Goal: Task Accomplishment & Management: Complete application form

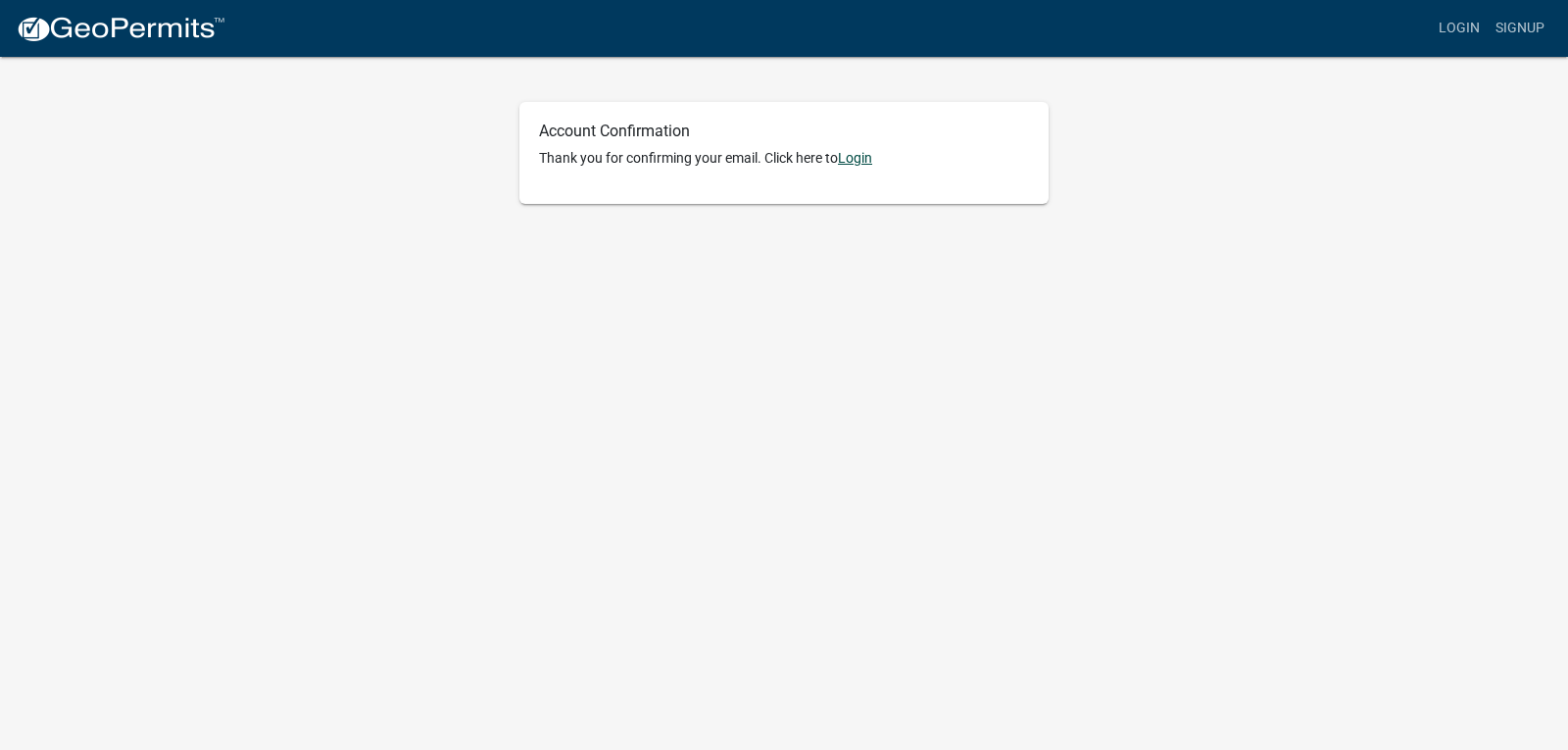
click at [858, 157] on link "Login" at bounding box center [855, 158] width 35 height 16
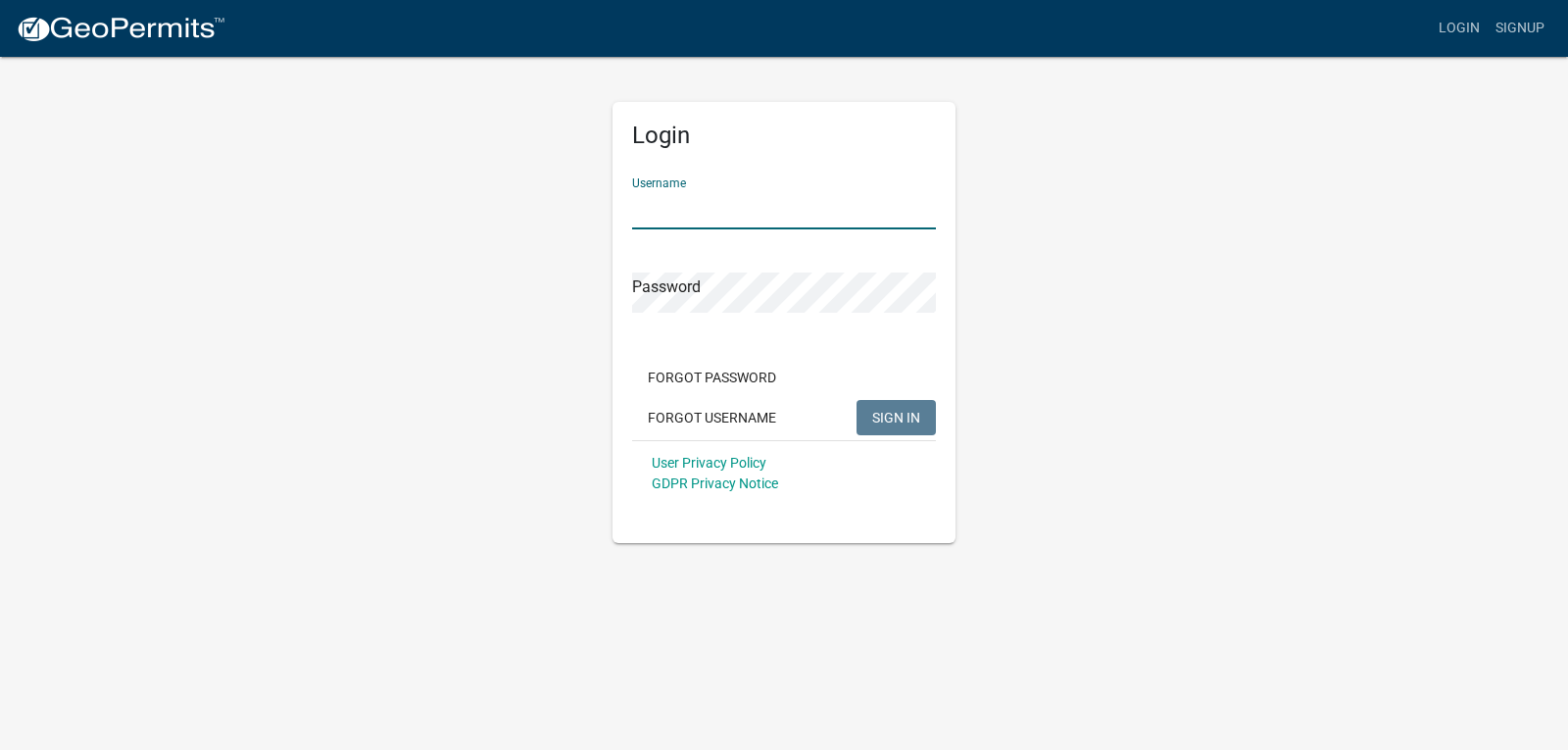
click at [808, 207] on input "Username" at bounding box center [784, 209] width 304 height 40
type input "e"
type input "Ehler95"
click at [857, 400] on button "SIGN IN" at bounding box center [896, 417] width 79 height 36
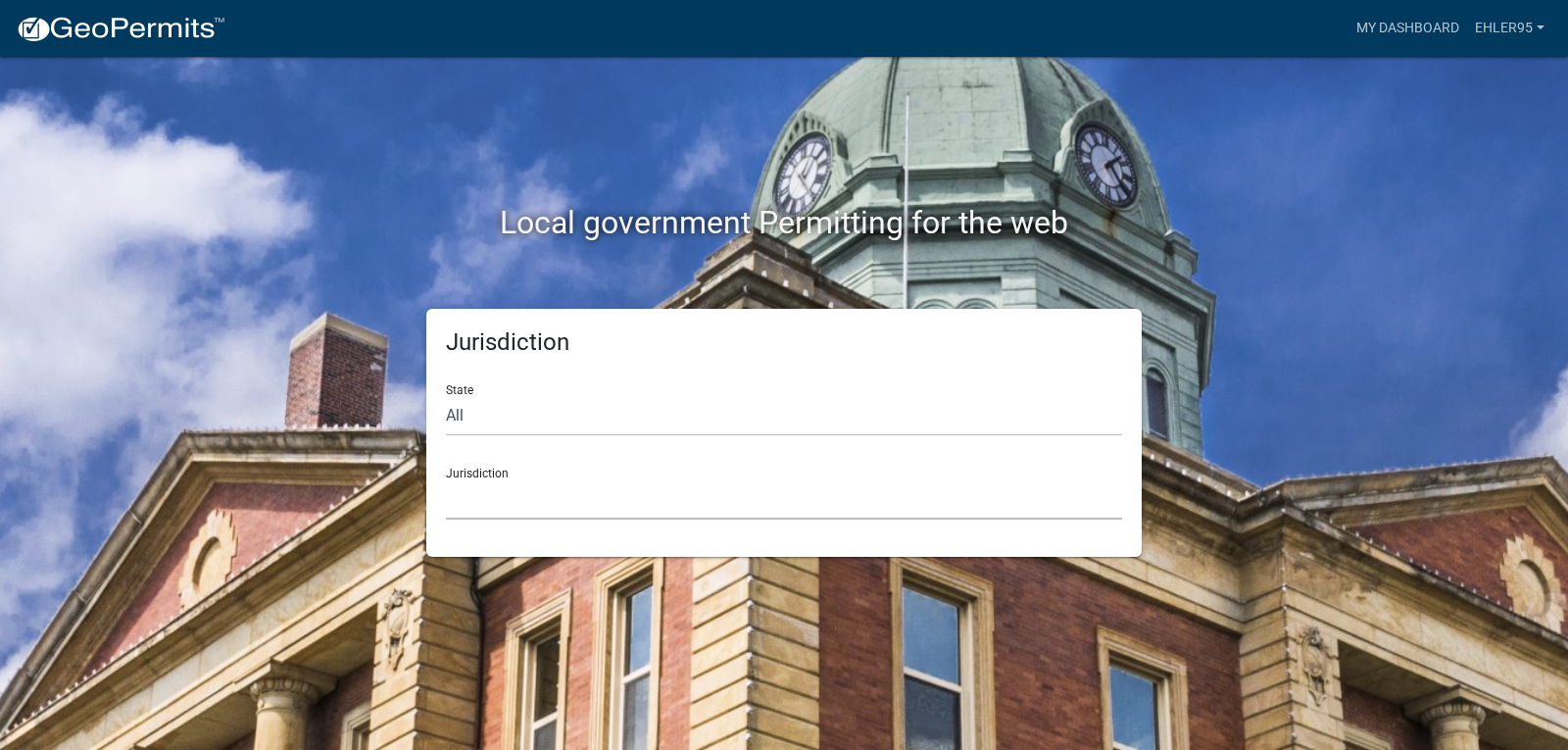
click at [587, 485] on select "Custer County, Colorado Carroll County, Georgia Cook County, Georgia Crawford C…" at bounding box center [784, 499] width 676 height 40
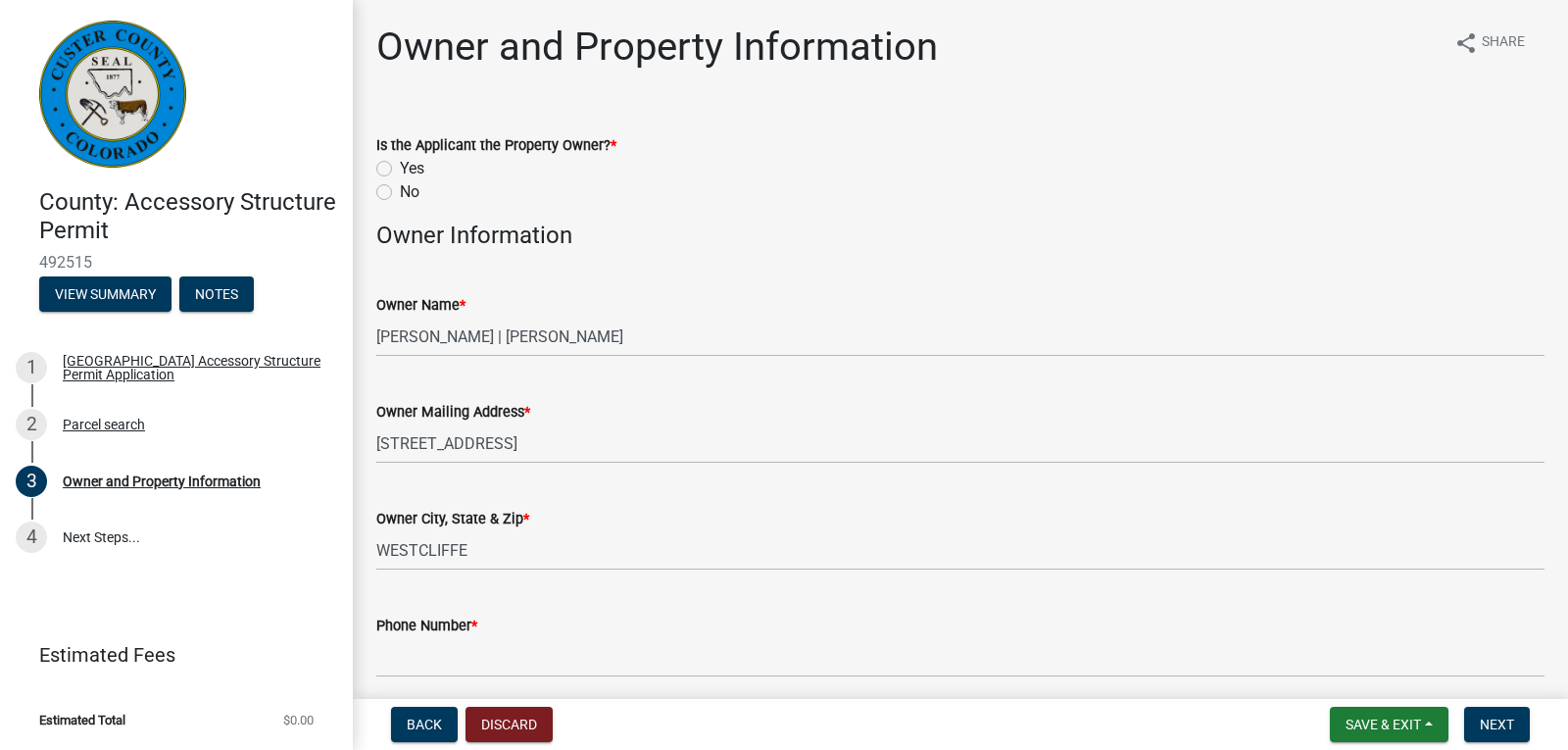
click at [400, 172] on label "Yes" at bounding box center [411, 169] width 25 height 24
click at [400, 170] on input "Yes" at bounding box center [406, 163] width 13 height 13
radio input "true"
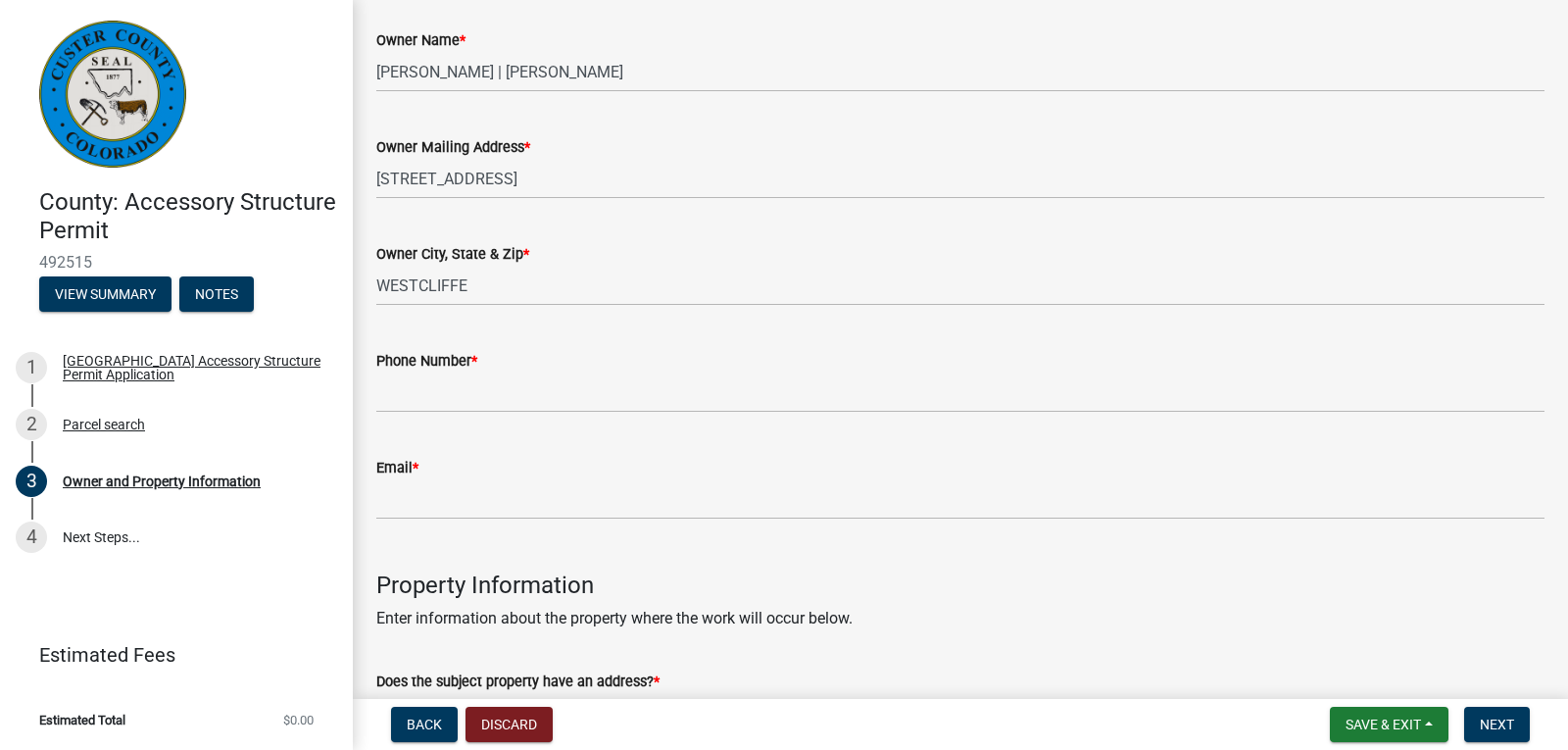
scroll to position [294, 0]
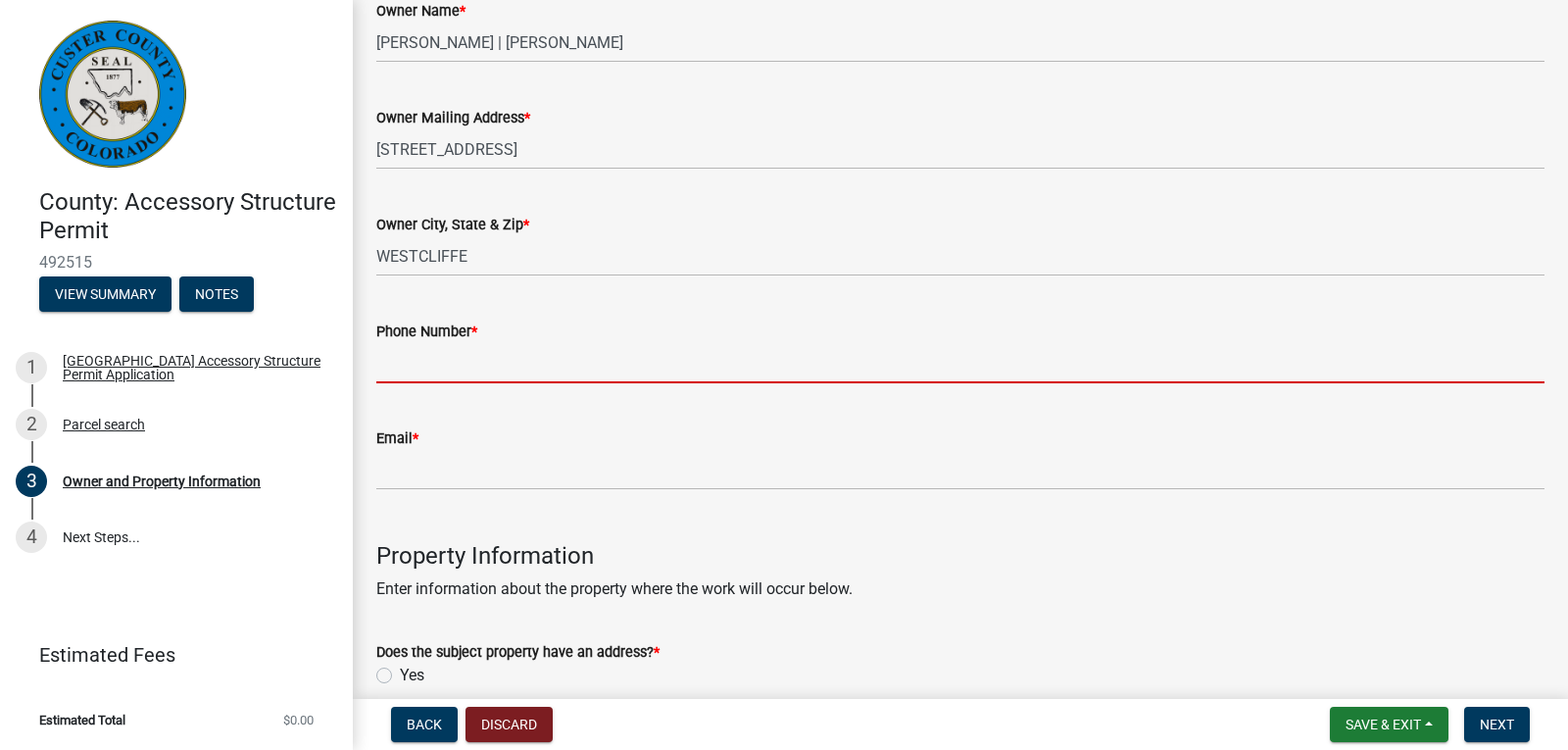
click at [635, 371] on input "Phone Number *" at bounding box center [960, 363] width 1168 height 40
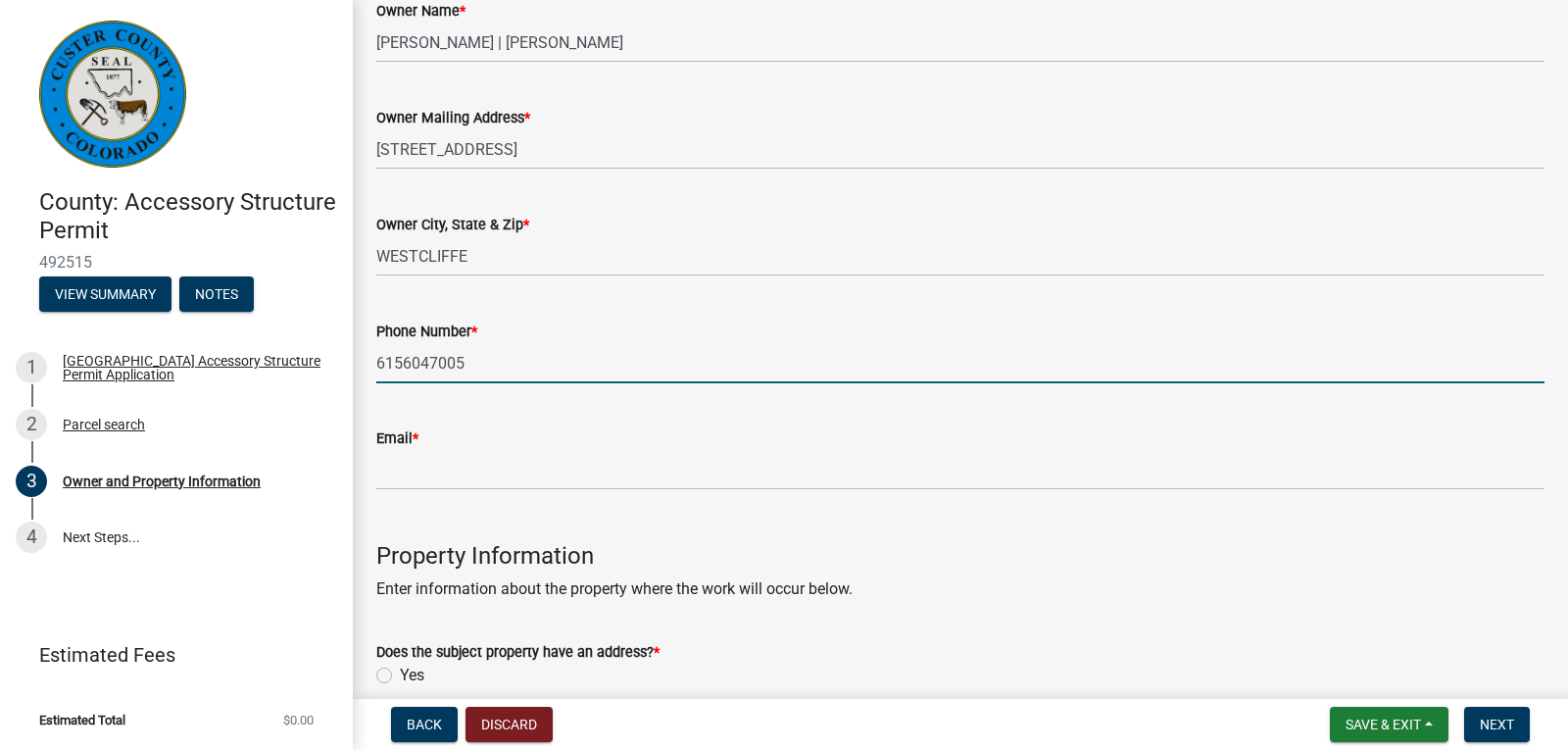
type input "6156047005"
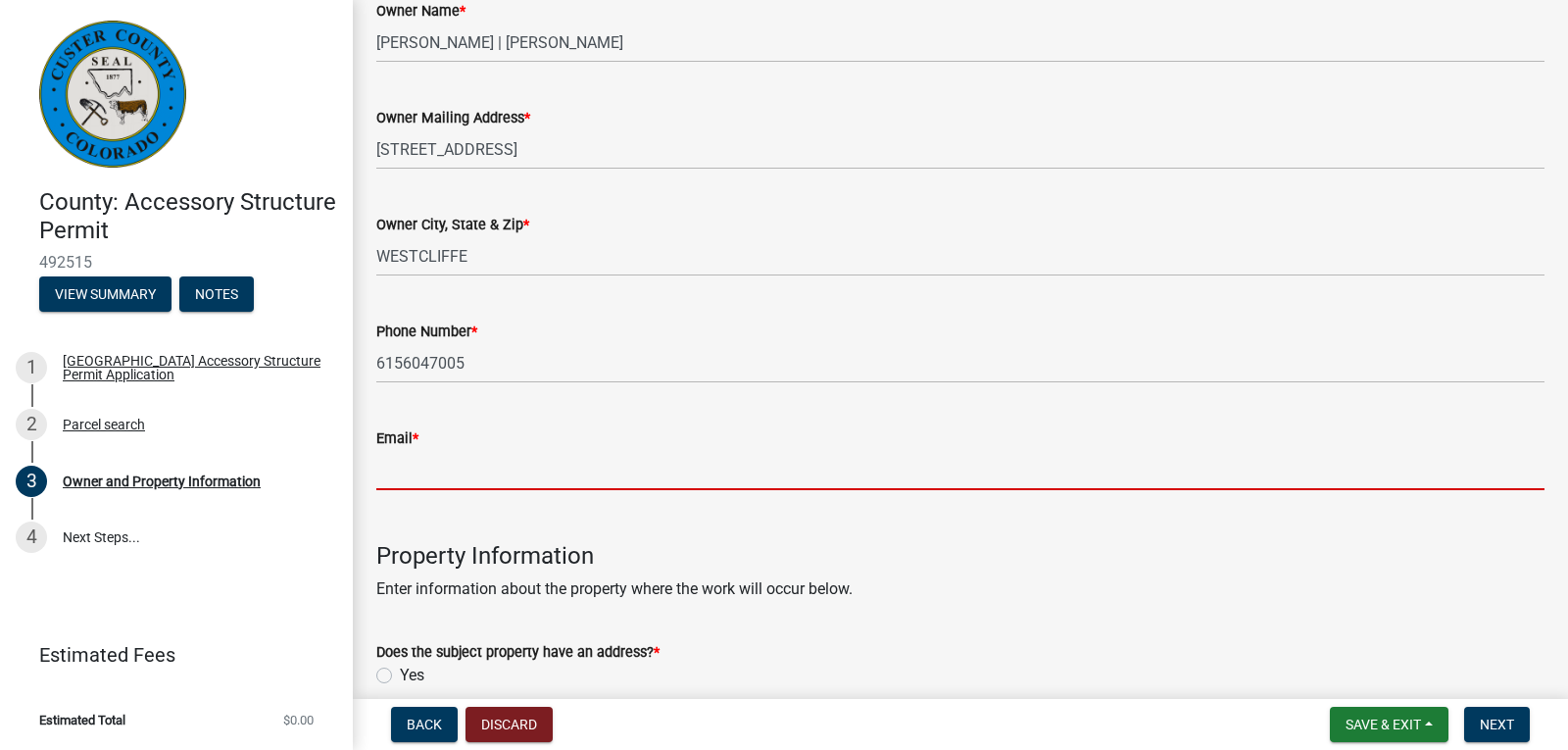
click at [573, 463] on input "Email *" at bounding box center [960, 470] width 1168 height 40
type input "[EMAIL_ADDRESS][PERSON_NAME][DOMAIN_NAME][US_STATE]"
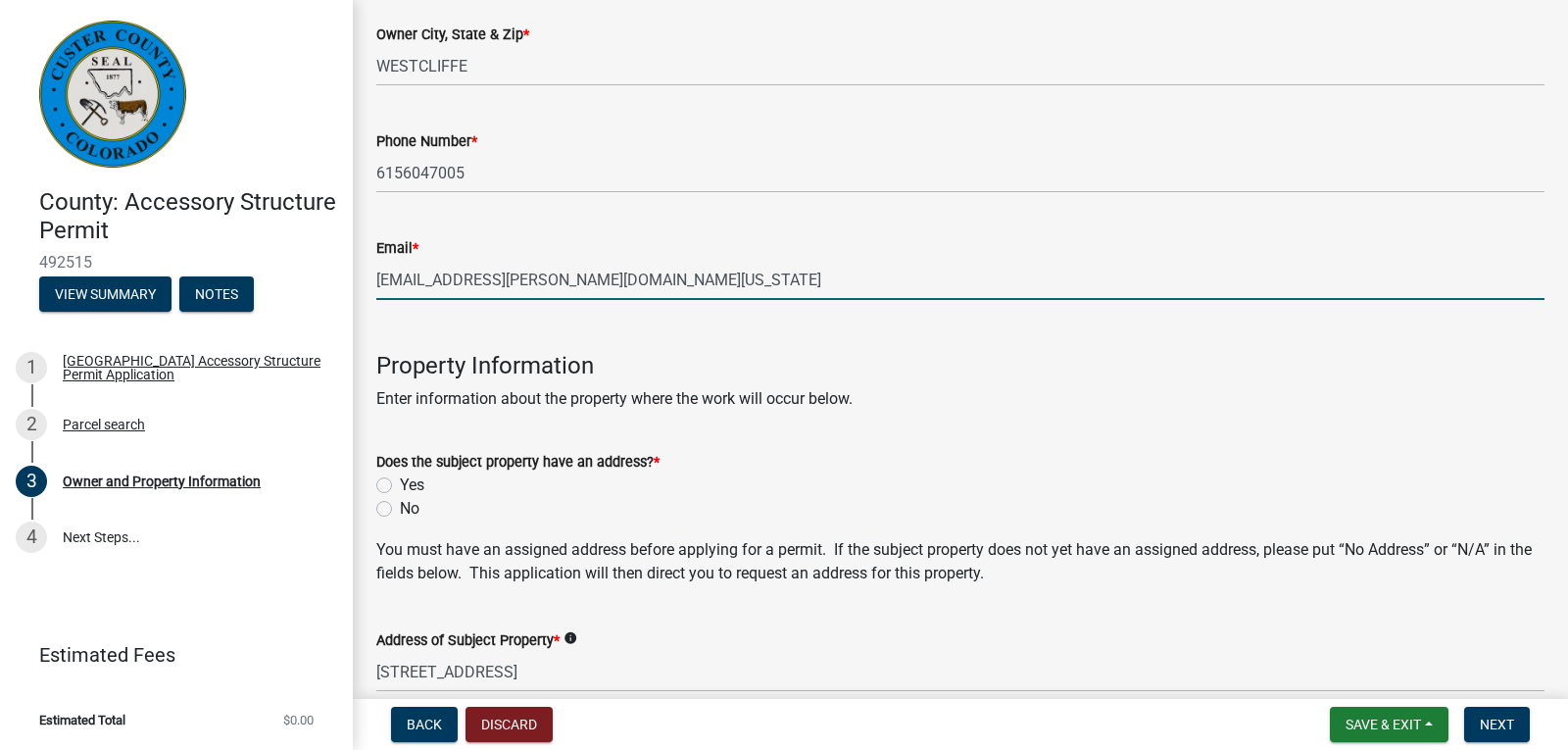
scroll to position [490, 0]
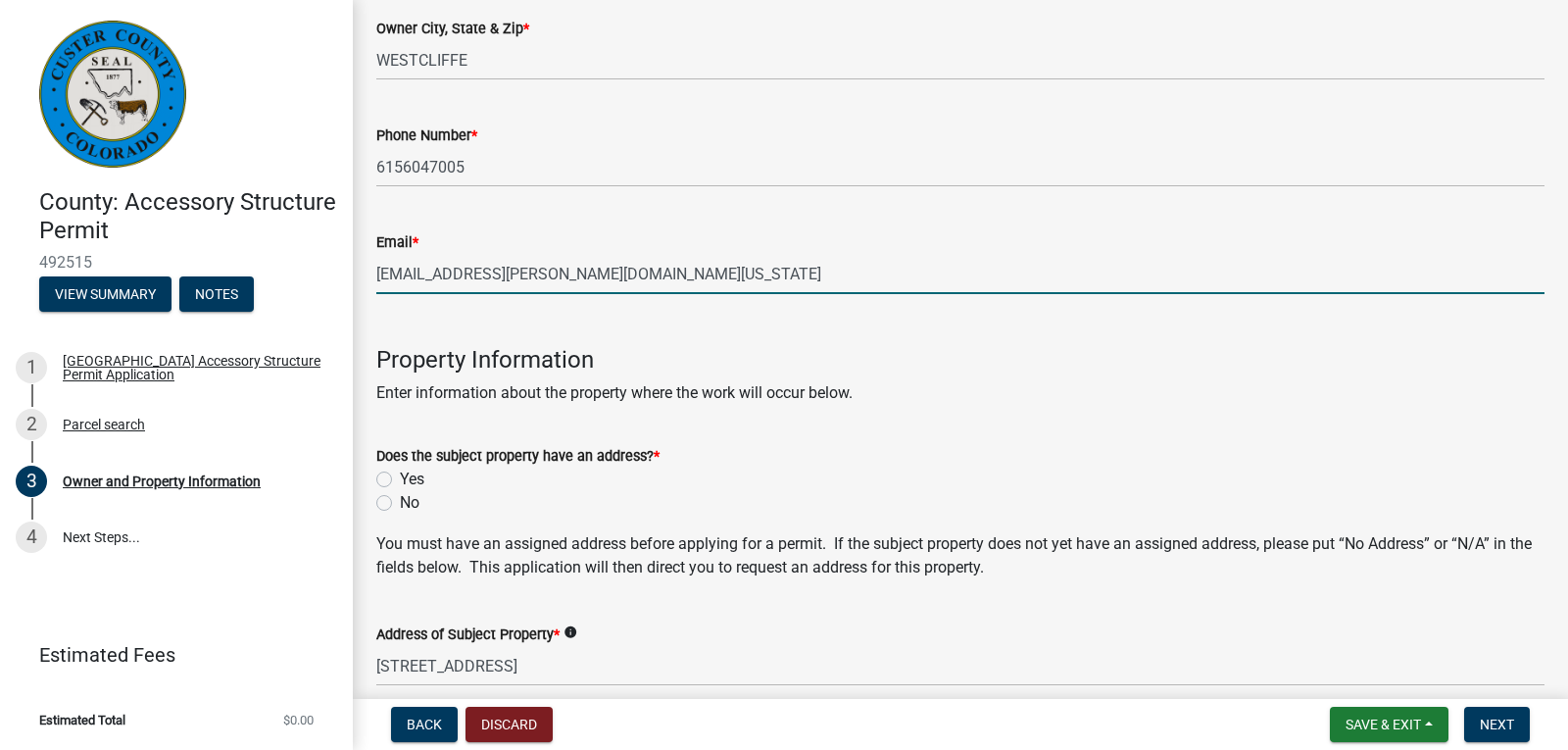
click at [400, 481] on label "Yes" at bounding box center [411, 480] width 25 height 24
click at [400, 481] on input "Yes" at bounding box center [406, 474] width 13 height 13
radio input "true"
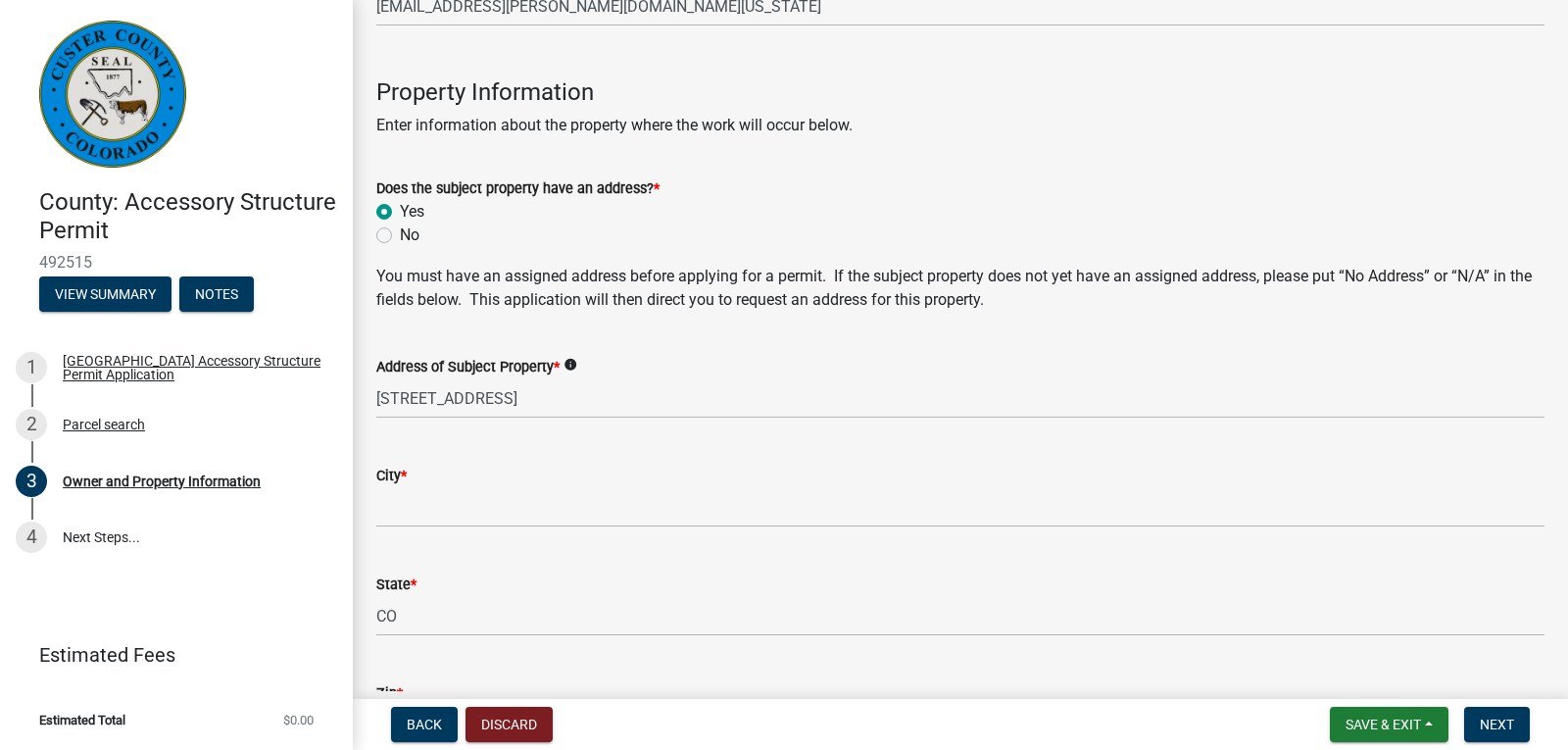
scroll to position [785, 0]
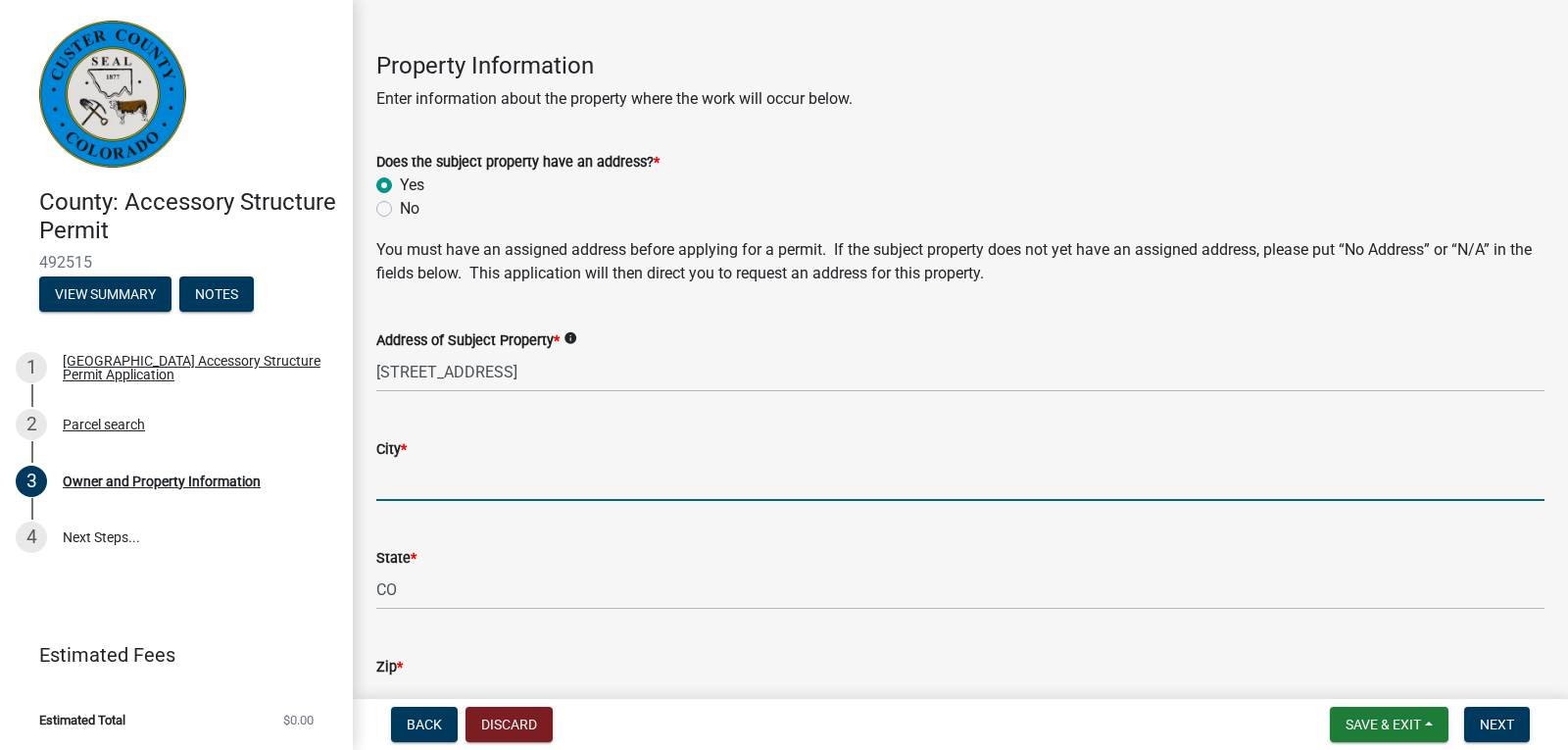
click at [612, 470] on input "City *" at bounding box center [960, 481] width 1168 height 40
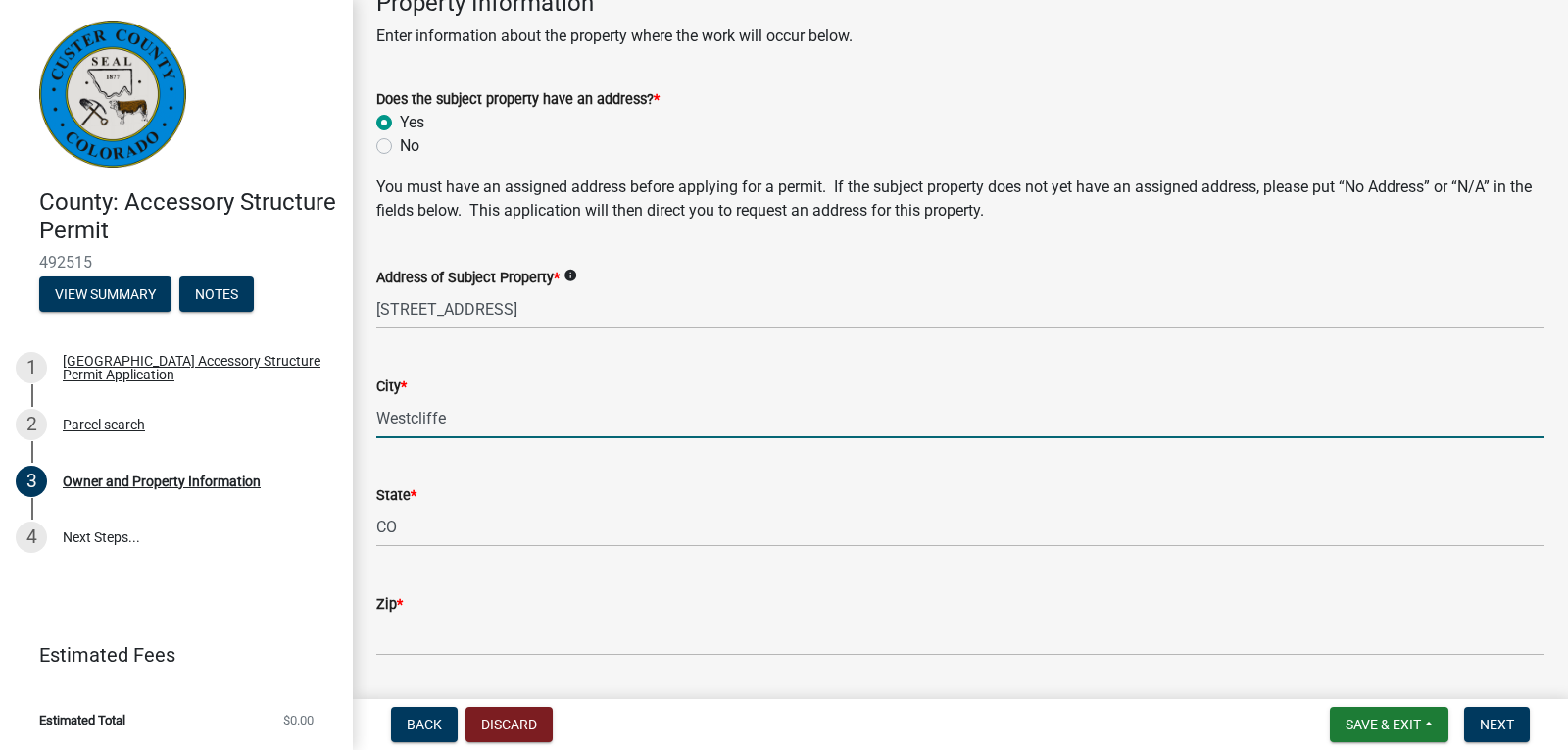
scroll to position [882, 0]
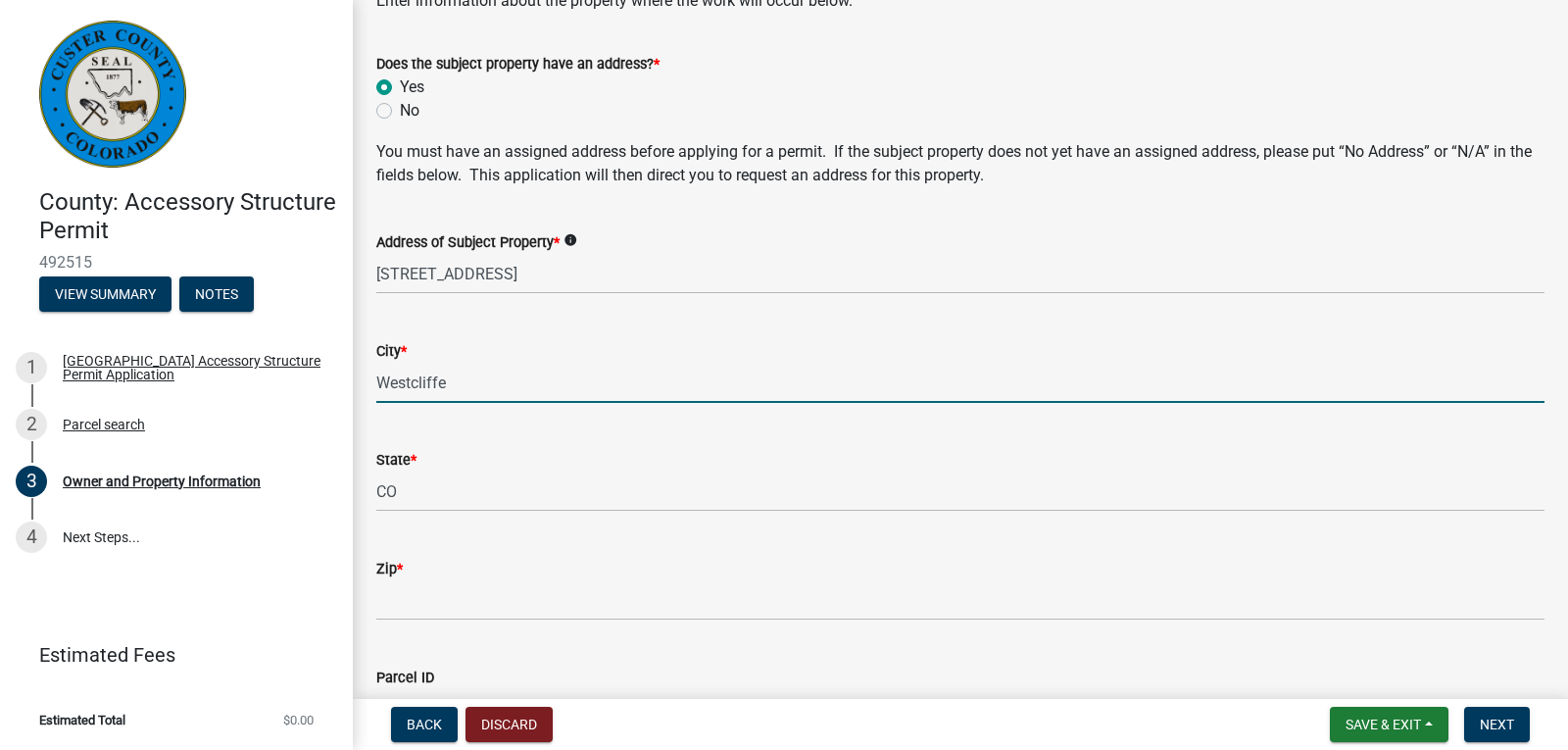
type input "Westcliffe"
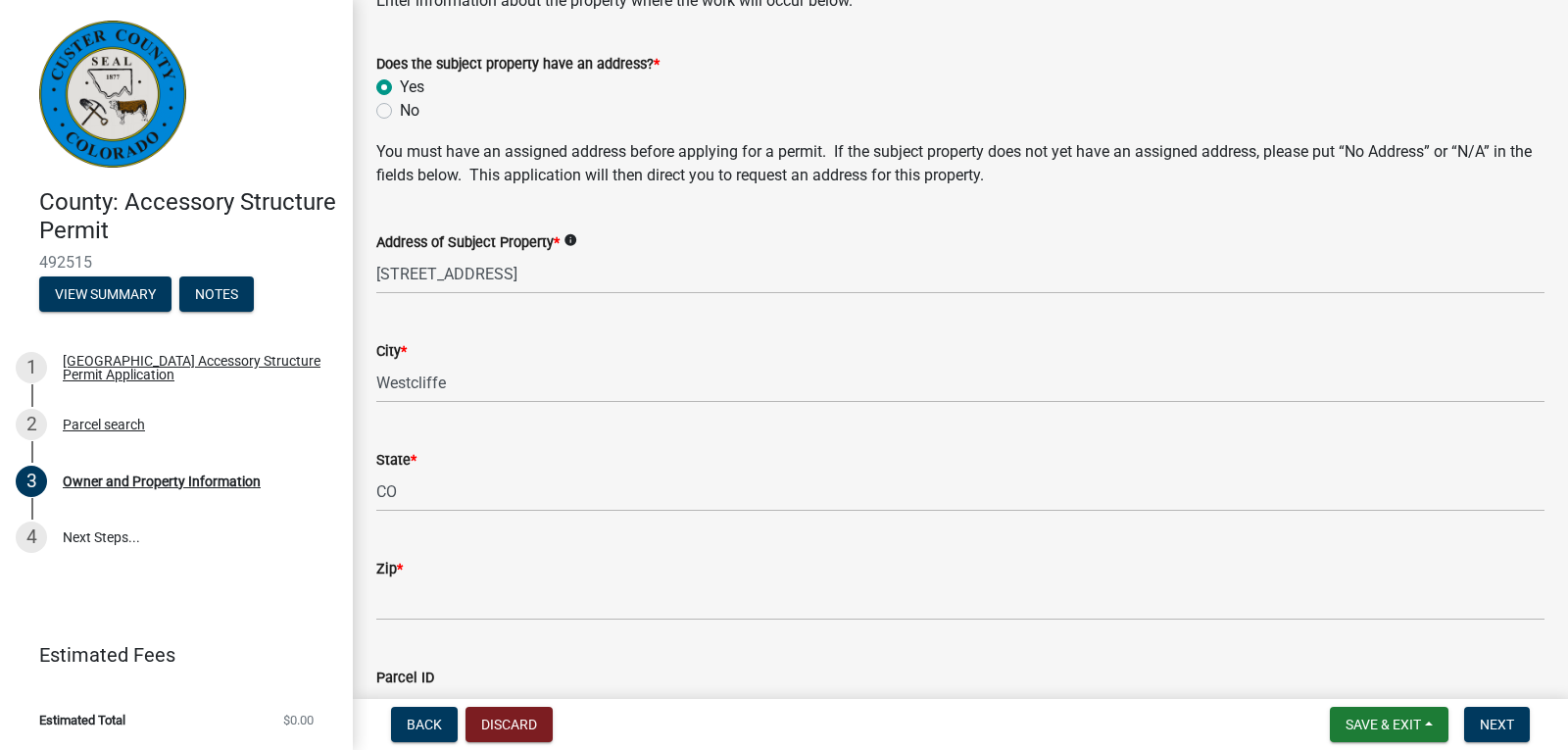
click at [560, 579] on div "Zip *" at bounding box center [960, 568] width 1168 height 24
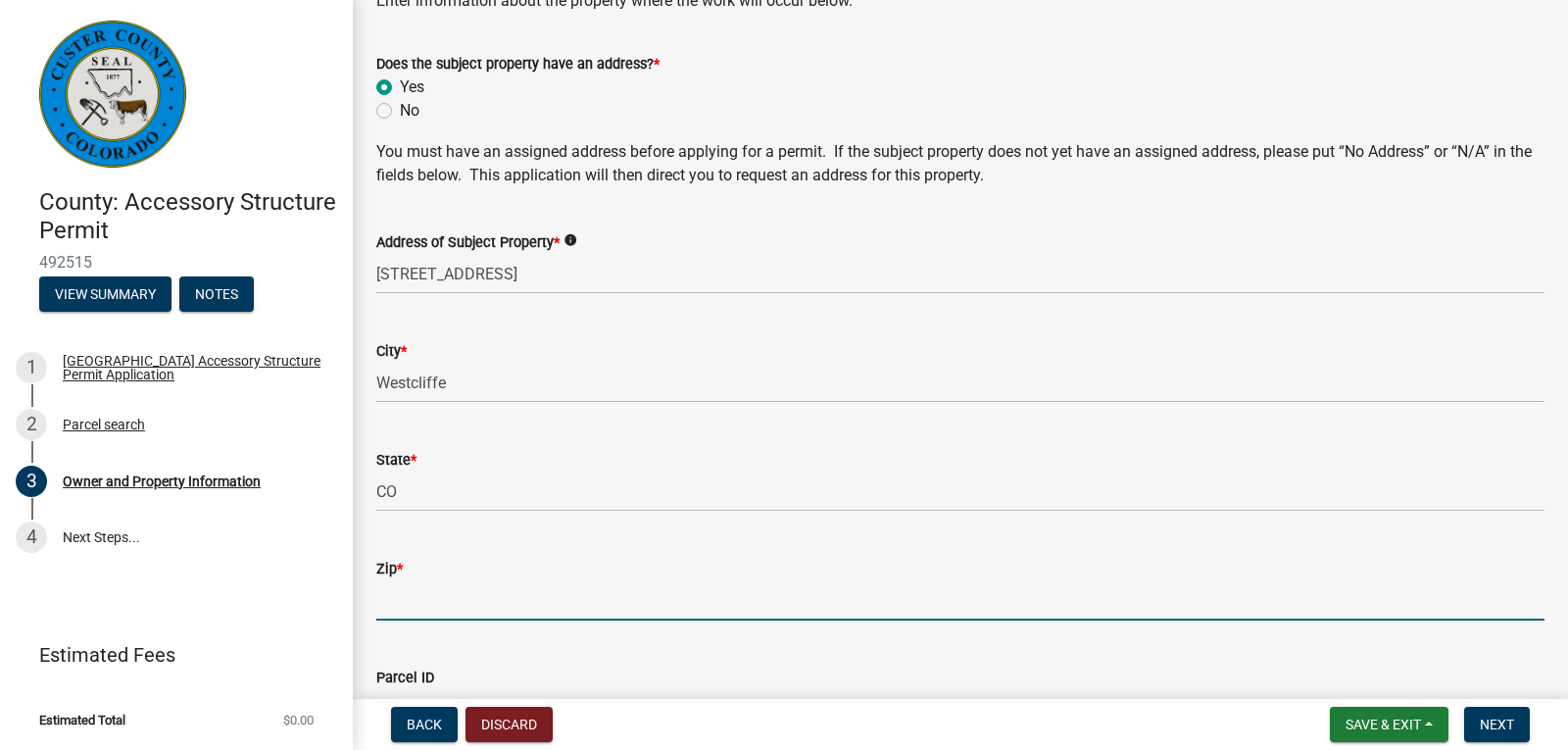
click at [547, 615] on input "Zip *" at bounding box center [960, 600] width 1168 height 40
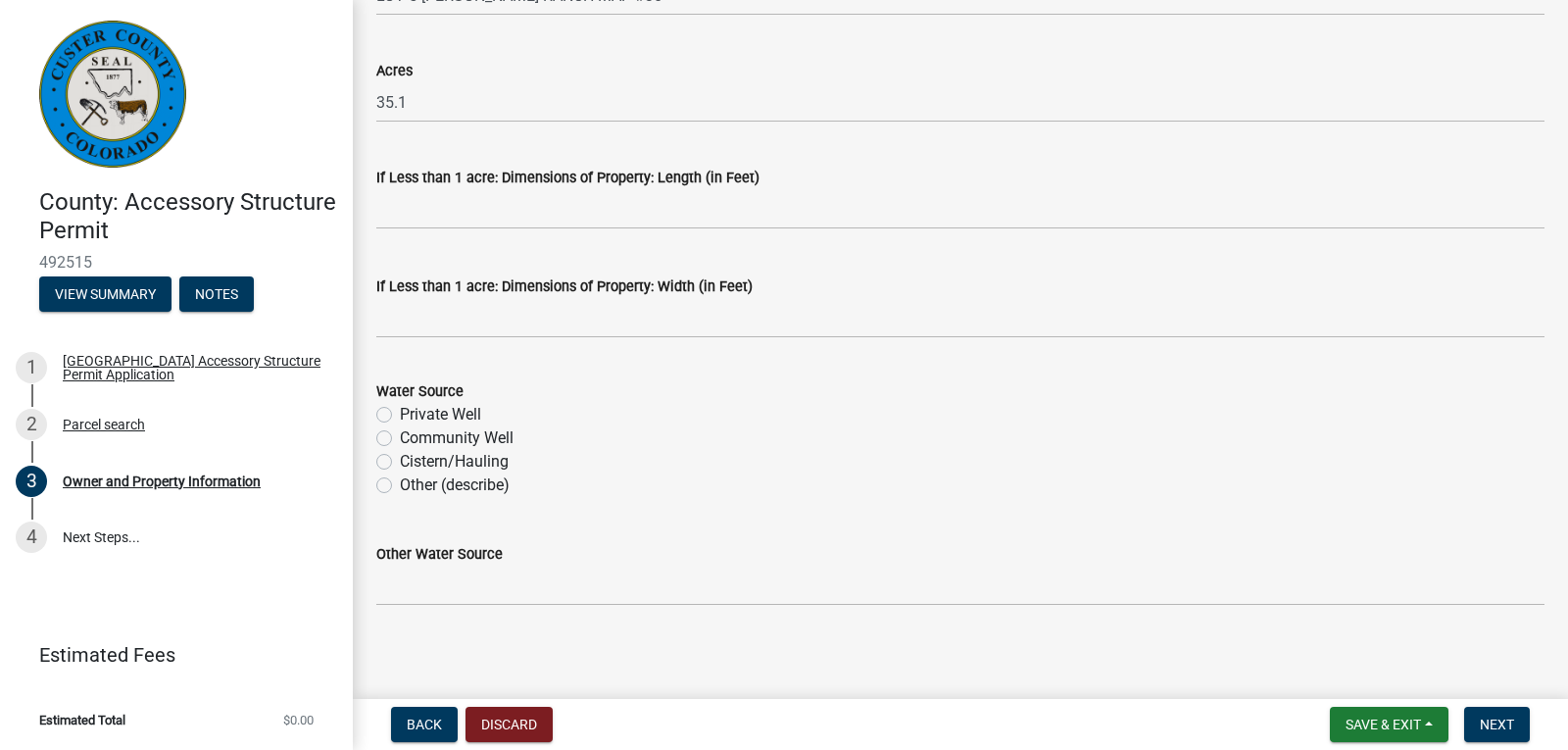
scroll to position [1709, 0]
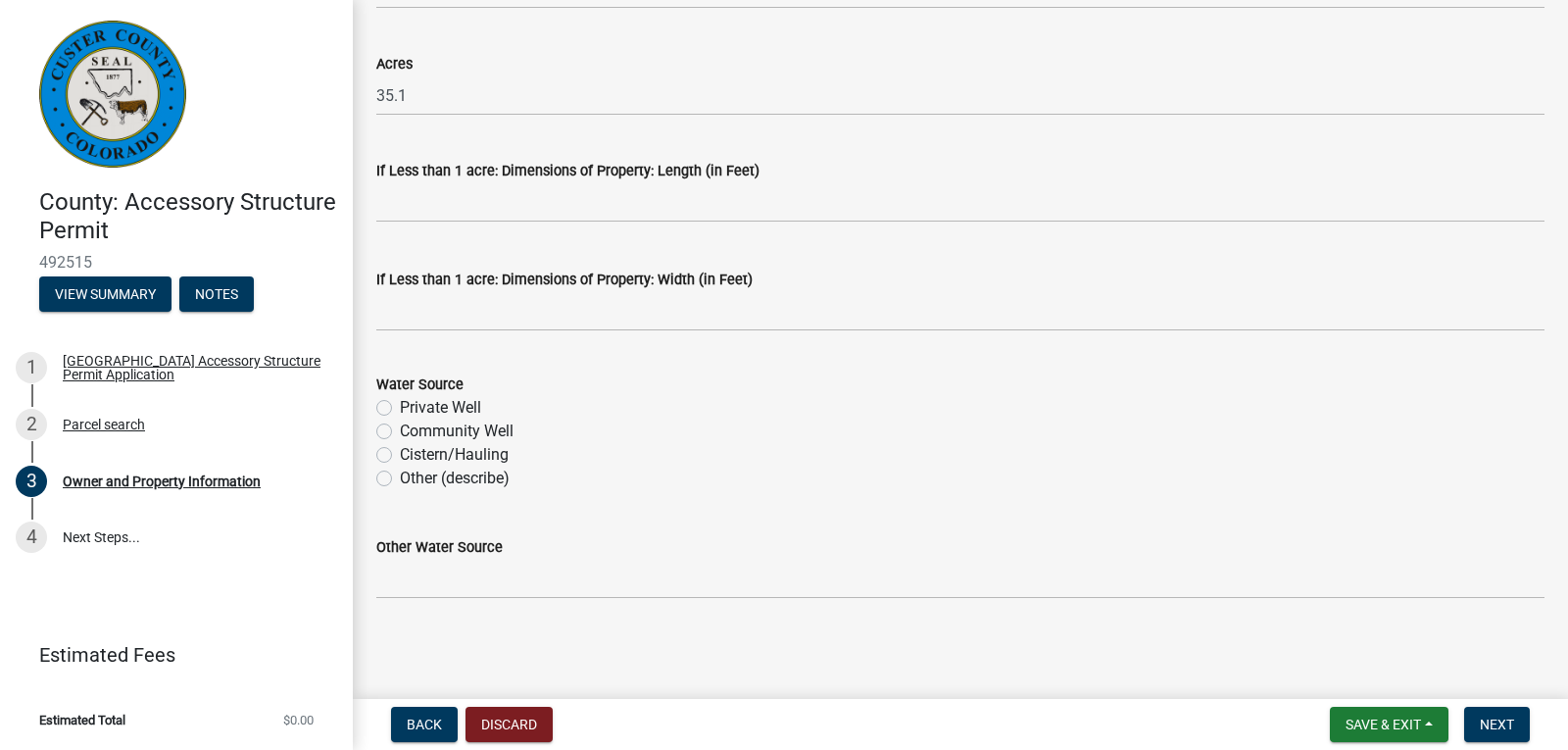
type input "81252"
click at [400, 408] on label "Private Well" at bounding box center [440, 408] width 81 height 24
click at [400, 408] on input "Private Well" at bounding box center [406, 402] width 13 height 13
radio input "true"
click at [1519, 727] on button "Next" at bounding box center [1497, 724] width 66 height 36
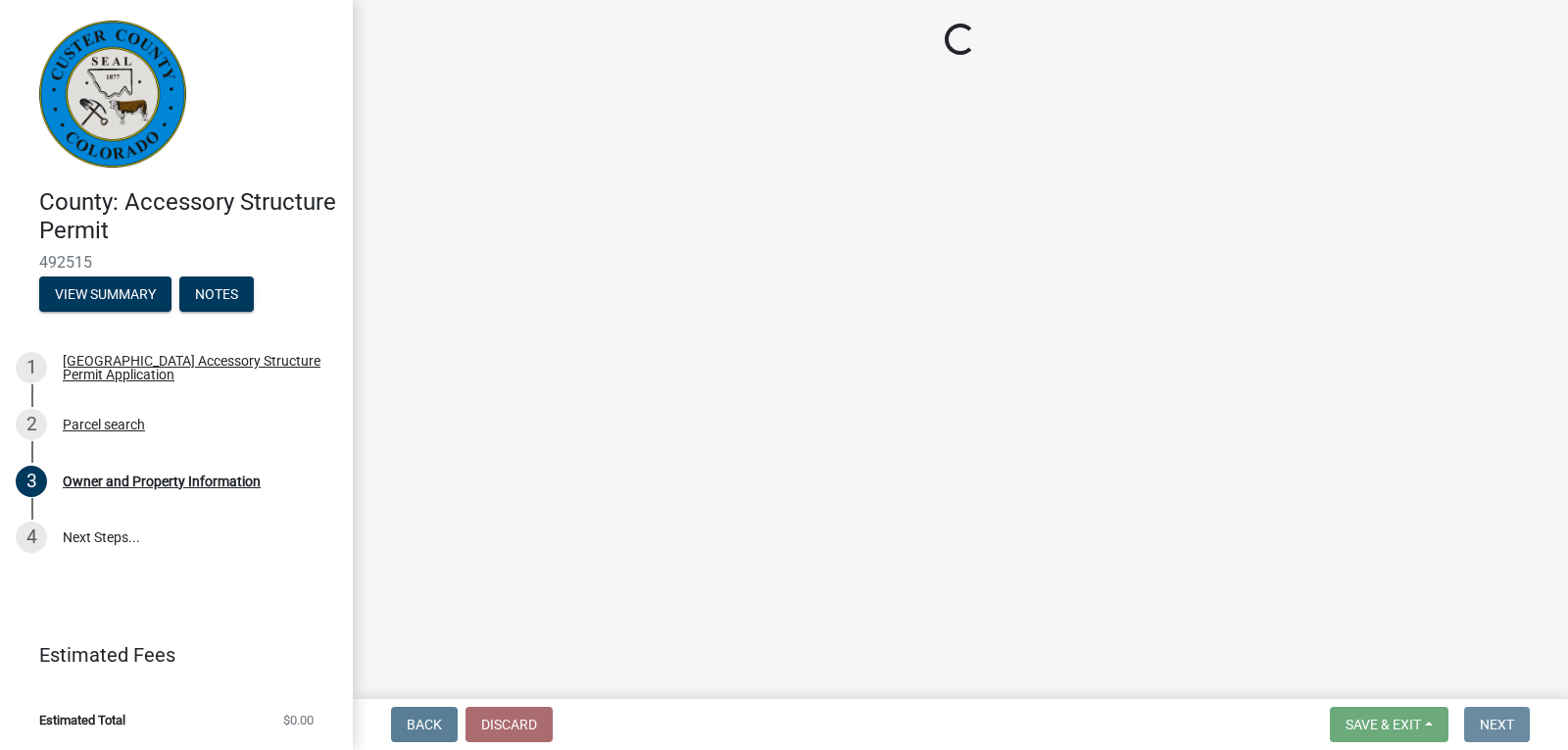
scroll to position [0, 0]
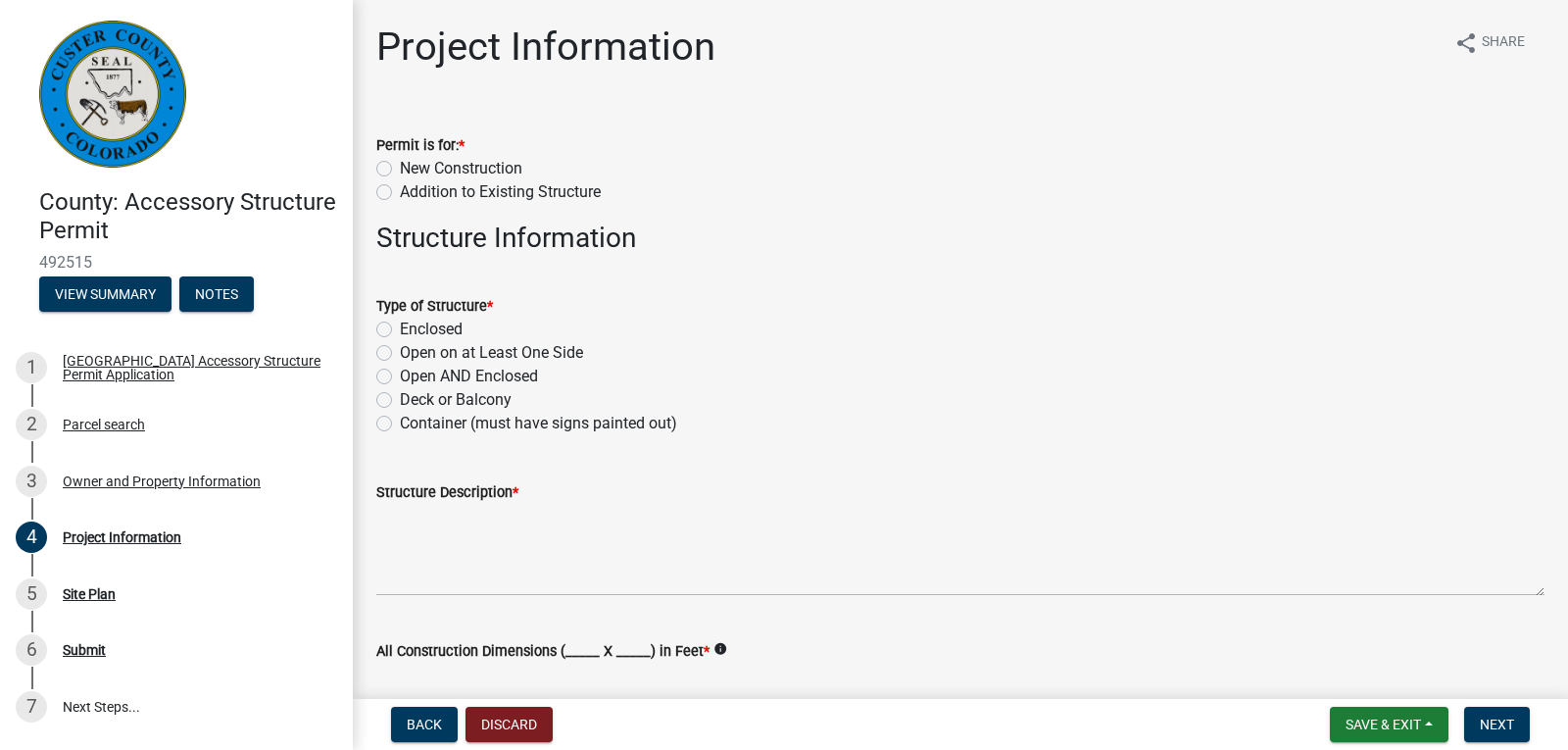
click at [400, 353] on label "Open on at Least One Side" at bounding box center [491, 353] width 184 height 24
click at [400, 353] on input "Open on at Least One Side" at bounding box center [406, 347] width 13 height 13
radio input "true"
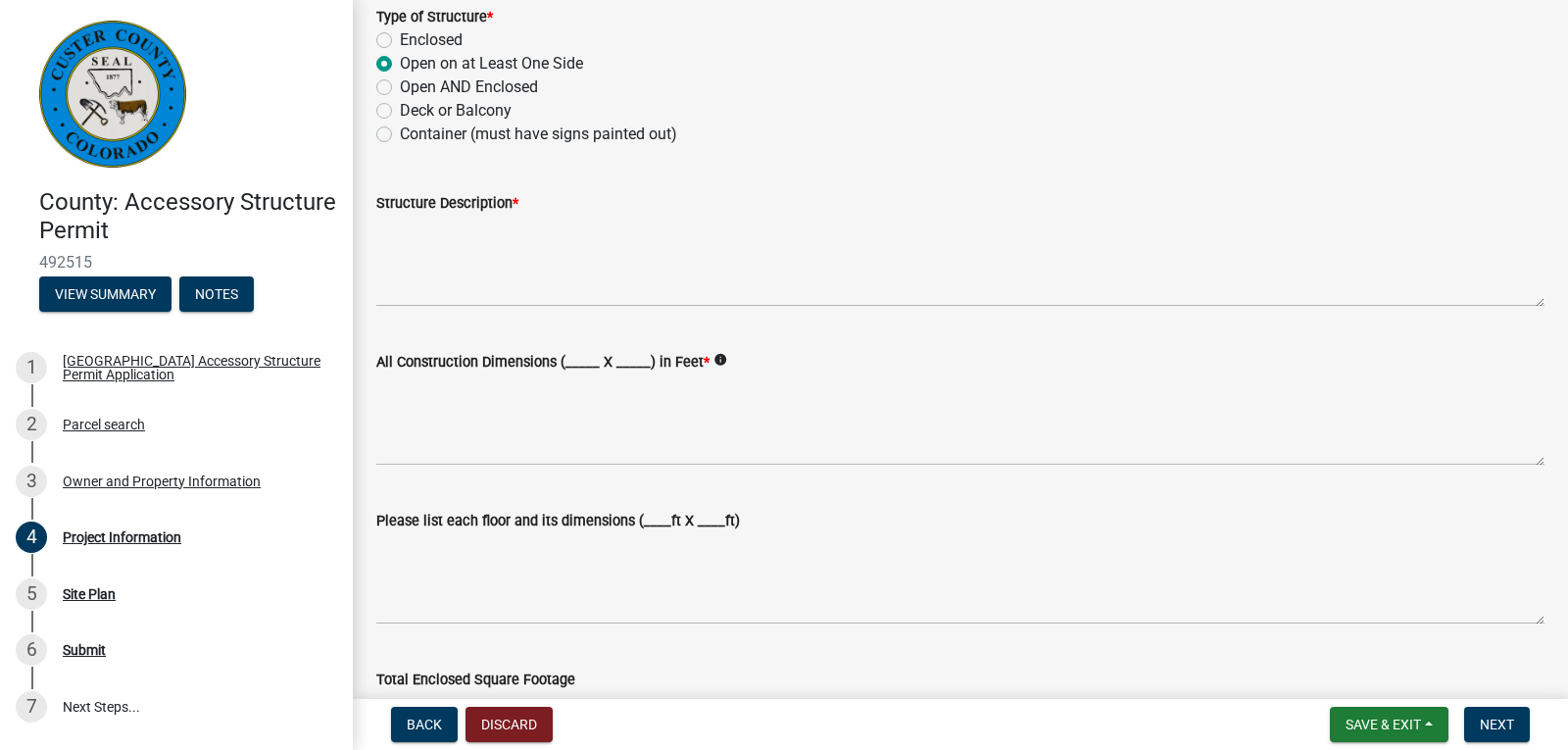
scroll to position [294, 0]
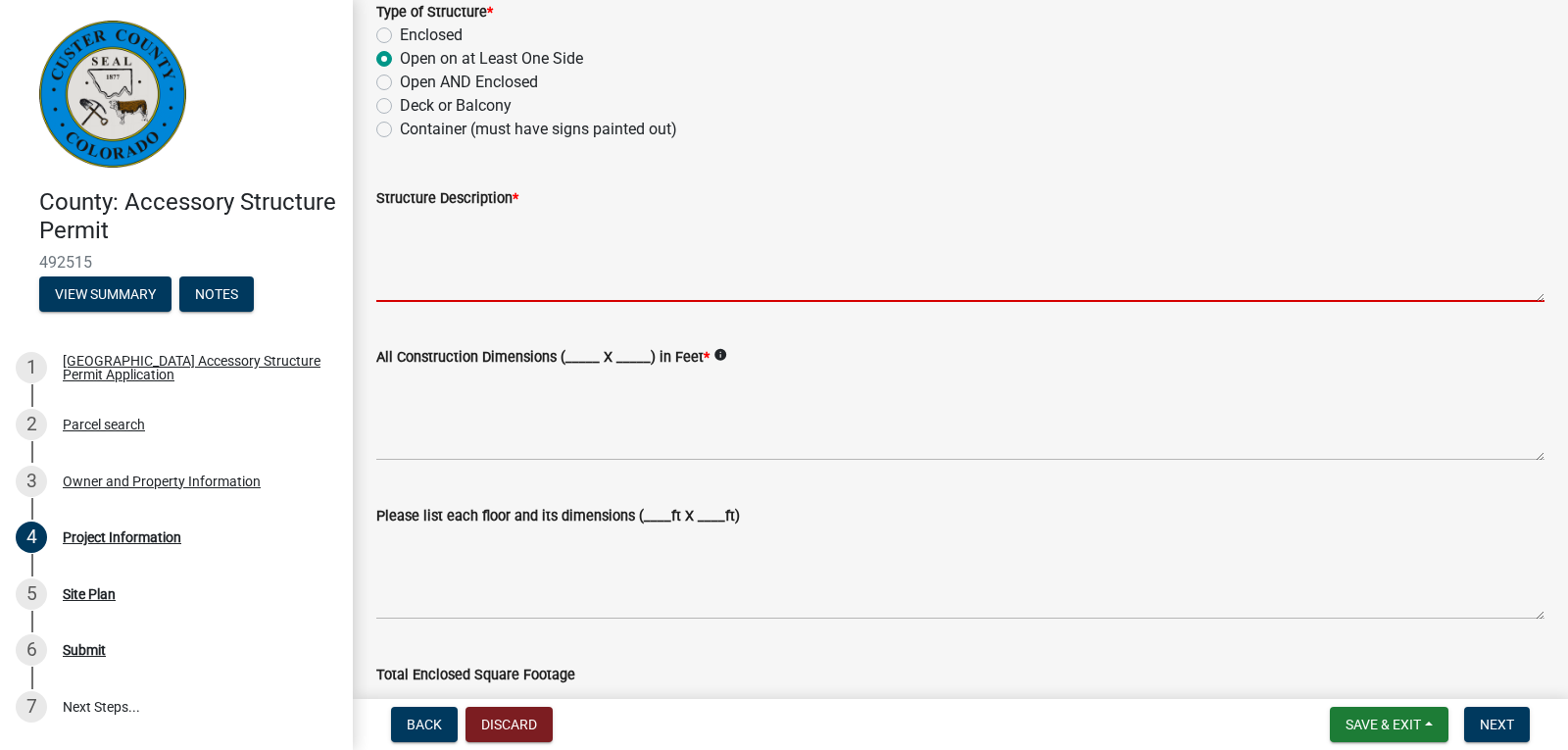
click at [554, 275] on textarea "Structure Description *" at bounding box center [960, 256] width 1168 height 92
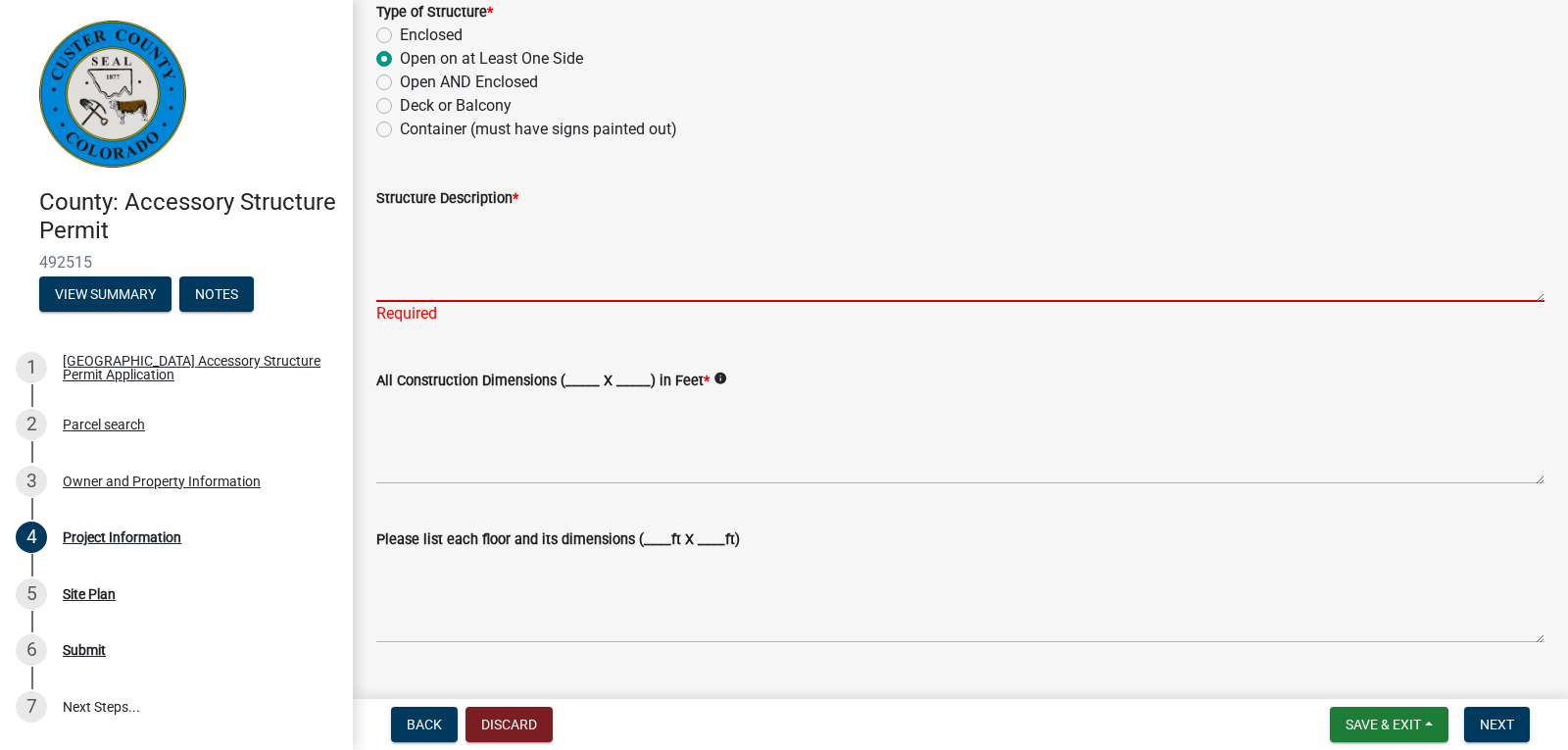
click at [621, 258] on textarea "Structure Description *" at bounding box center [960, 256] width 1168 height 92
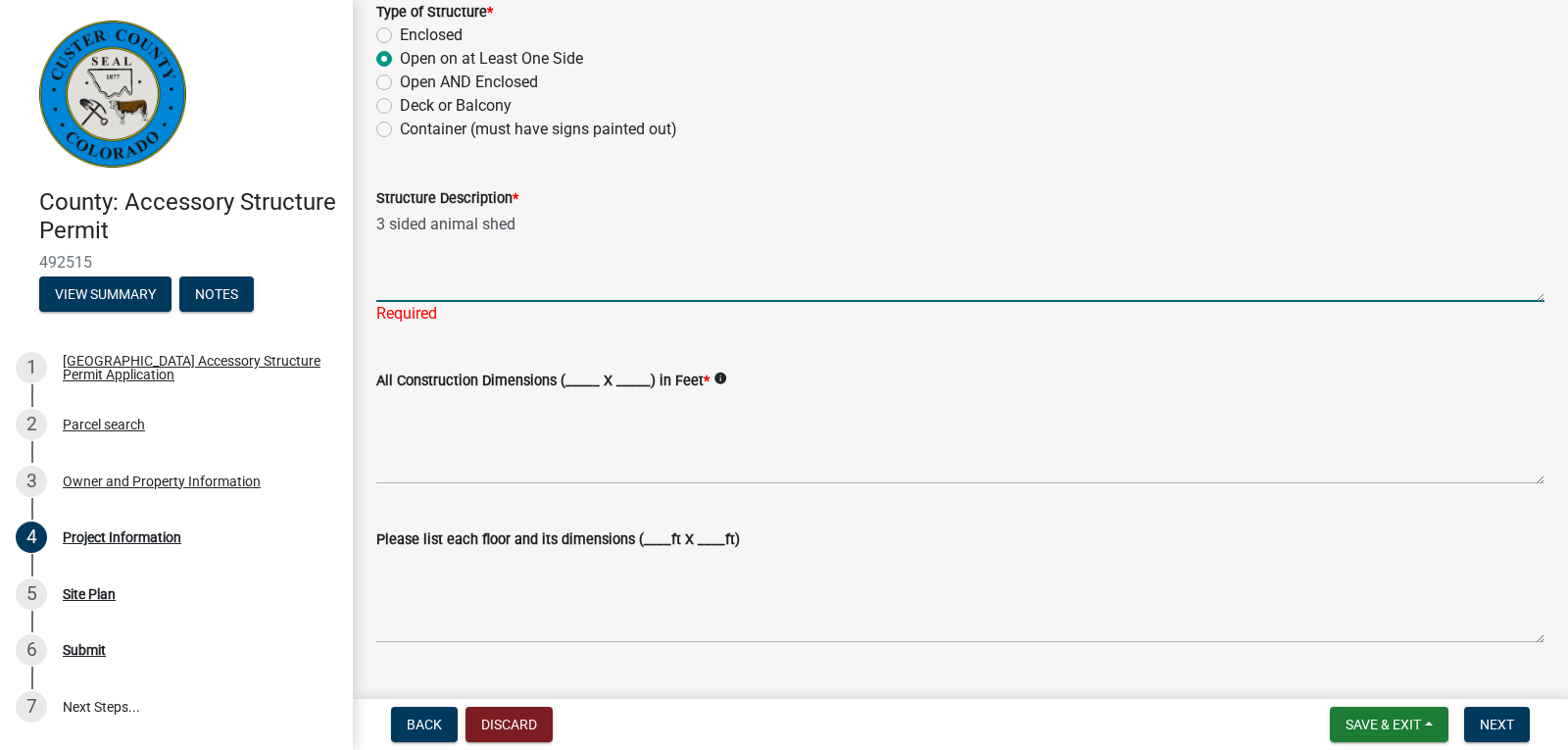
type textarea "3 sided animal shed"
click at [605, 379] on form "All Construction Dimensions (_____ X _____) in Feet * info" at bounding box center [960, 425] width 1168 height 115
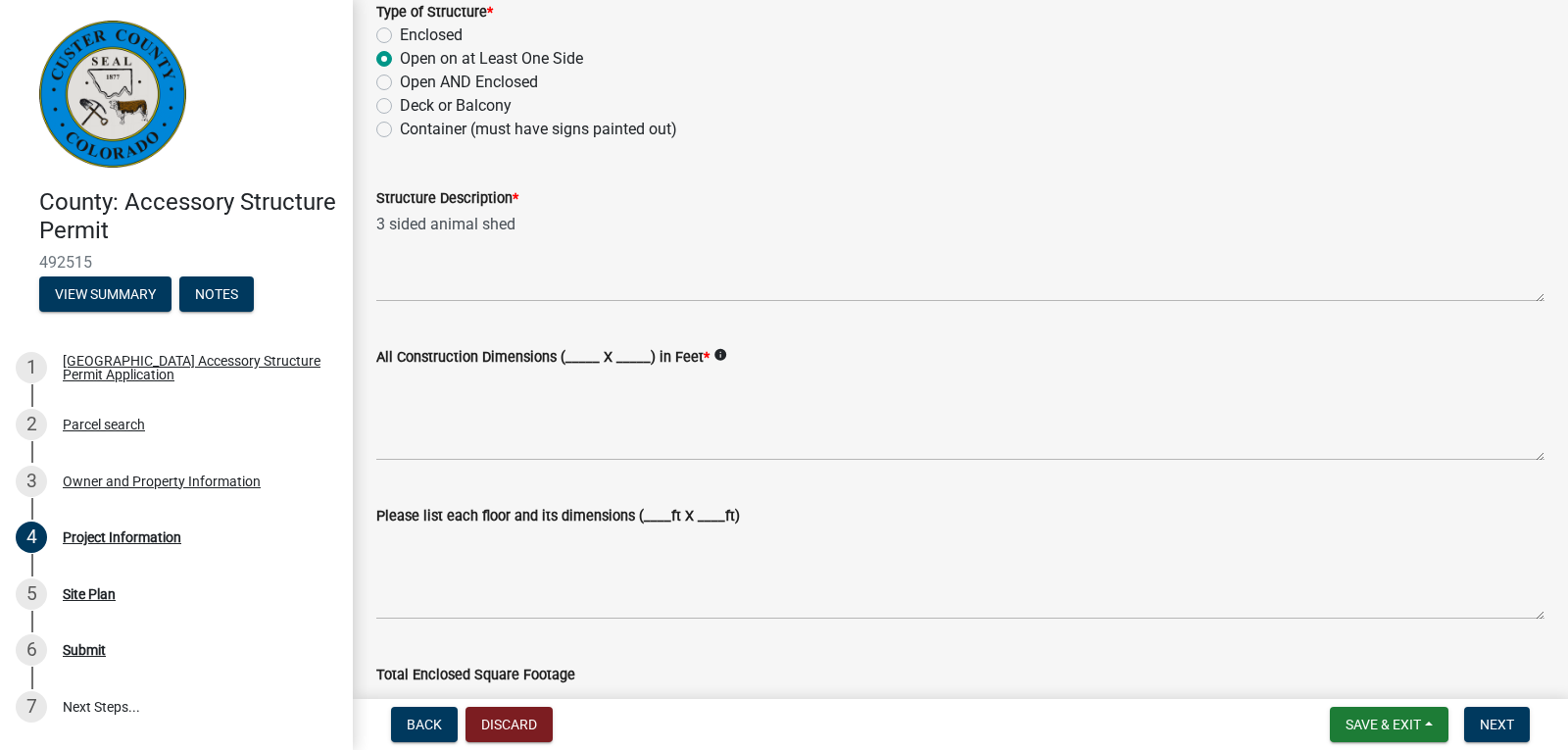
click at [586, 357] on label "All Construction Dimensions (_____ X _____) in Feet *" at bounding box center [543, 358] width 334 height 14
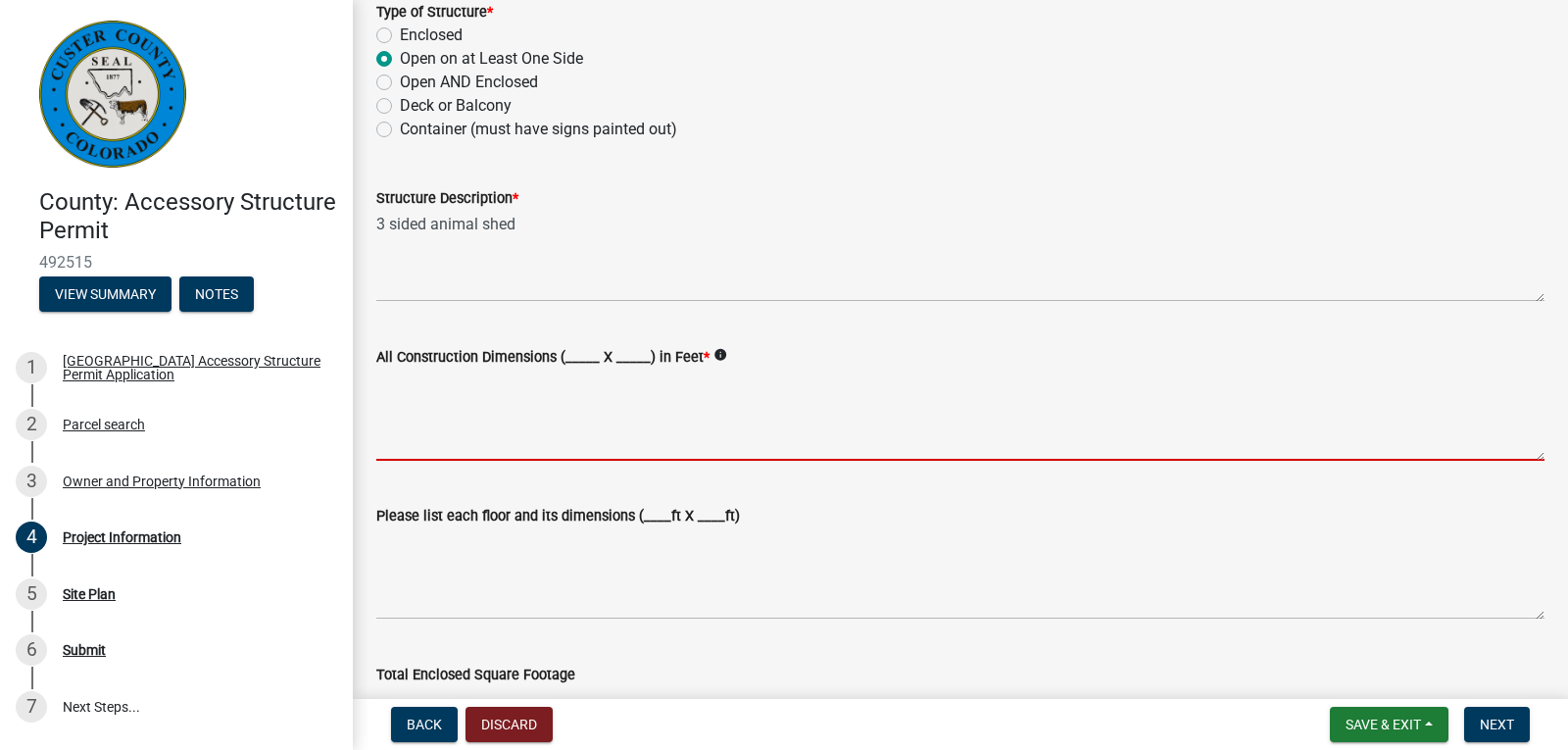
click at [586, 368] on textarea "All Construction Dimensions (_____ X _____) in Feet *" at bounding box center [960, 413] width 1168 height 92
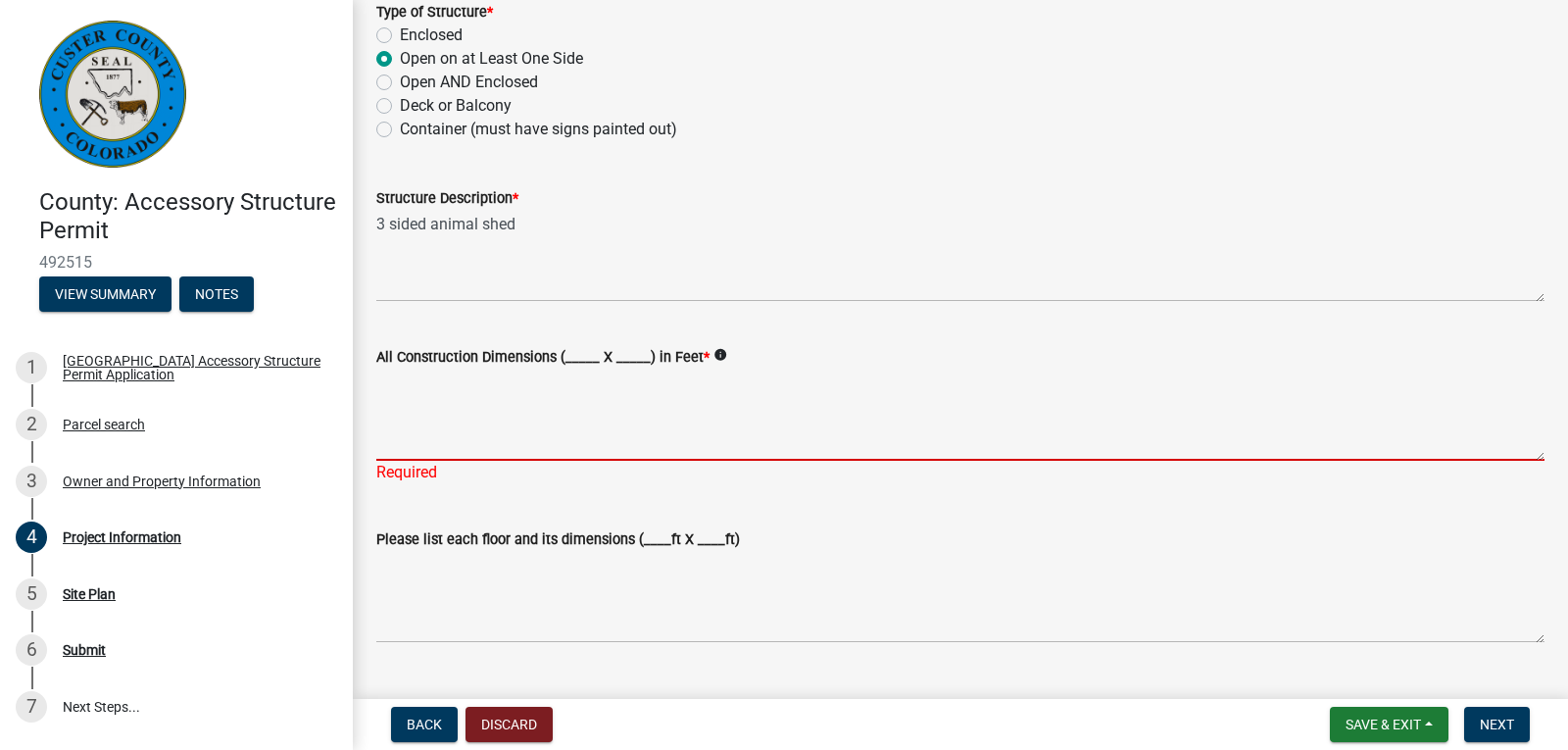
click at [584, 358] on label "All Construction Dimensions (_____ X _____) in Feet *" at bounding box center [543, 358] width 334 height 14
click at [584, 368] on textarea "All Construction Dimensions (_____ X _____) in Feet *" at bounding box center [960, 413] width 1168 height 92
click at [583, 351] on label "All Construction Dimensions (_____ X _____) in Feet *" at bounding box center [543, 358] width 334 height 14
click at [583, 368] on textarea "All Construction Dimensions (_____ X _____) in Feet *" at bounding box center [960, 413] width 1168 height 92
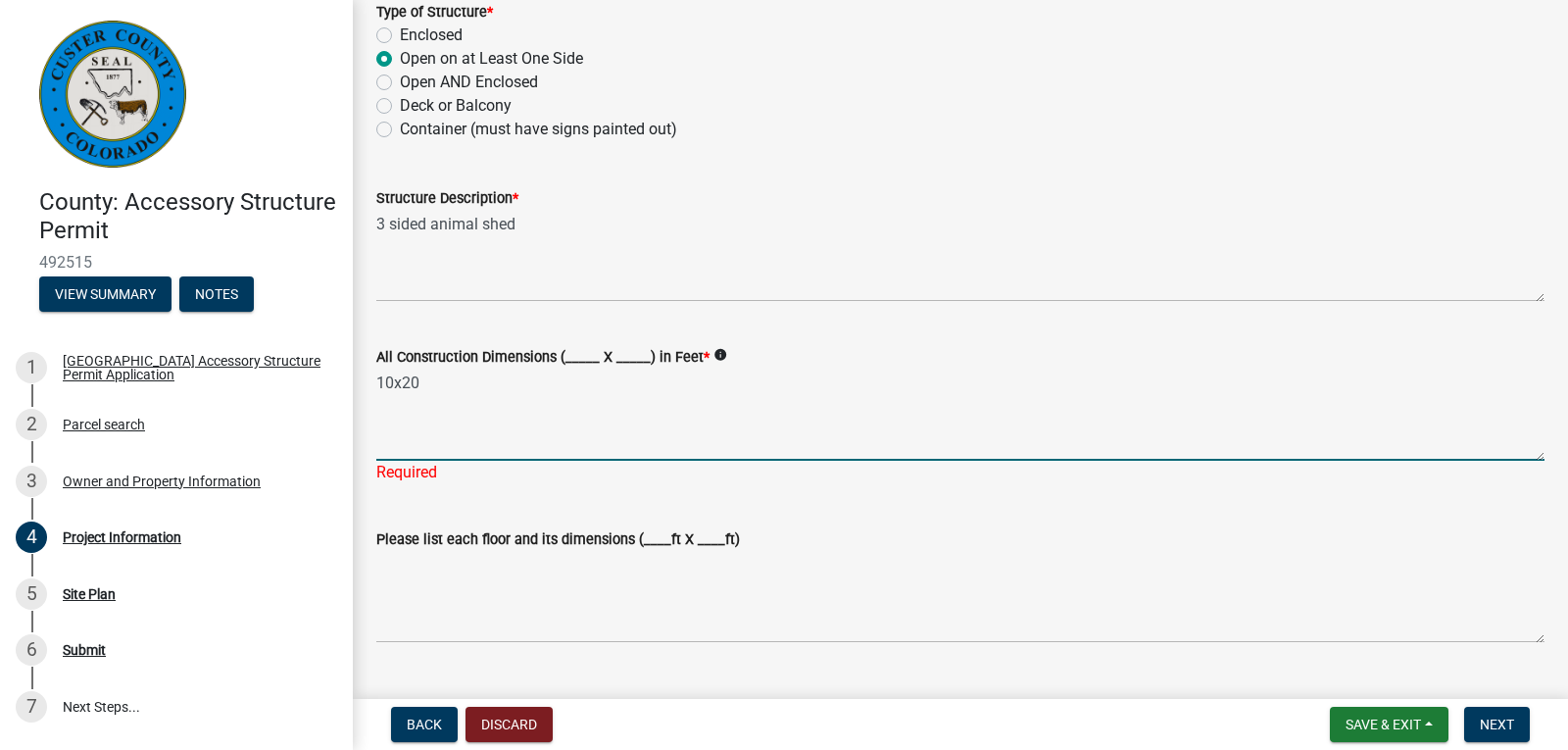
type textarea "10x20"
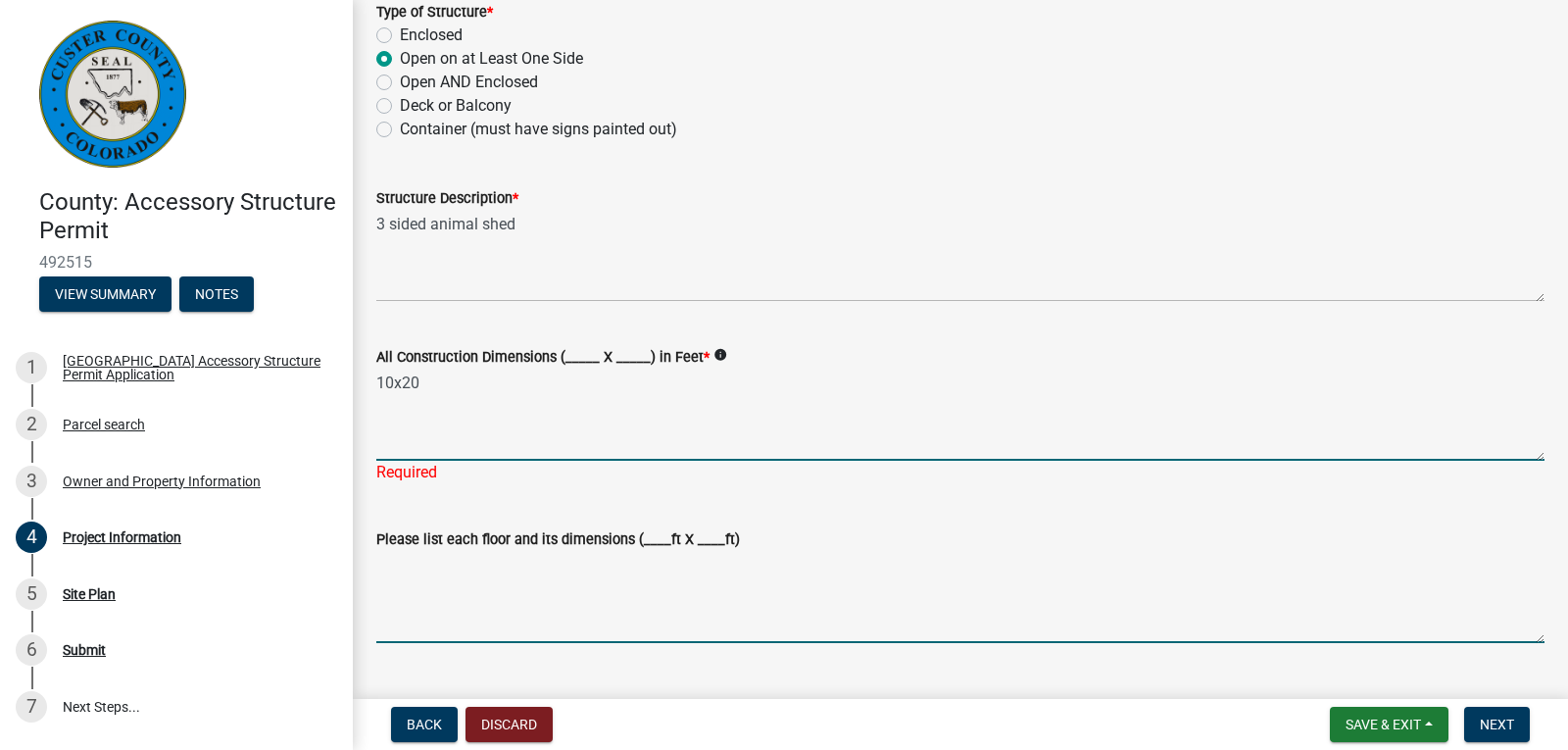
click at [528, 622] on wm-data-entity-input "Please list each floor and its dimensions (____ft X ____ft)" at bounding box center [960, 579] width 1168 height 159
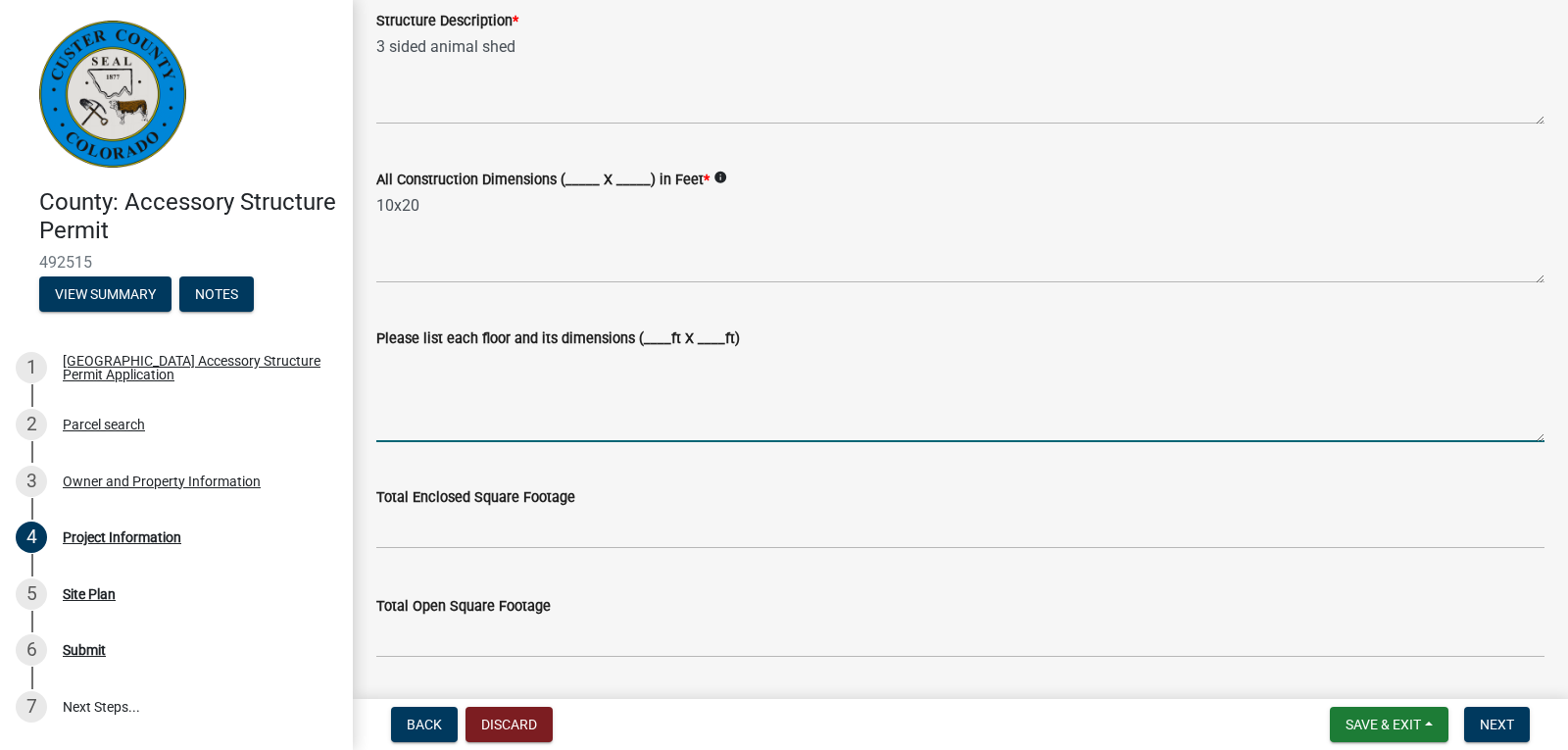
scroll to position [490, 0]
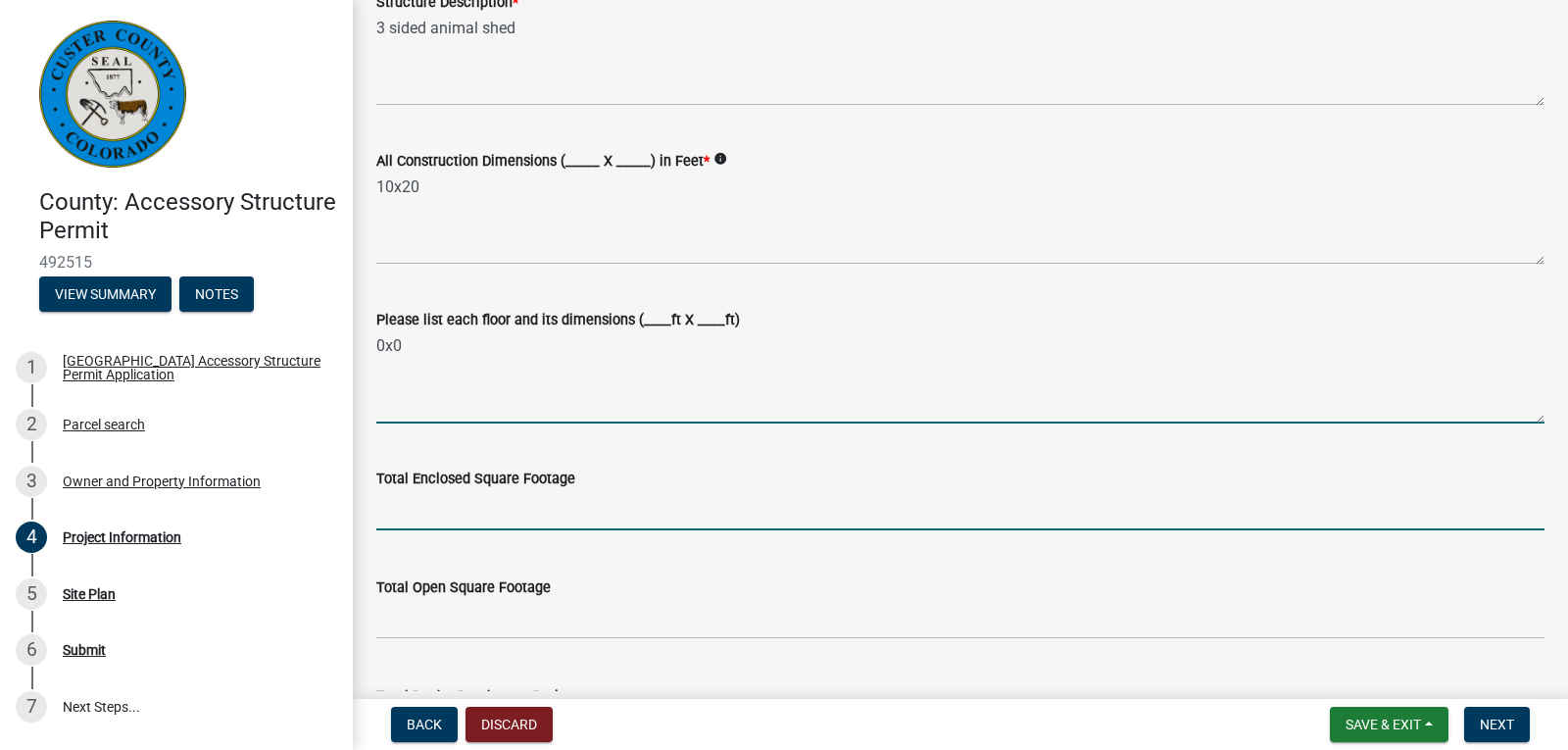
click at [645, 496] on input "text" at bounding box center [960, 510] width 1168 height 40
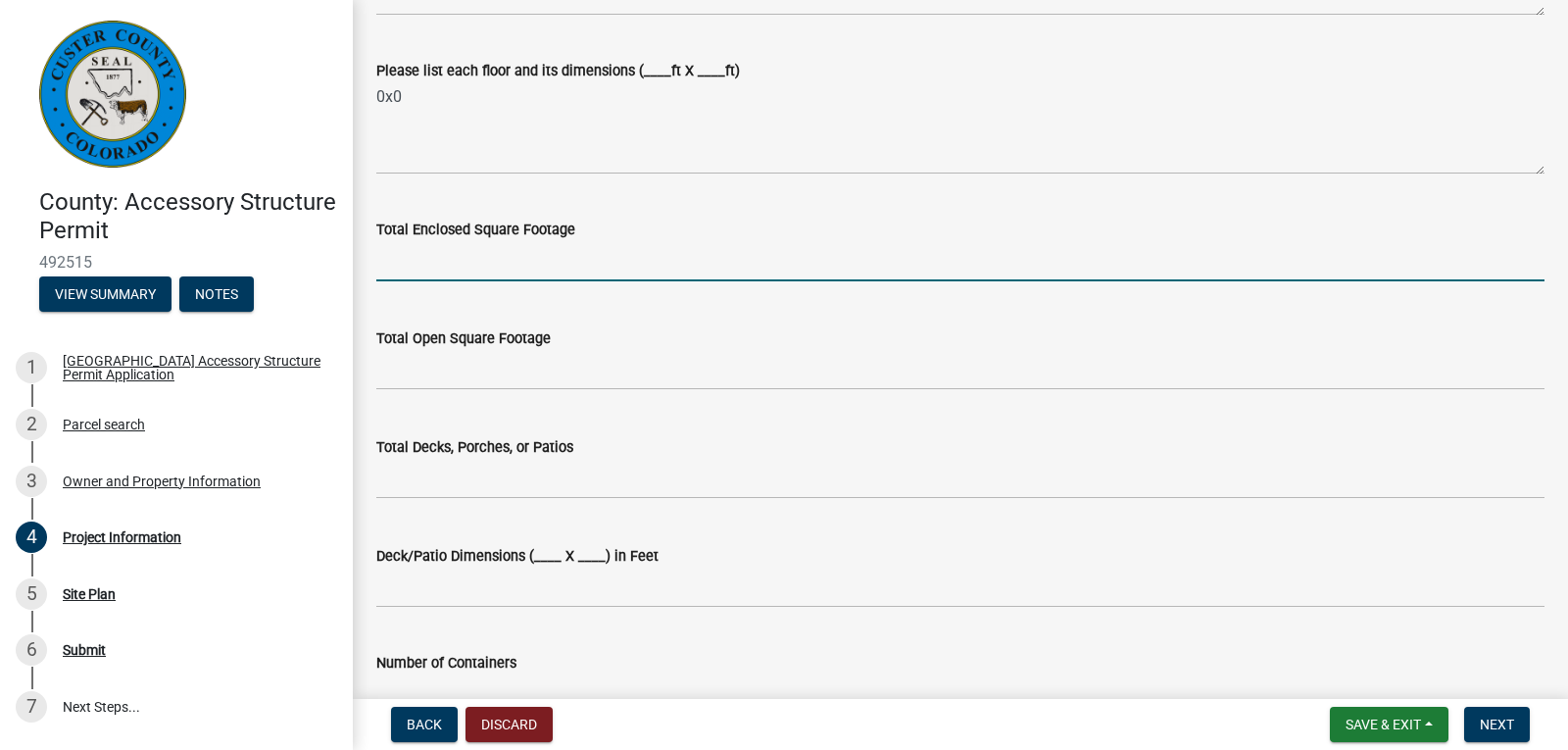
scroll to position [785, 0]
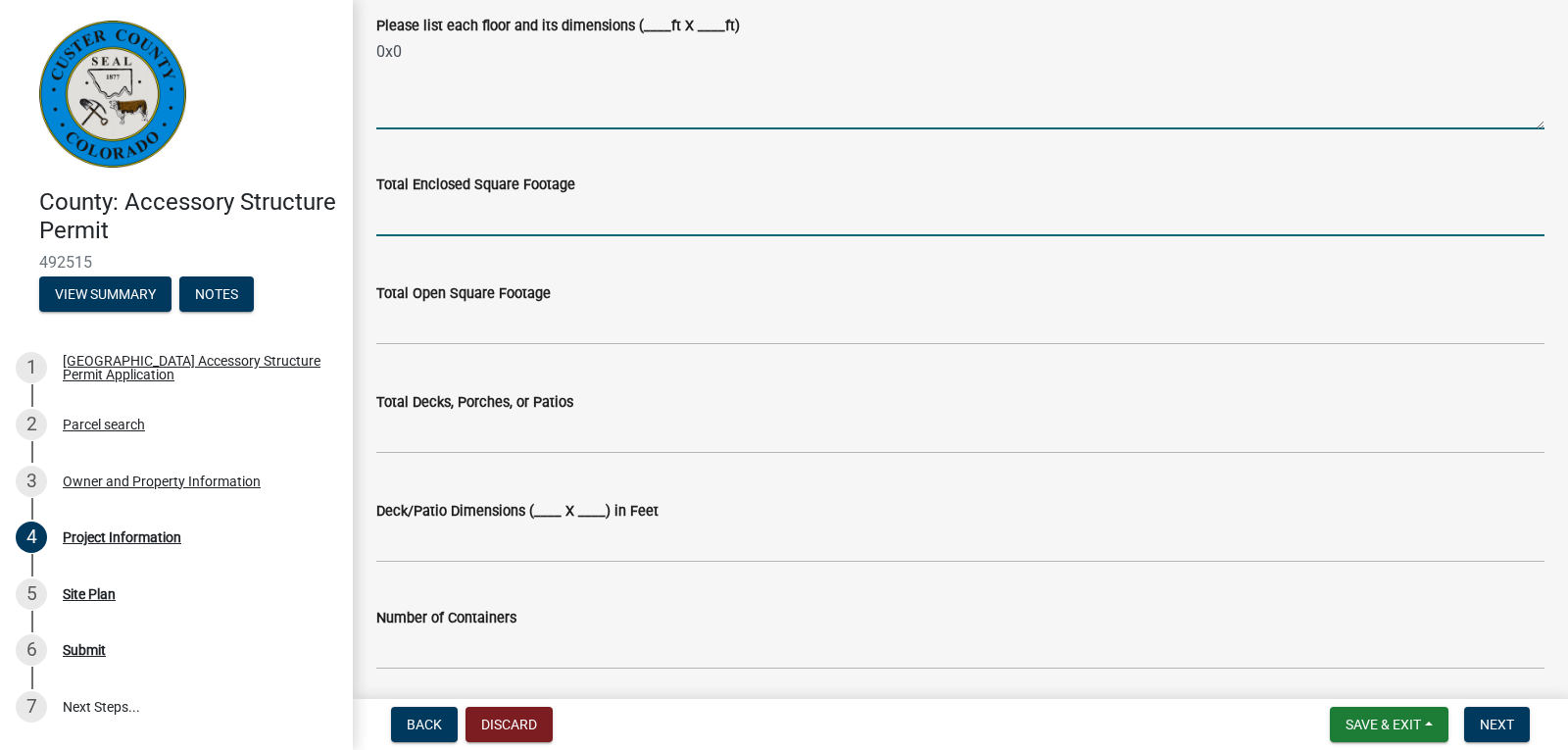
click at [436, 67] on textarea "0x0" at bounding box center [960, 83] width 1168 height 92
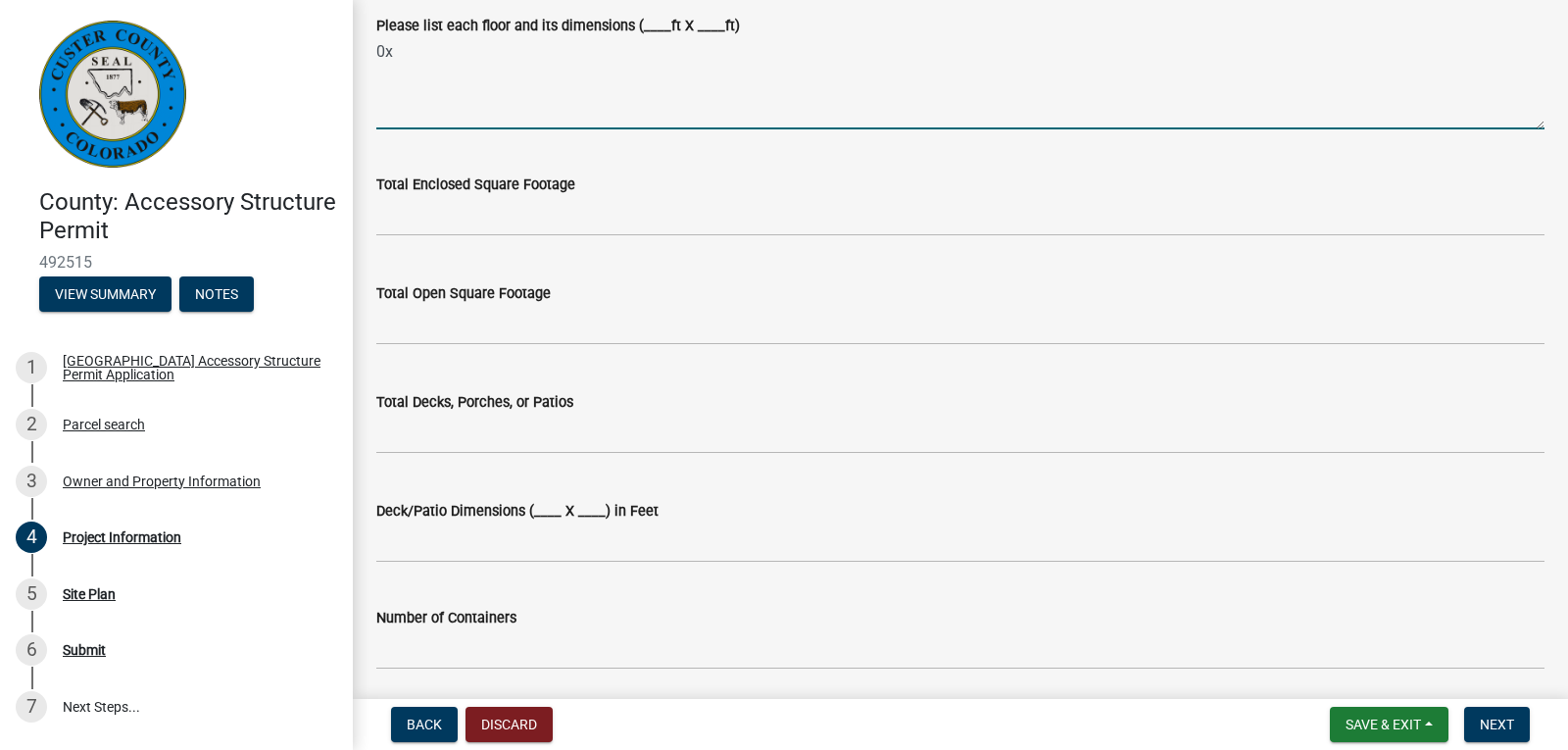
type textarea "0"
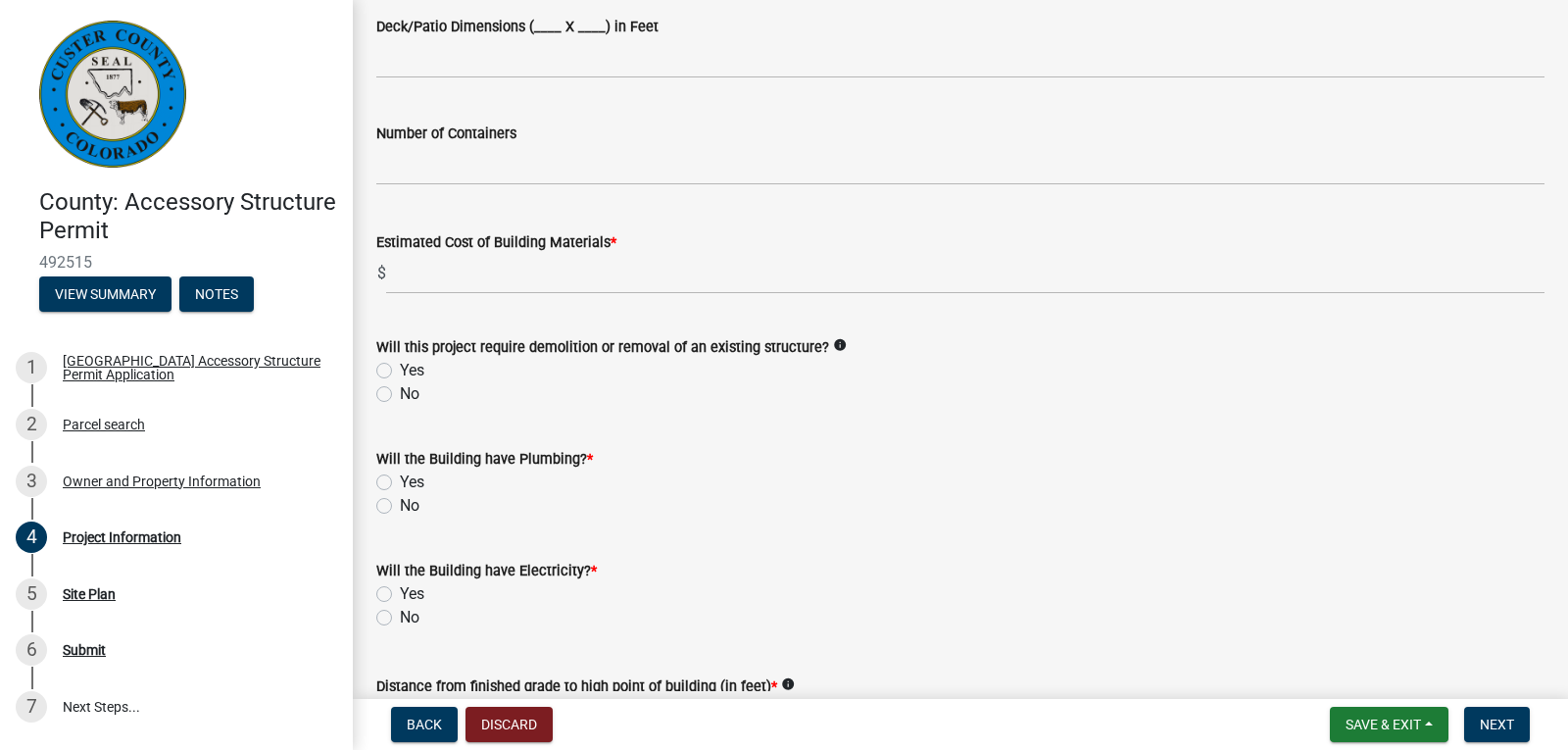
scroll to position [1274, 0]
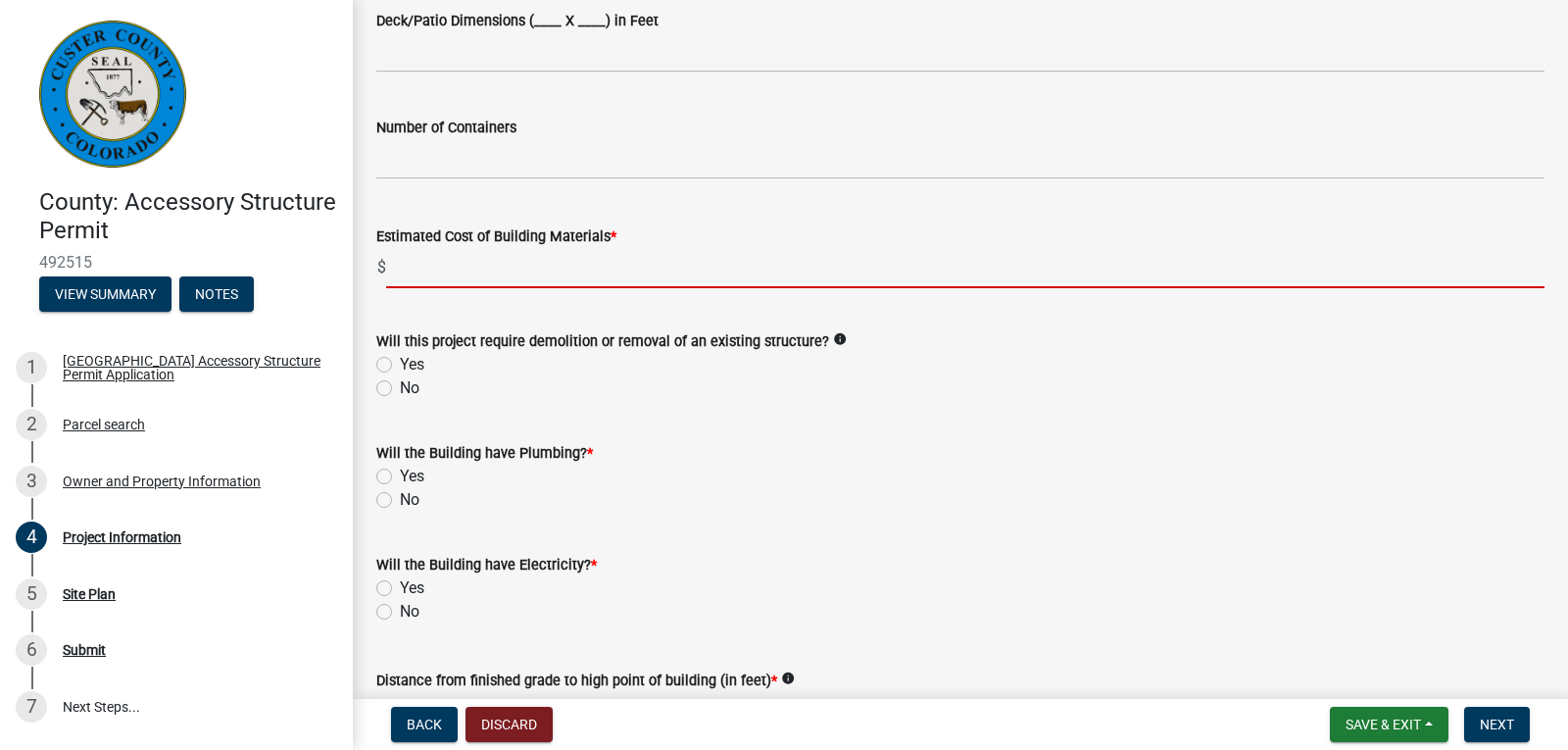
click at [763, 268] on input "text" at bounding box center [965, 267] width 1158 height 40
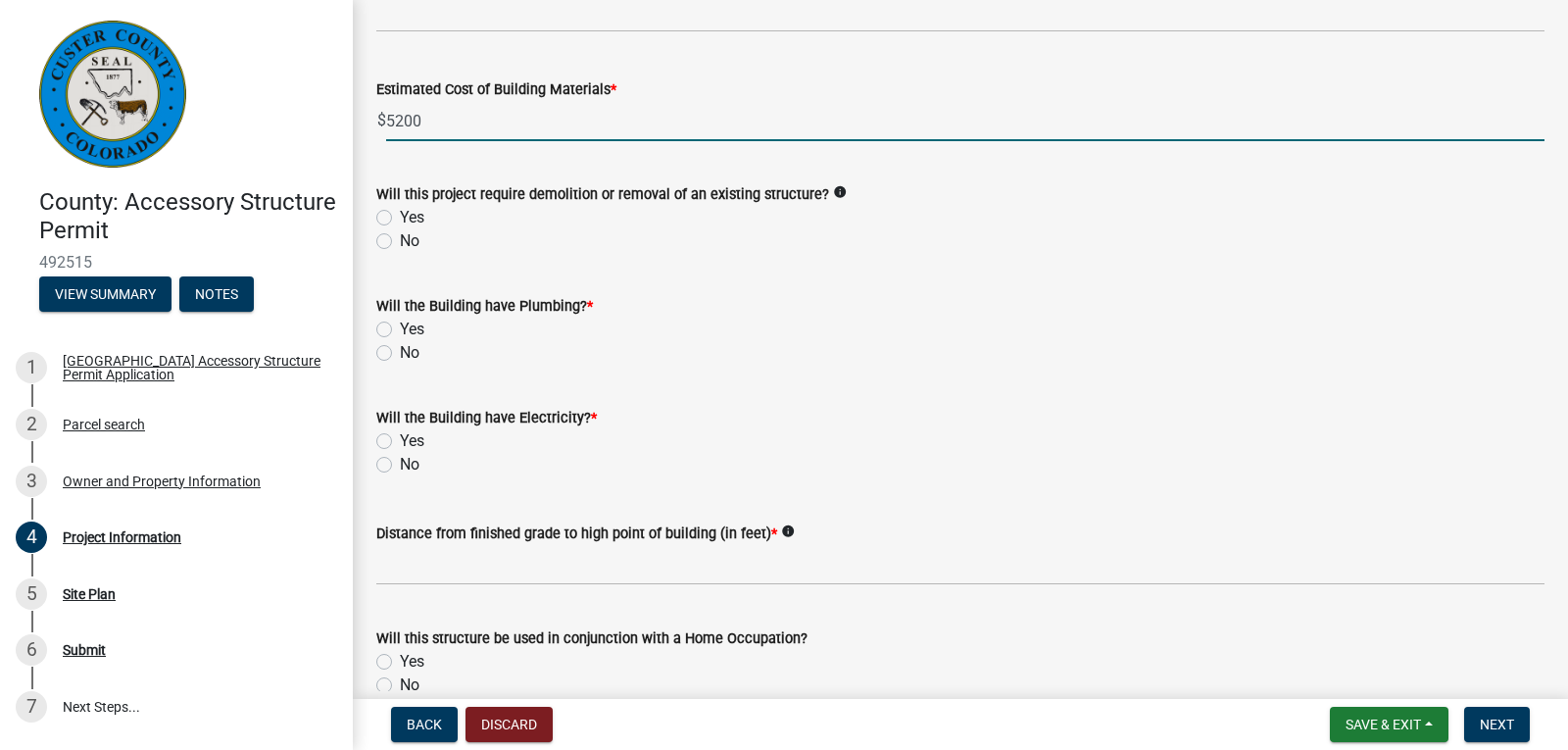
scroll to position [1470, 0]
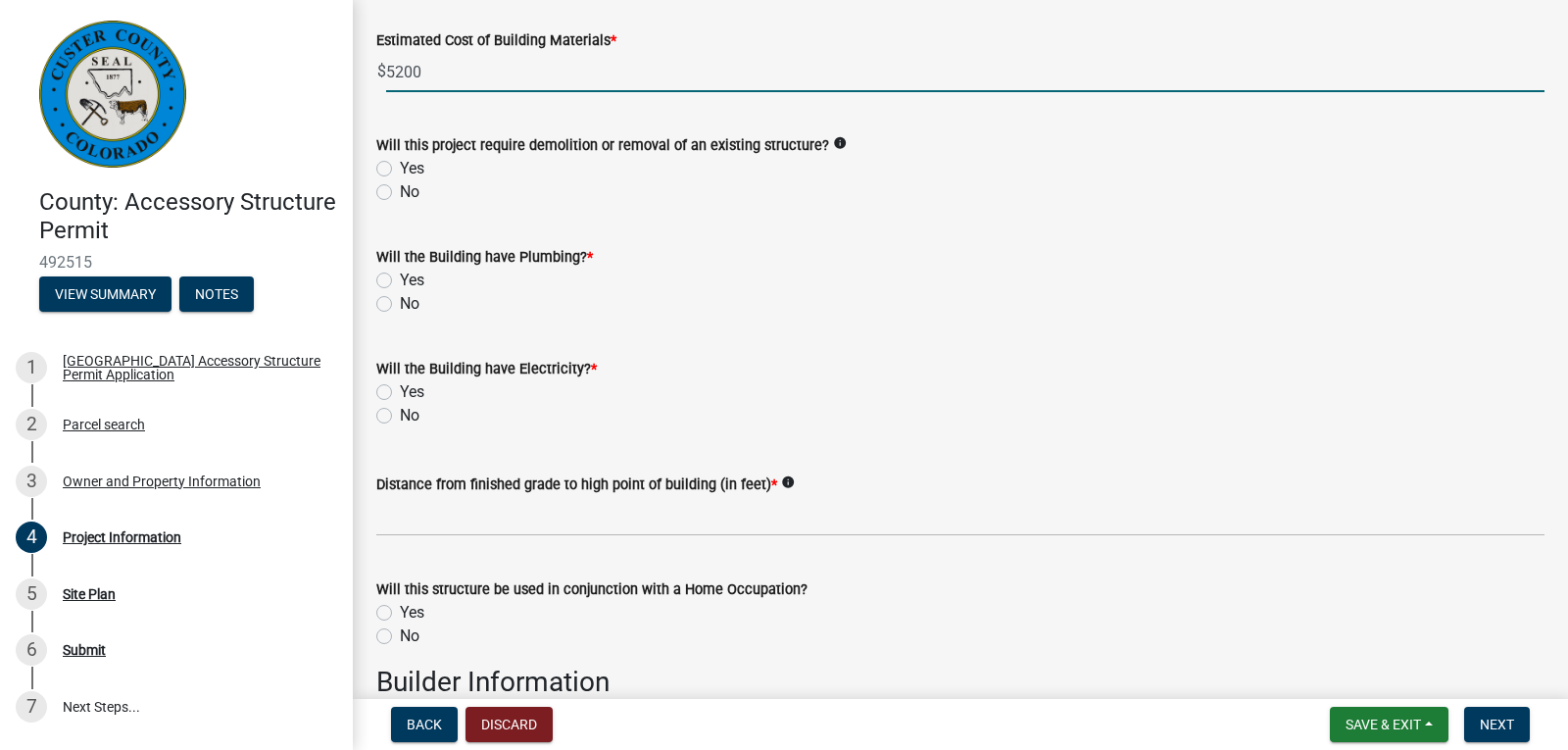
type input "5200"
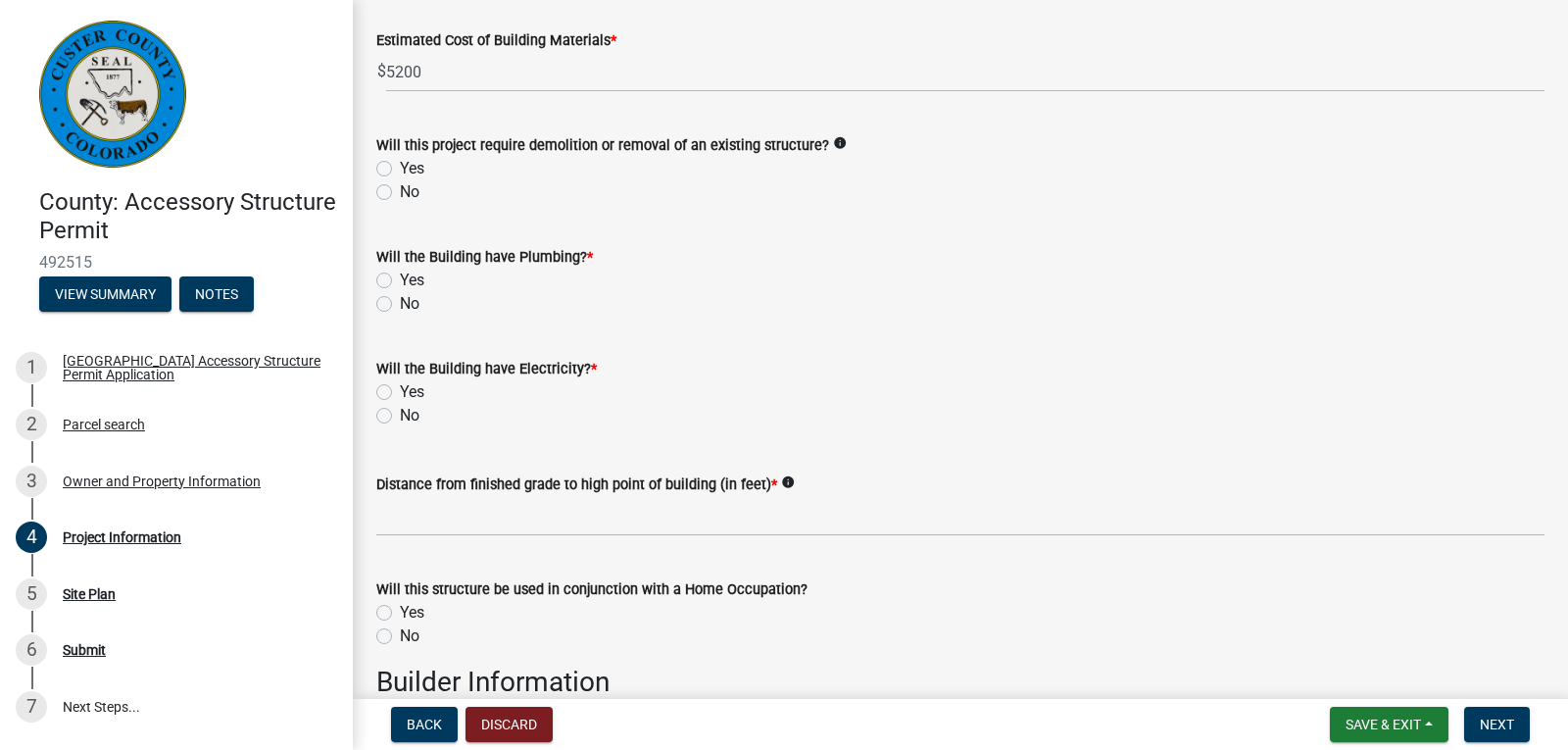
click at [400, 194] on label "No" at bounding box center [410, 192] width 20 height 24
click at [400, 193] on input "No" at bounding box center [406, 187] width 13 height 13
radio input "true"
click at [400, 299] on label "No" at bounding box center [410, 304] width 20 height 24
click at [400, 299] on input "No" at bounding box center [406, 298] width 13 height 13
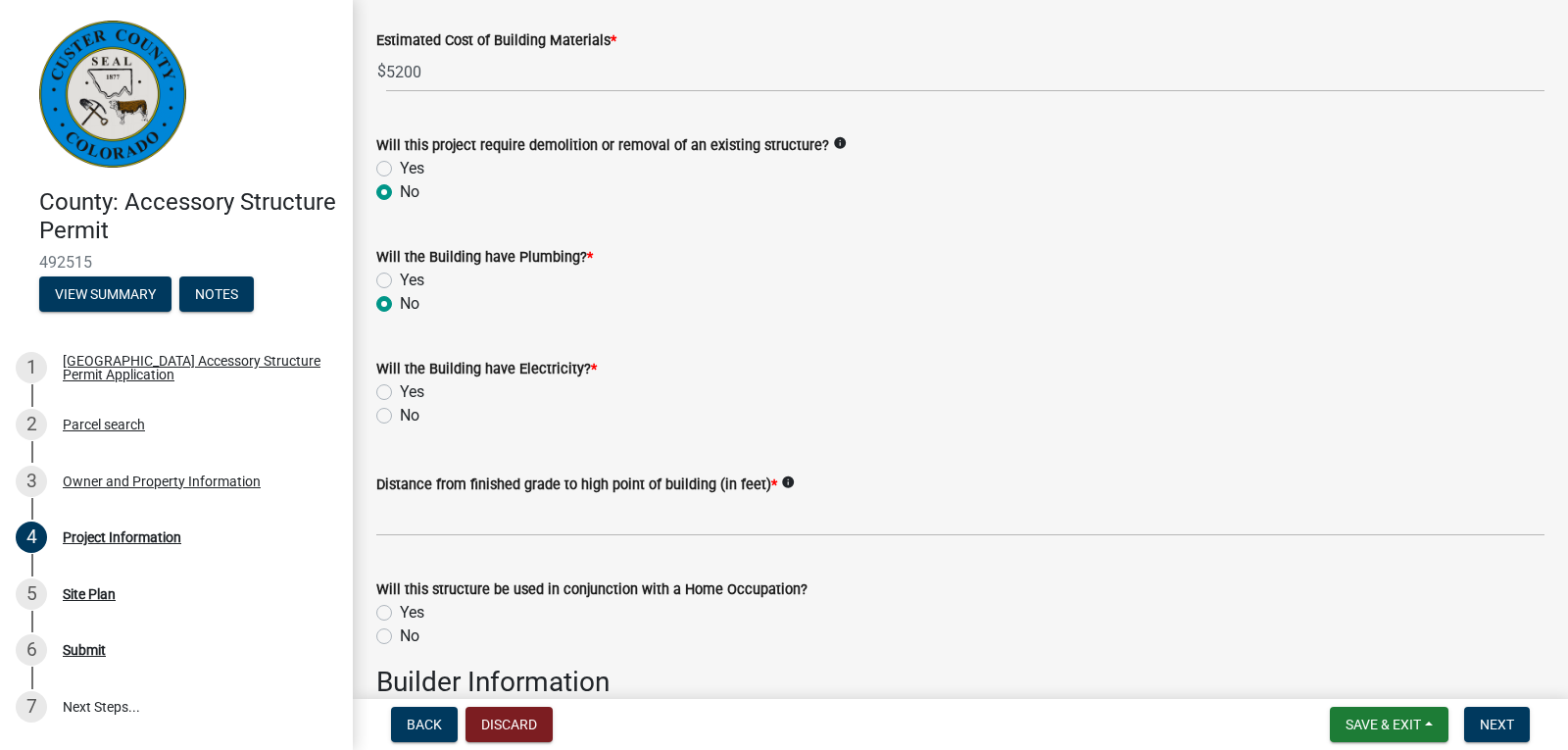
radio input "true"
click at [400, 418] on label "No" at bounding box center [410, 415] width 20 height 24
click at [400, 416] on input "No" at bounding box center [406, 410] width 13 height 13
radio input "true"
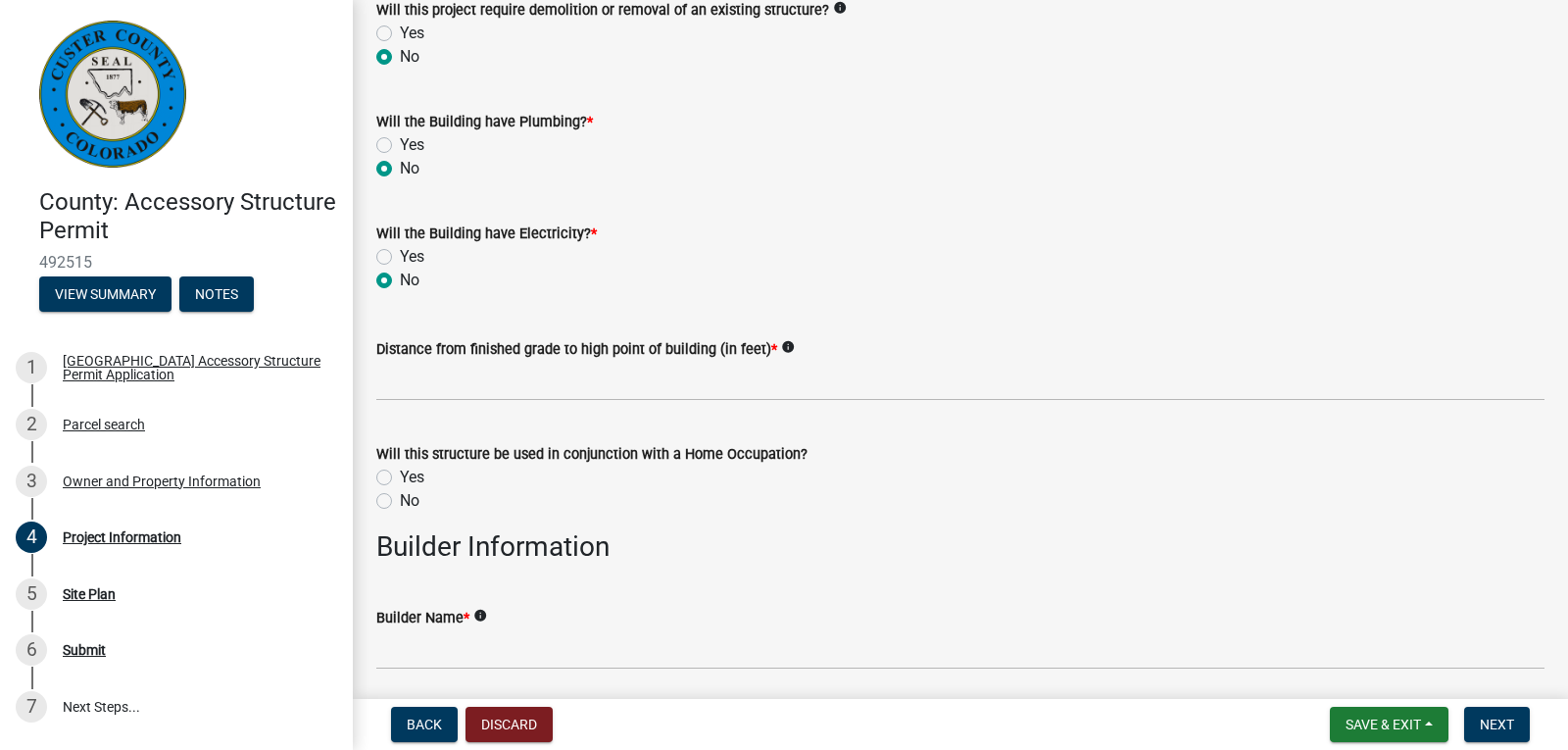
scroll to position [1667, 0]
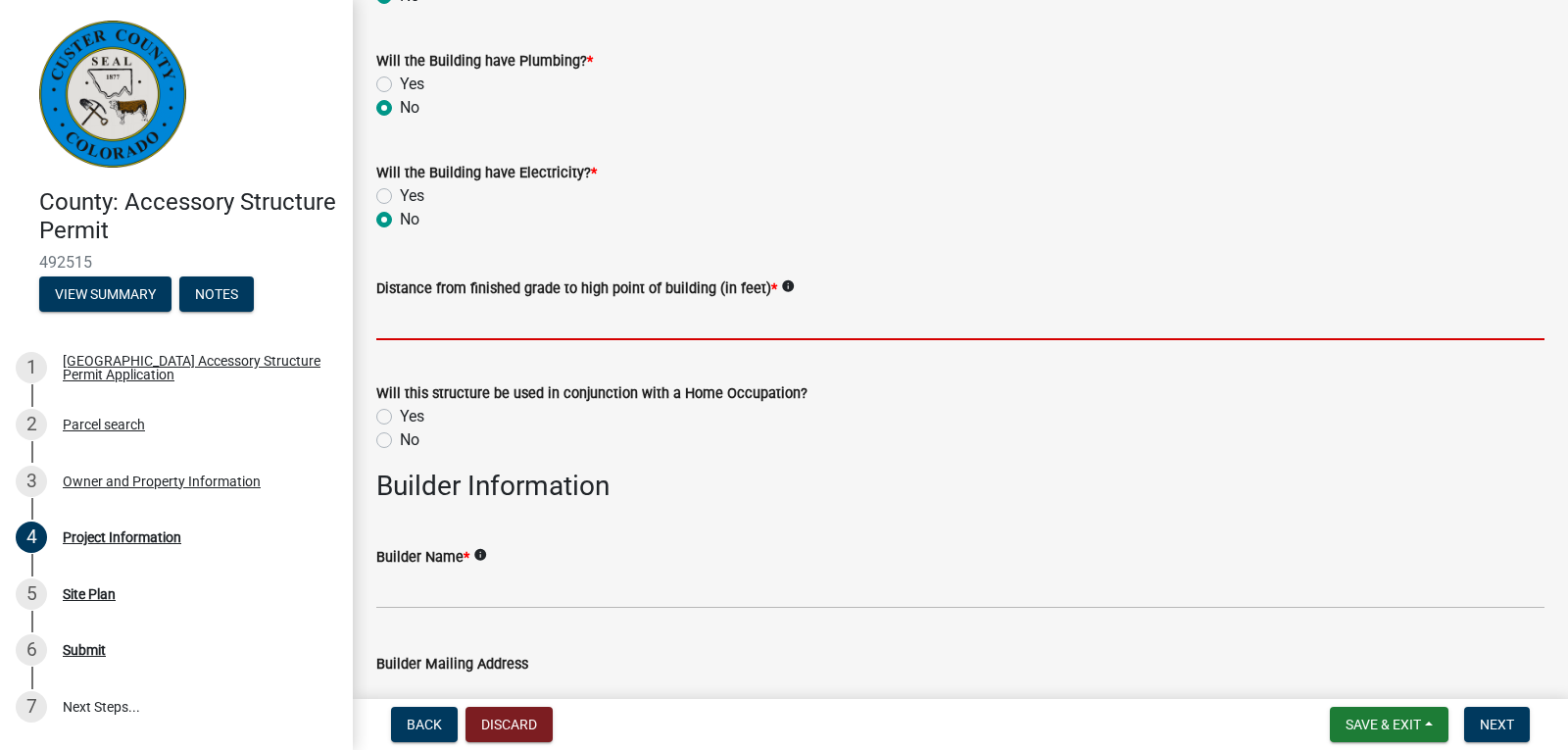
click at [724, 306] on input "text" at bounding box center [960, 320] width 1168 height 40
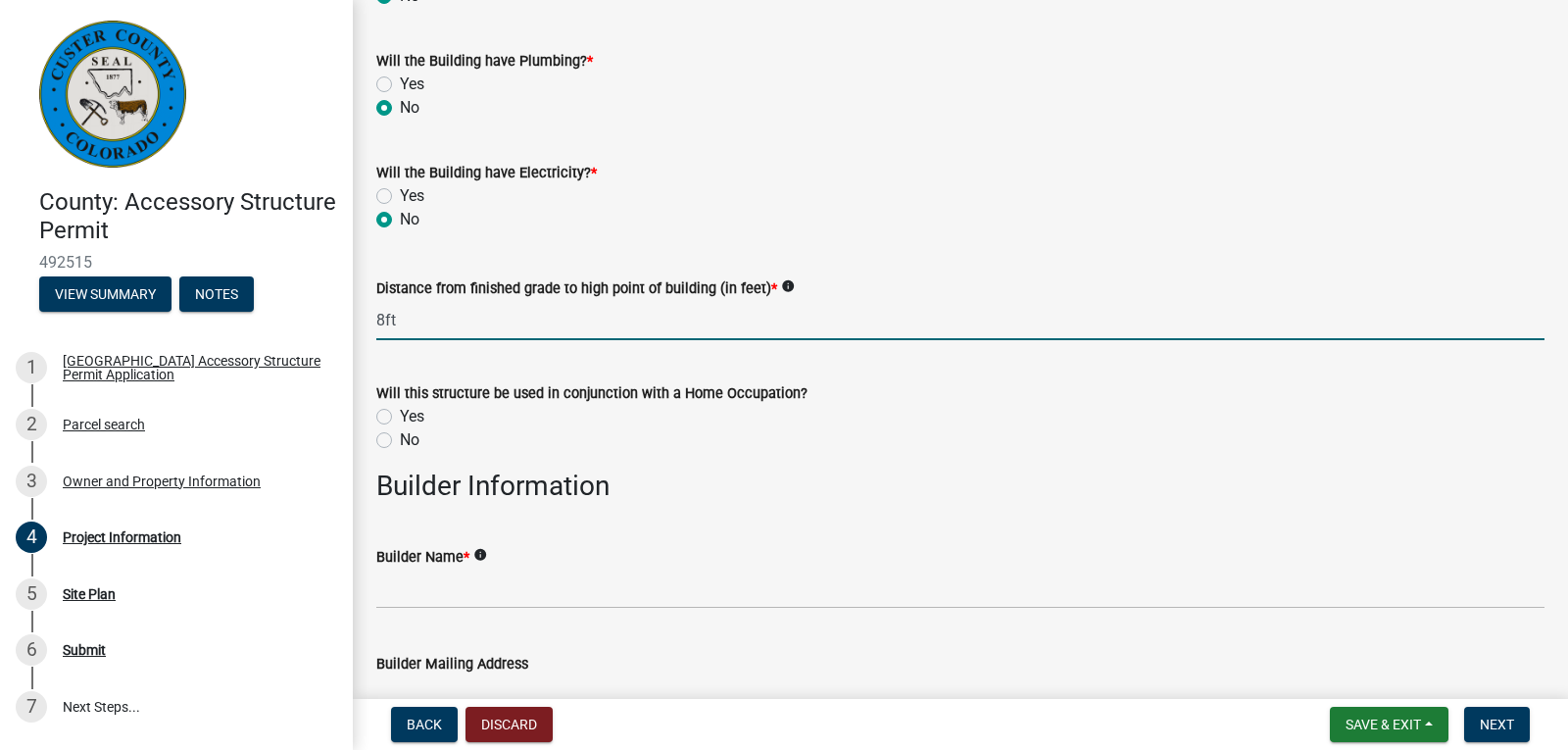
type input "8"
click at [400, 442] on label "No" at bounding box center [410, 440] width 20 height 24
click at [400, 441] on input "No" at bounding box center [406, 434] width 13 height 13
radio input "true"
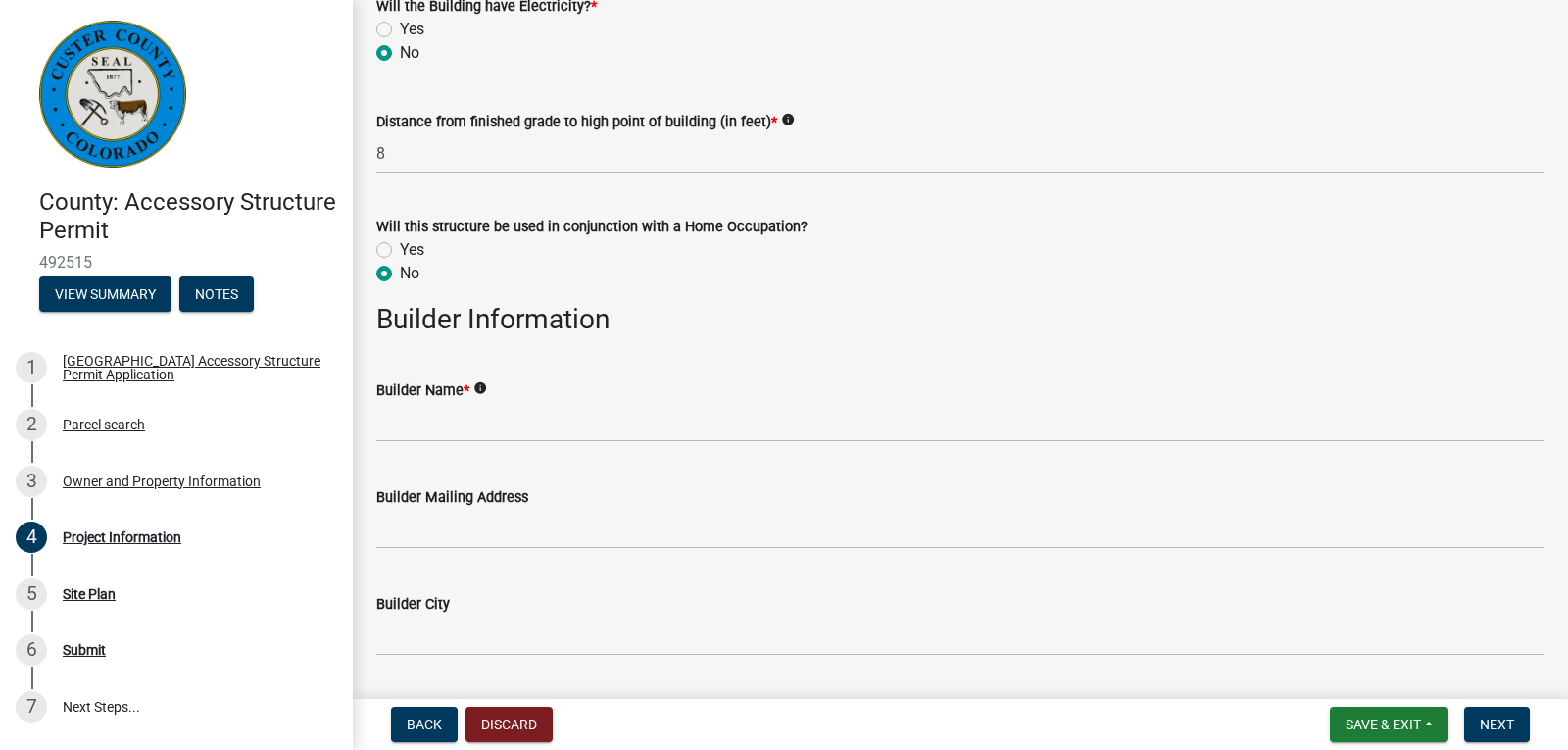
scroll to position [1862, 0]
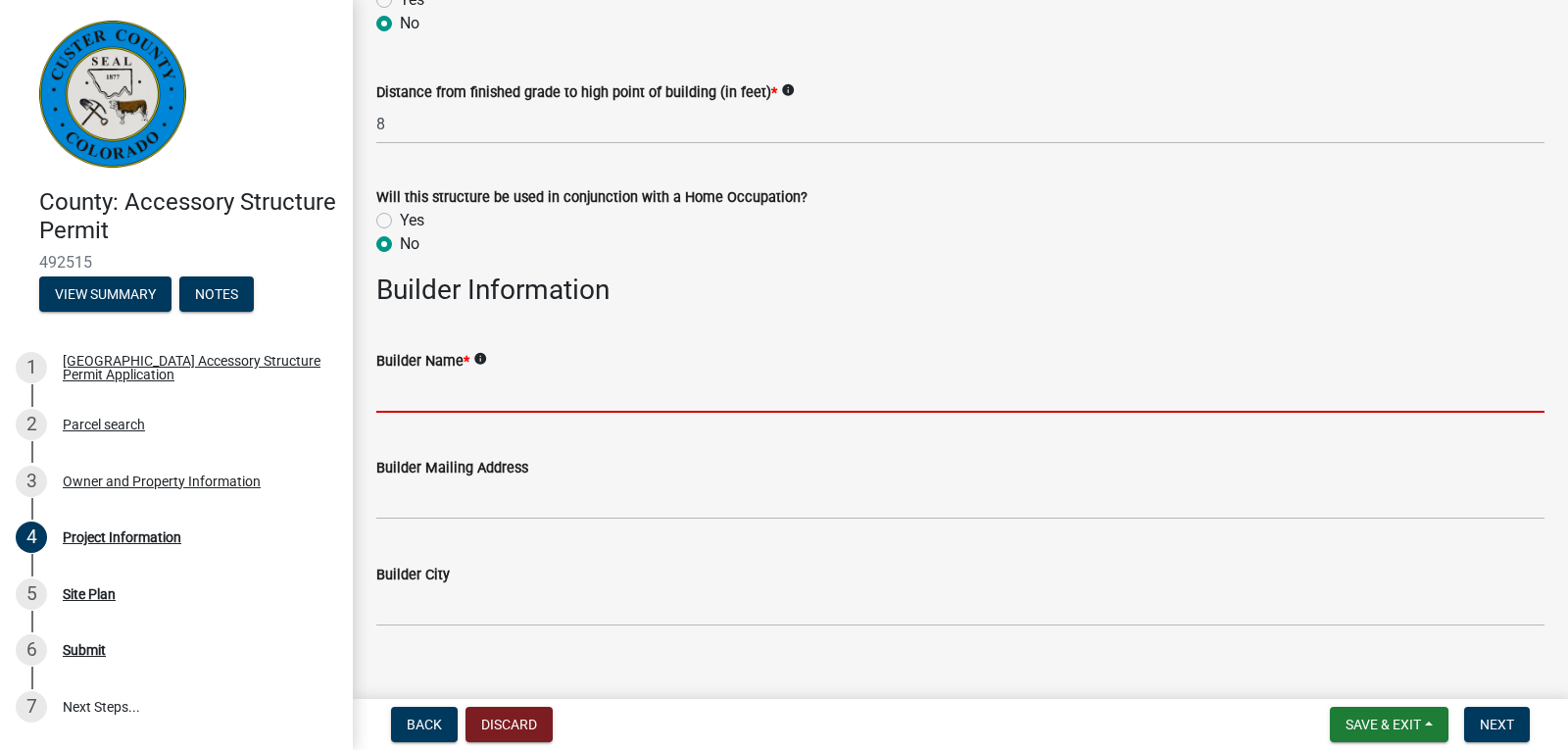
click at [543, 398] on input "Builder Name *" at bounding box center [960, 392] width 1168 height 40
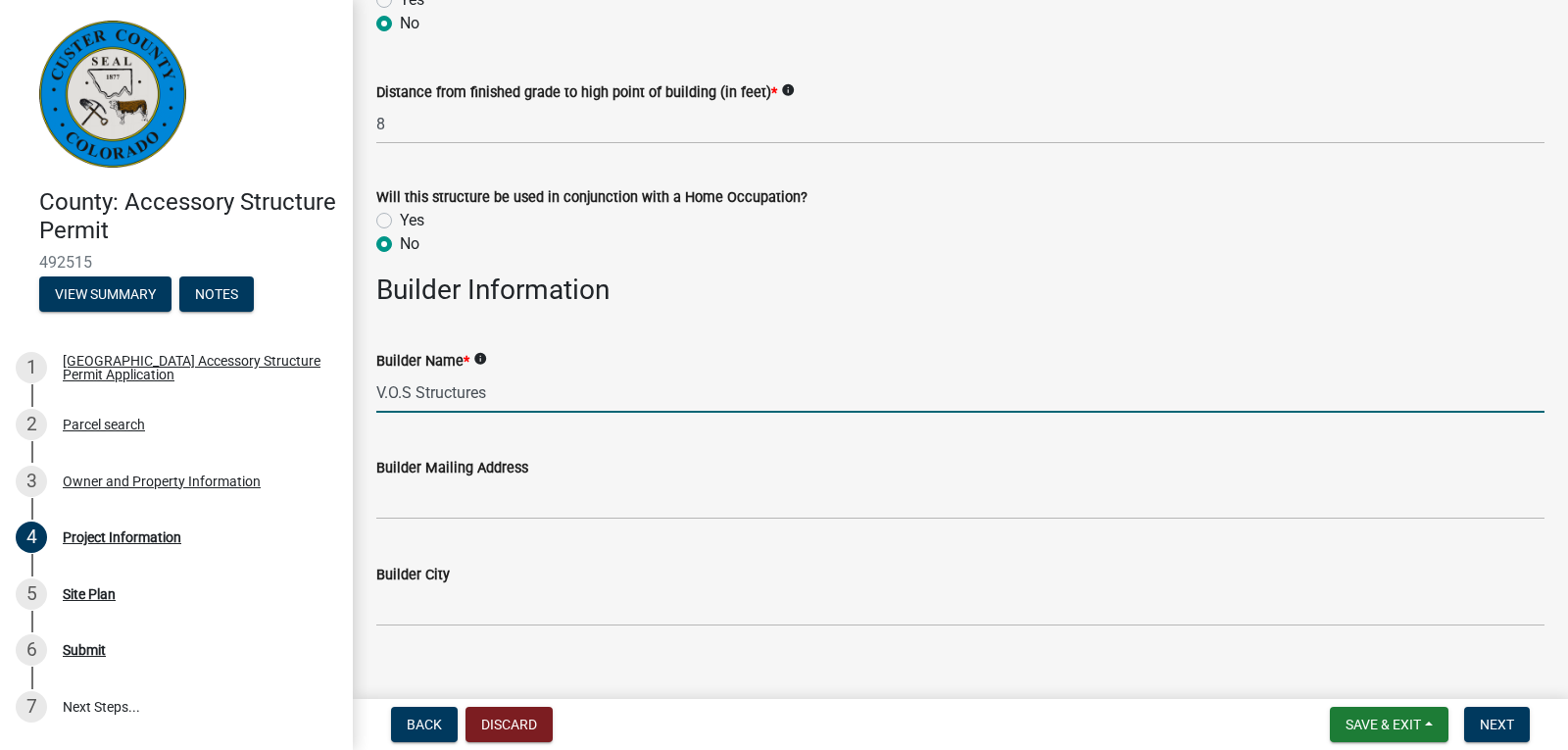
type input "V.O.S Structures"
click at [725, 466] on div "Builder Mailing Address" at bounding box center [960, 468] width 1168 height 24
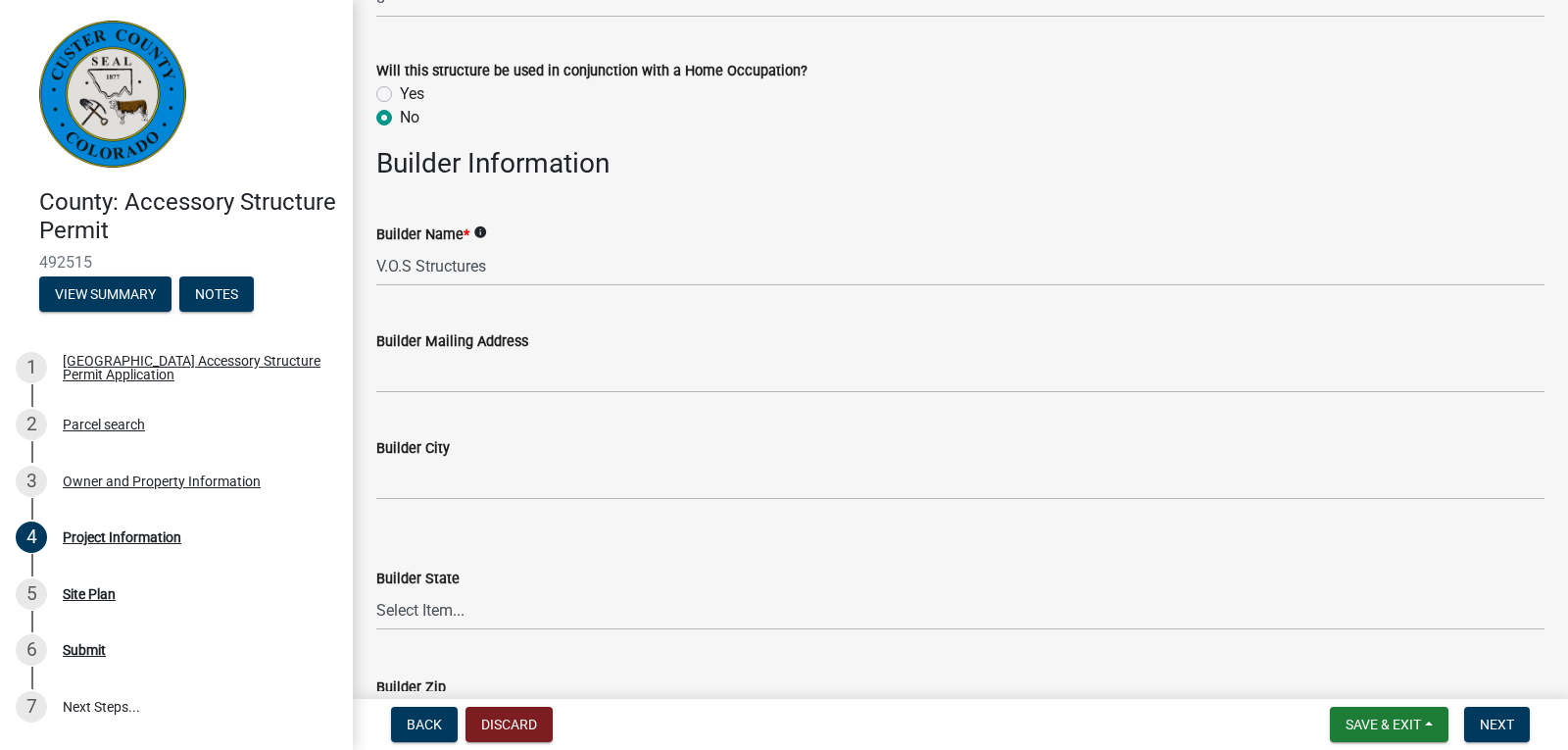
scroll to position [2156, 0]
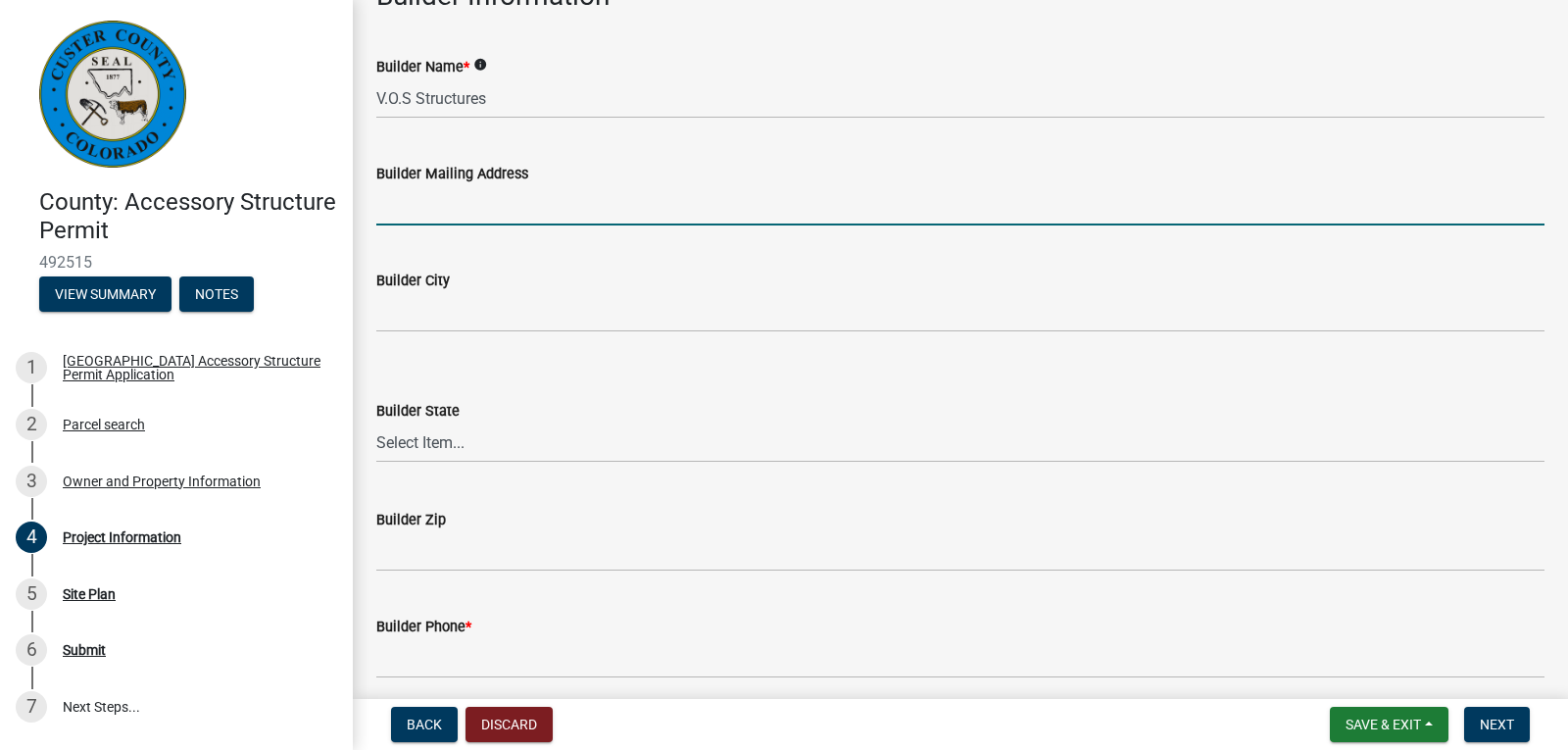
drag, startPoint x: 735, startPoint y: 223, endPoint x: 738, endPoint y: 205, distance: 18.2
click at [735, 223] on input "Builder Mailing Address" at bounding box center [960, 205] width 1168 height 40
type input "[STREET_ADDRESS][PERSON_NAME]"
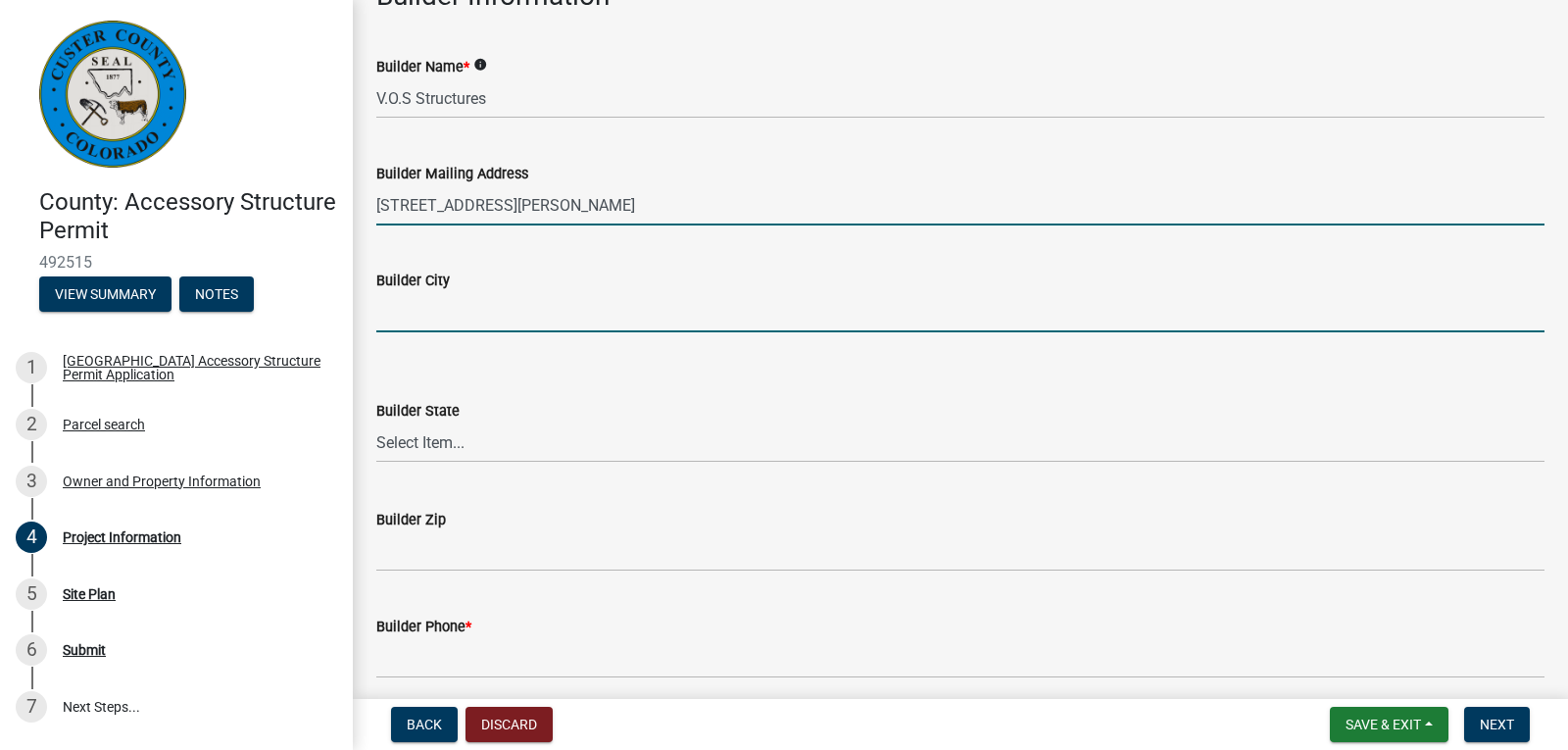
click at [674, 299] on input "Builder City" at bounding box center [960, 312] width 1168 height 40
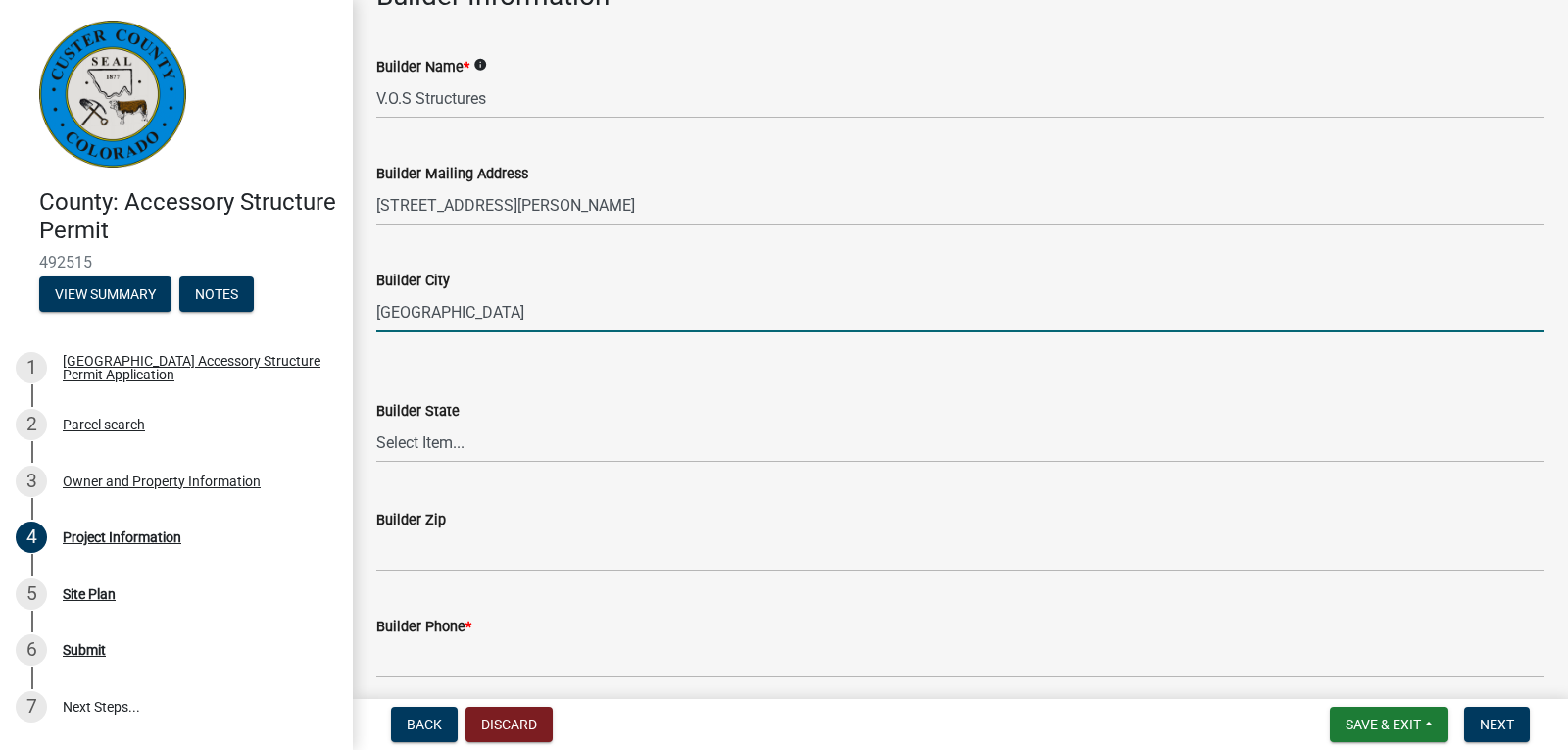
type input "[GEOGRAPHIC_DATA]"
click at [601, 432] on select "Select Item... [US_STATE] [US_STATE] [US_STATE] [US_STATE] [US_STATE] [US_STATE…" at bounding box center [960, 442] width 1168 height 40
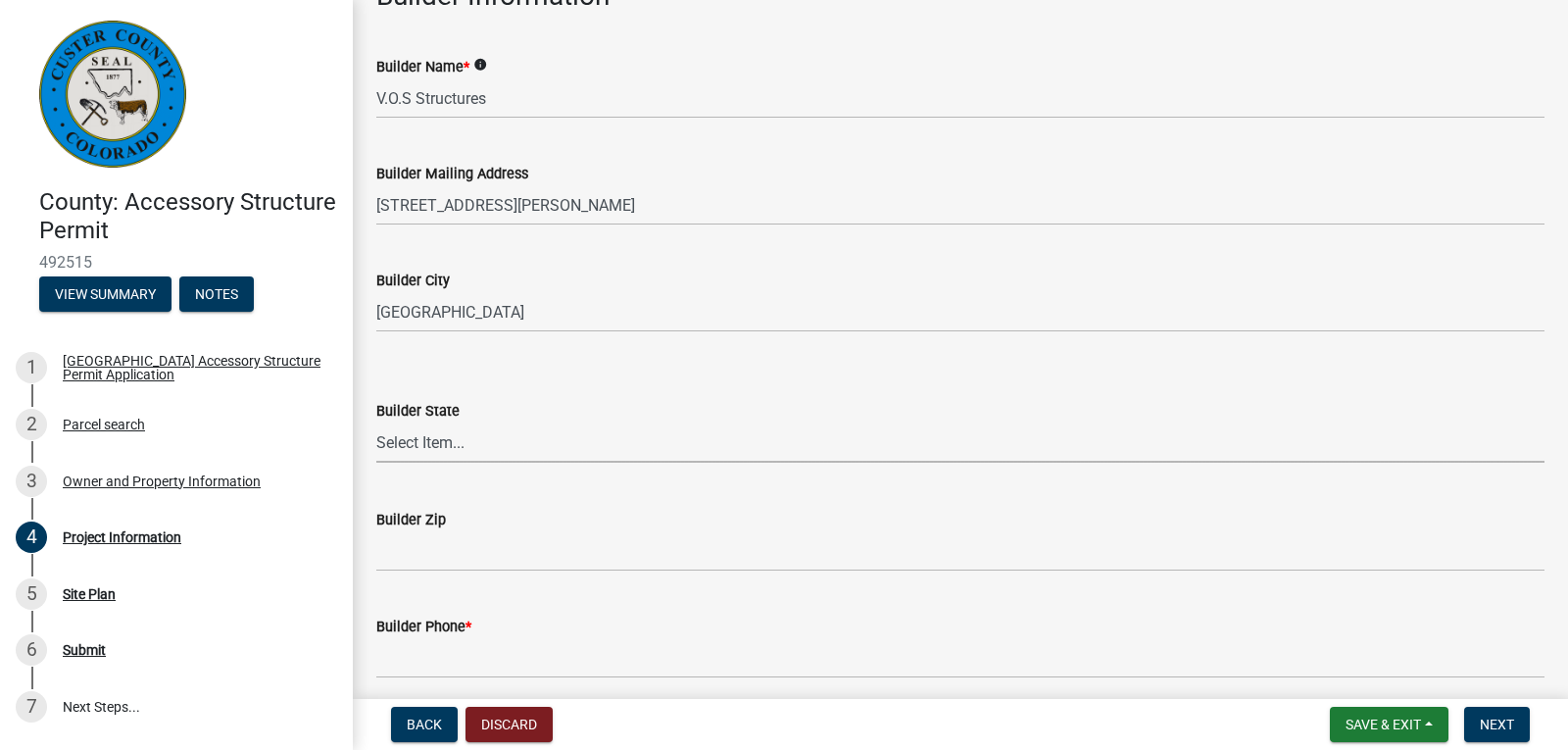
select select "CO"
click at [376, 422] on select "Select Item... [US_STATE] [US_STATE] [US_STATE] [US_STATE] [US_STATE] [US_STATE…" at bounding box center [960, 442] width 1168 height 40
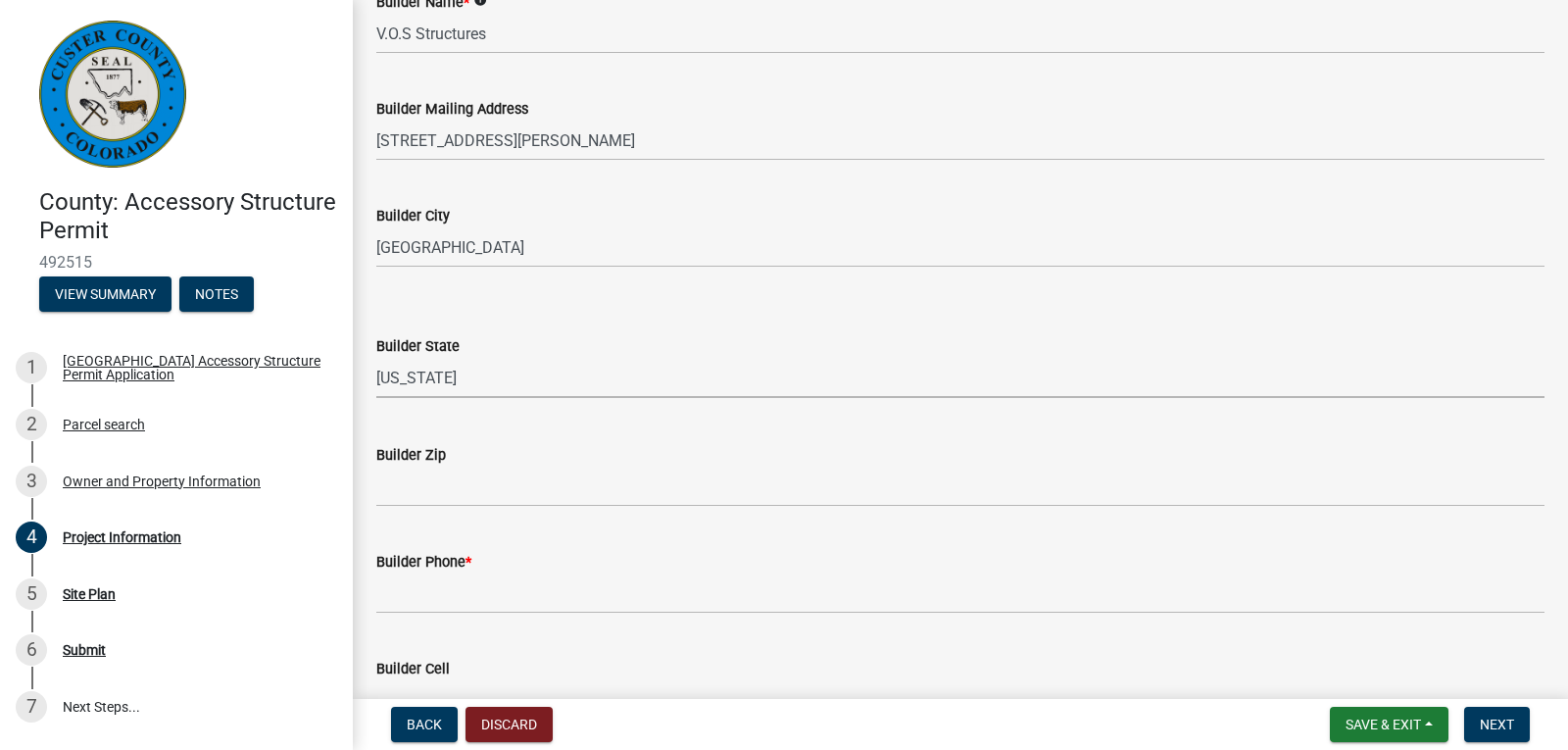
scroll to position [2254, 0]
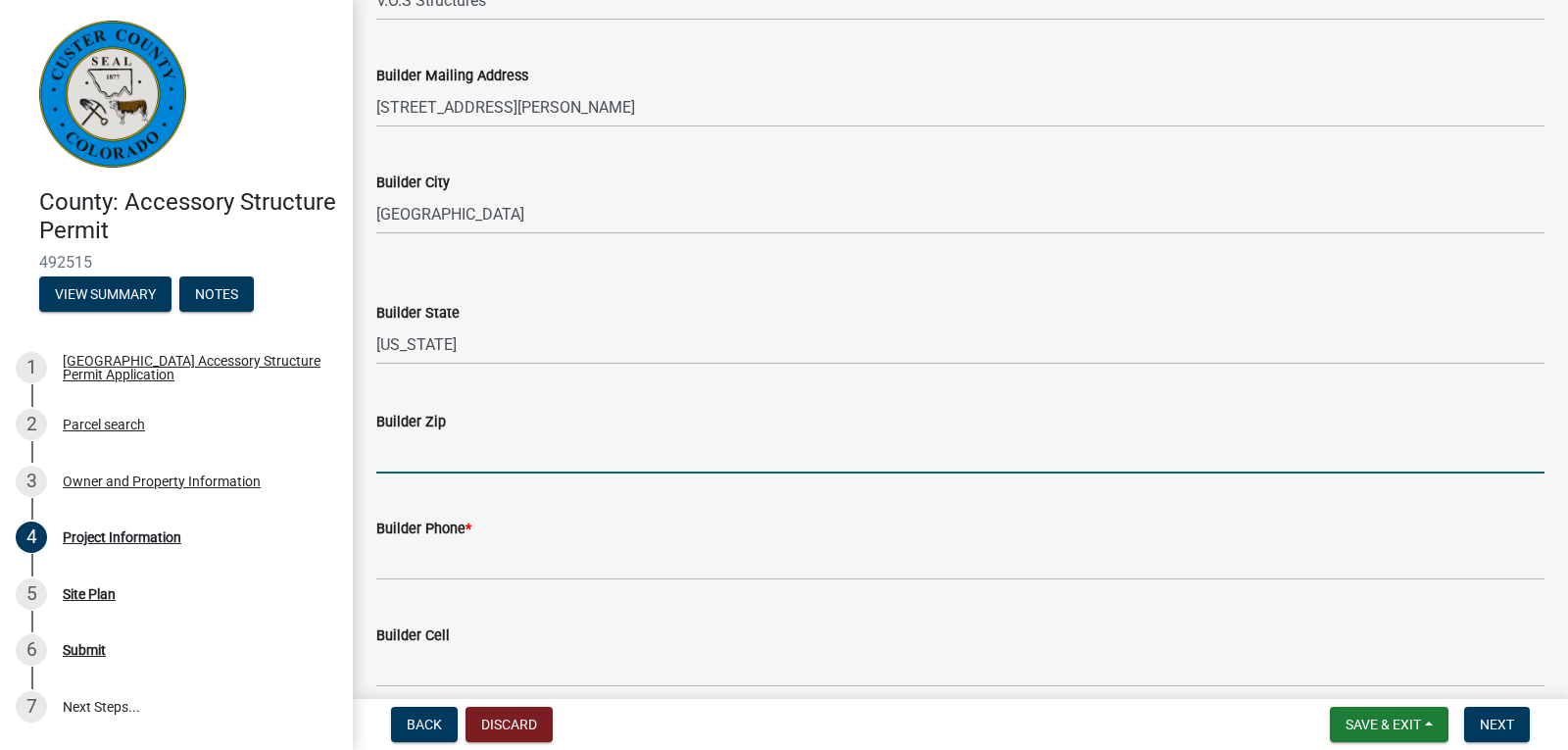
click at [545, 440] on input "Builder Zip" at bounding box center [960, 453] width 1168 height 40
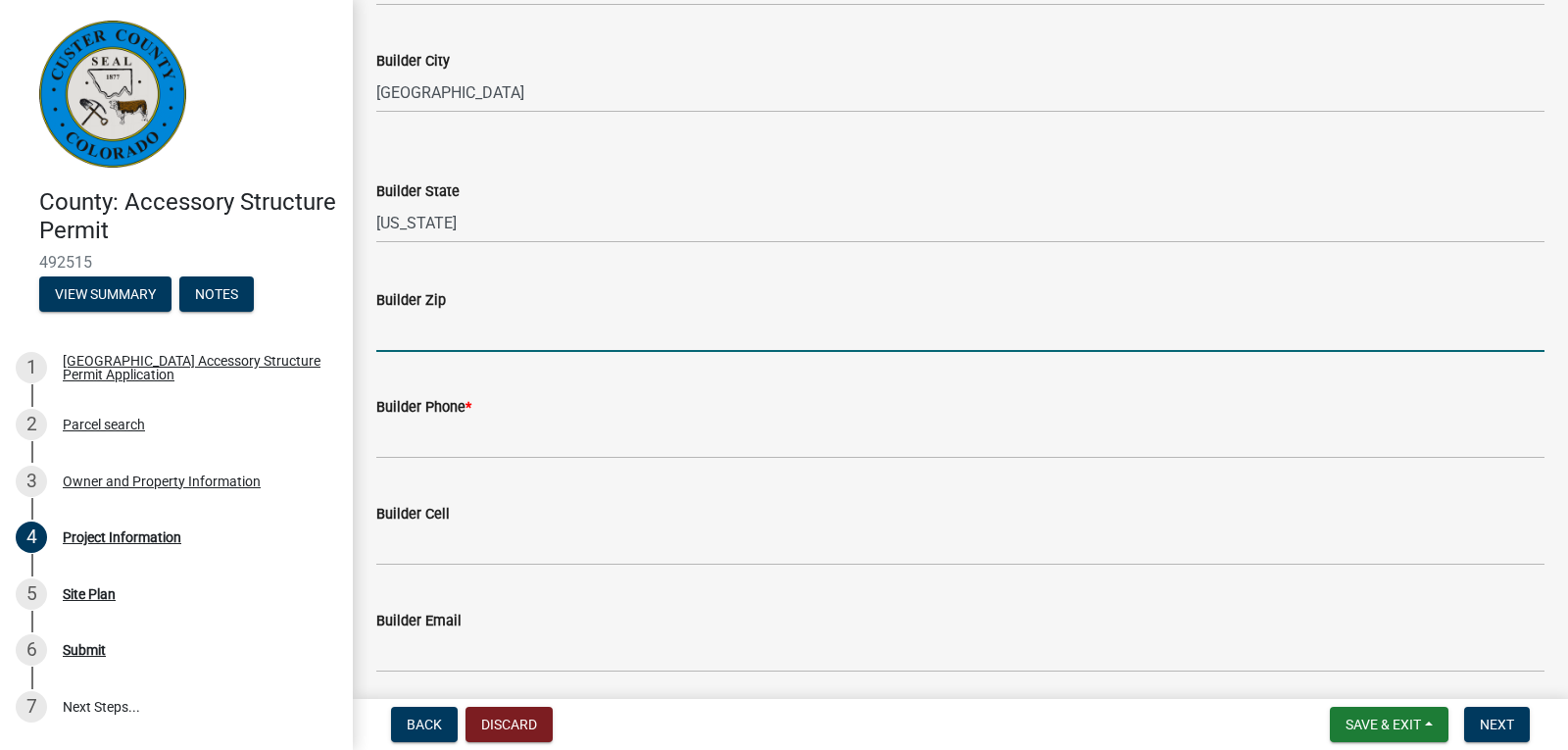
scroll to position [2450, 0]
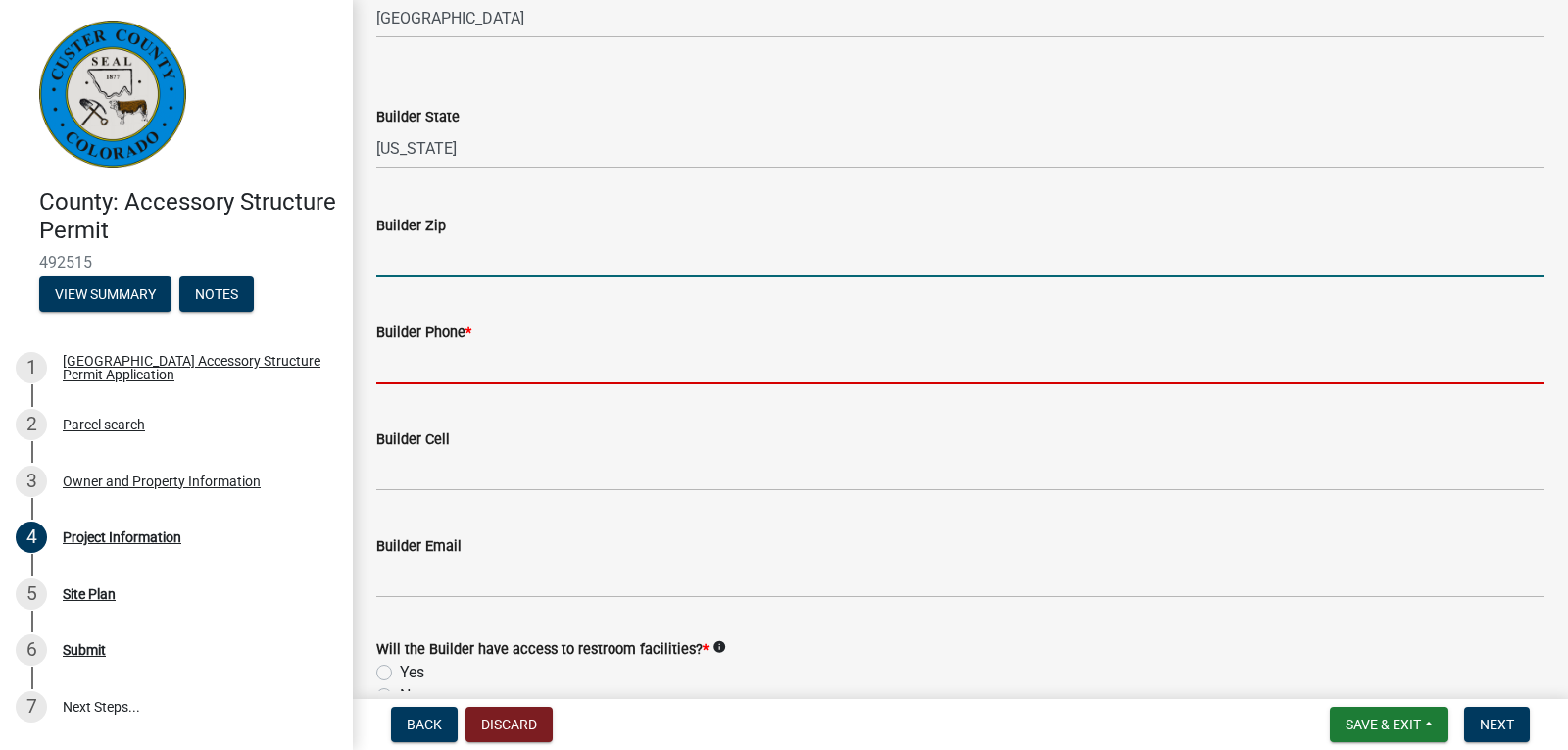
click at [817, 370] on input "Builder Phone *" at bounding box center [960, 364] width 1168 height 40
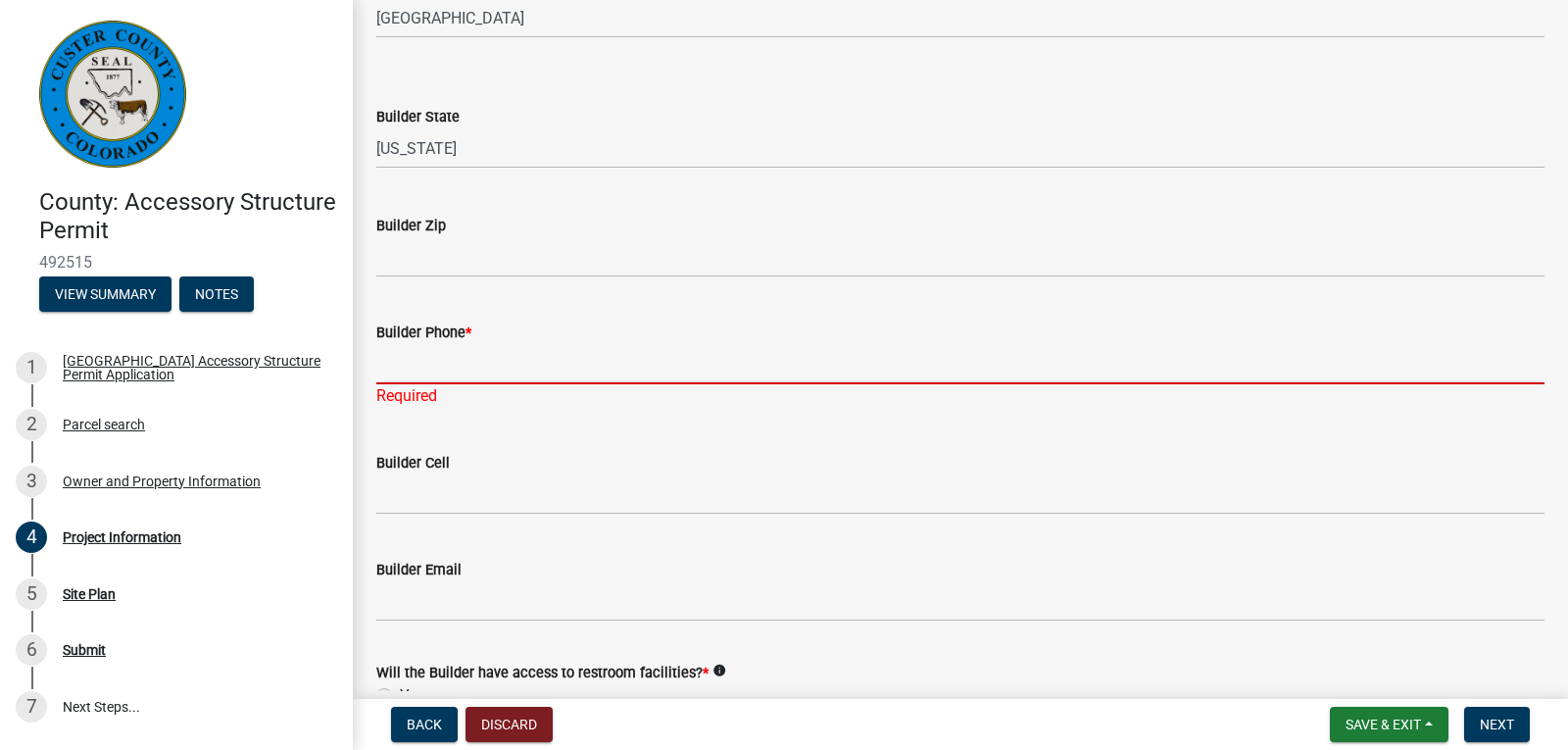
click at [902, 344] on input "Builder Phone *" at bounding box center [960, 364] width 1168 height 40
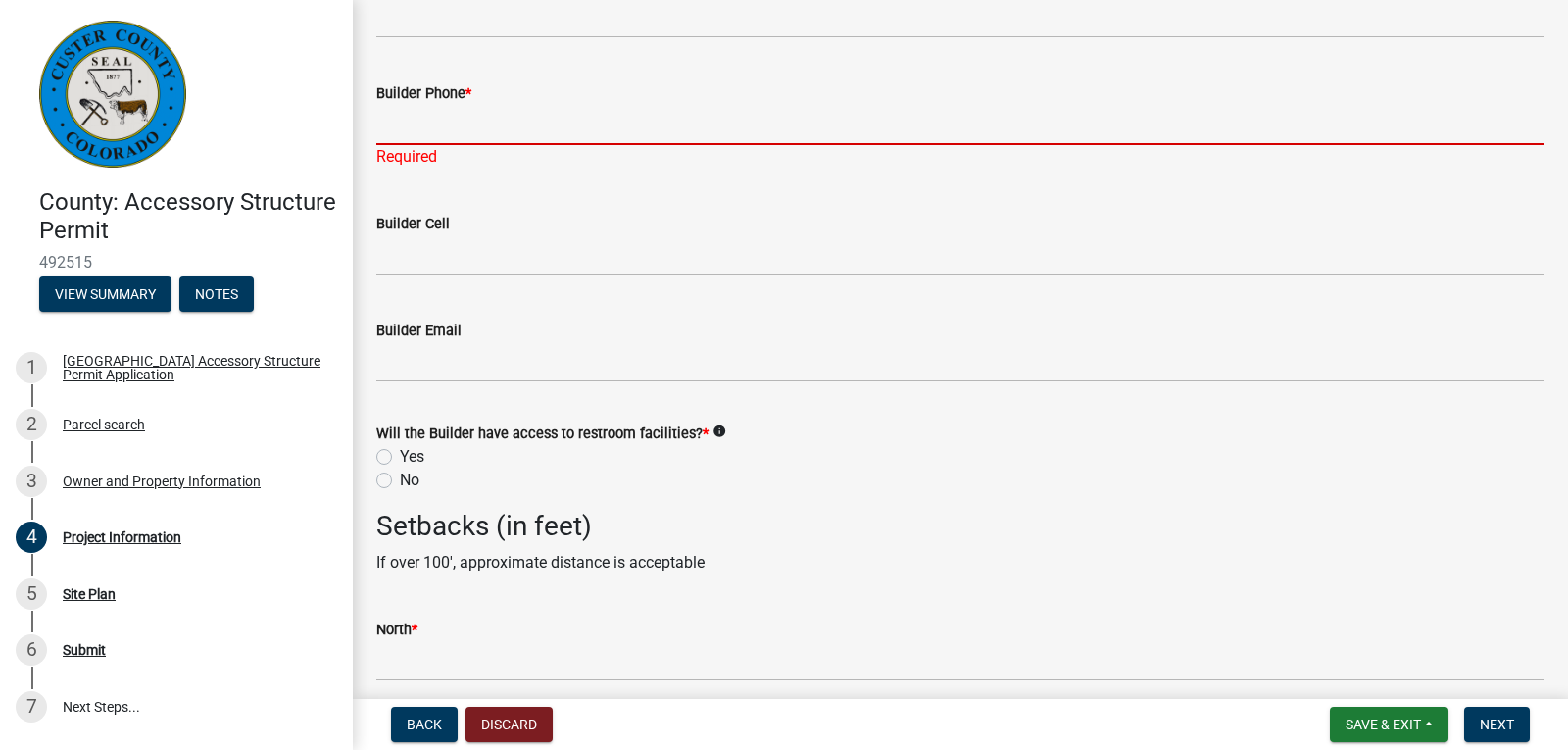
scroll to position [2744, 0]
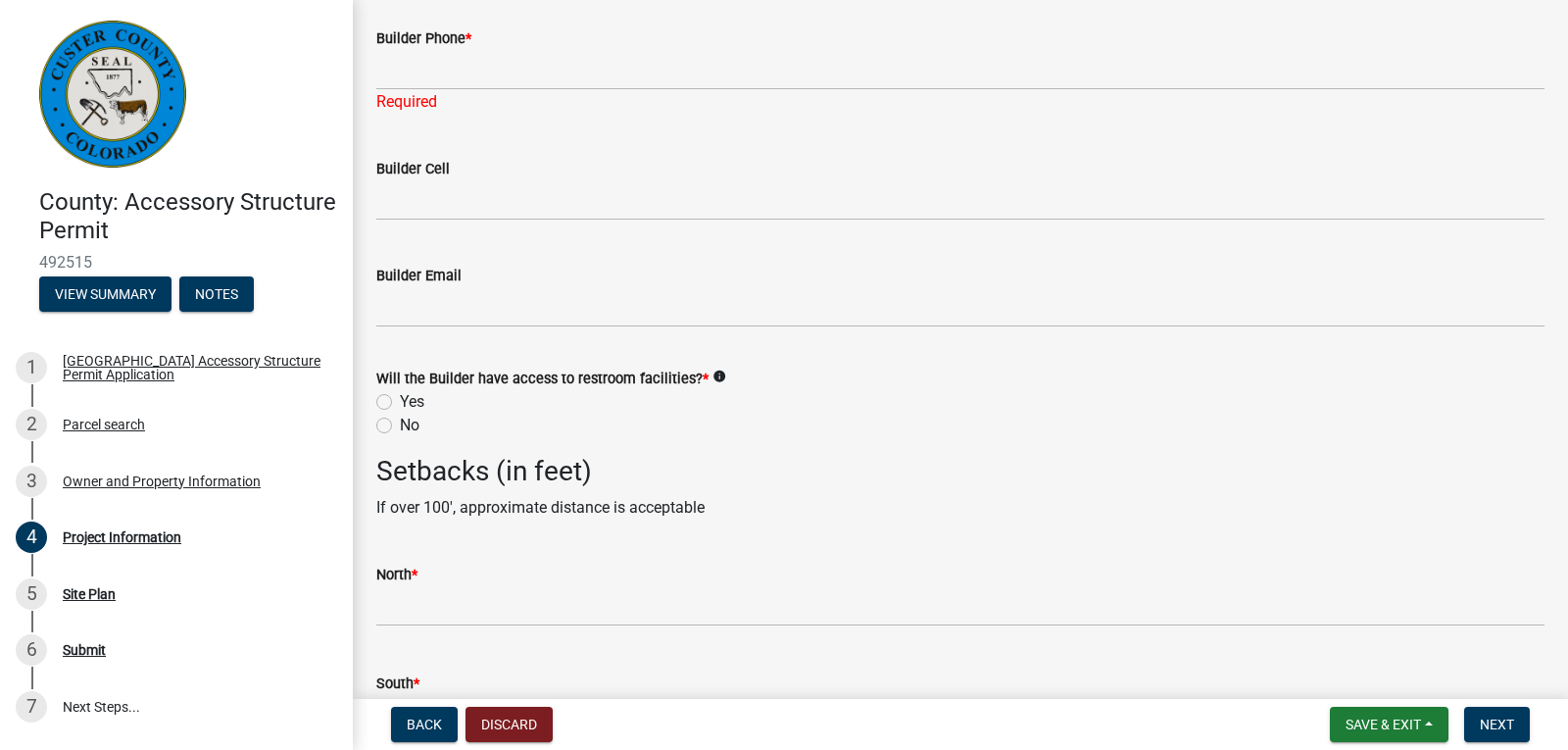
click at [400, 401] on label "Yes" at bounding box center [411, 402] width 25 height 24
click at [400, 401] on input "Yes" at bounding box center [406, 396] width 13 height 13
radio input "true"
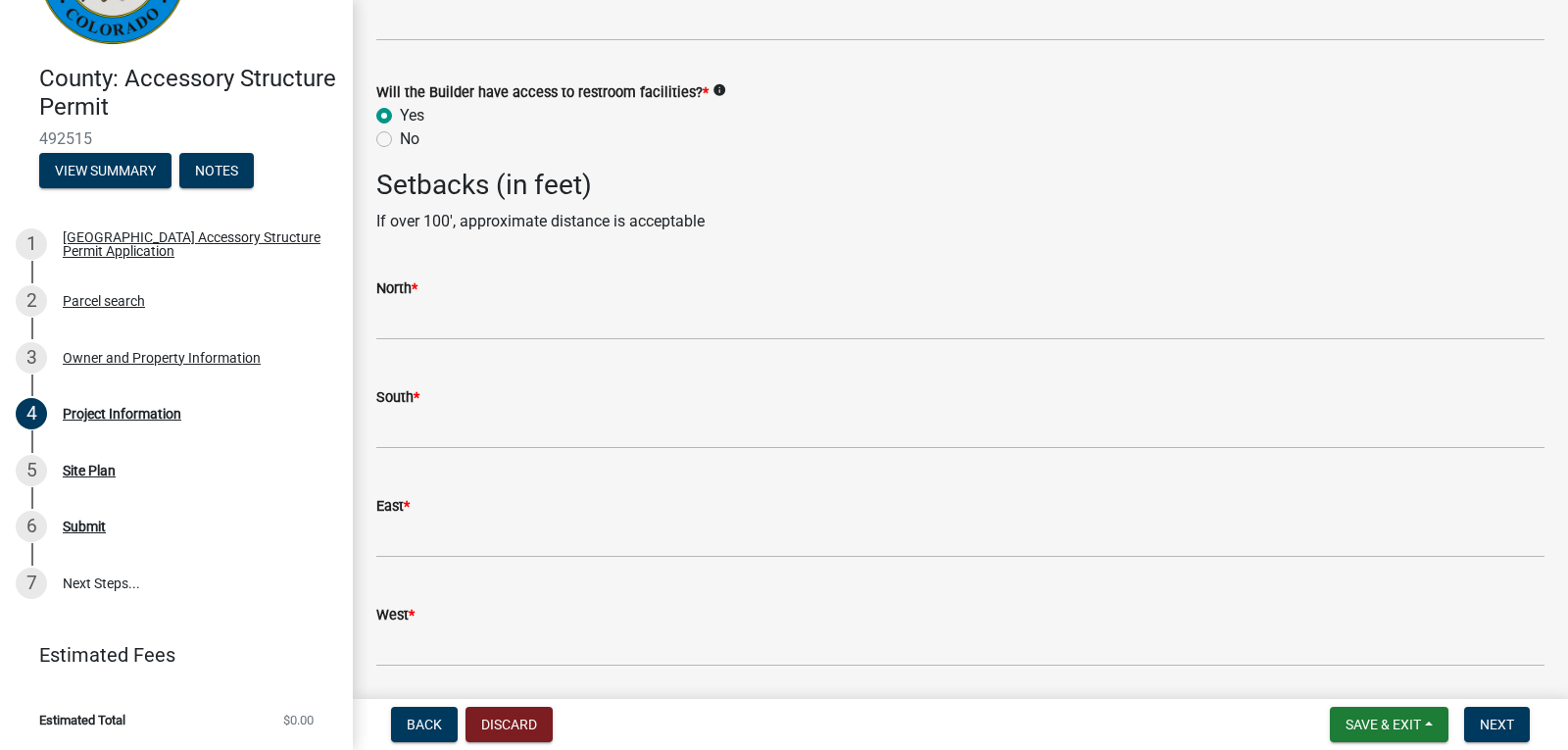
scroll to position [3000, 0]
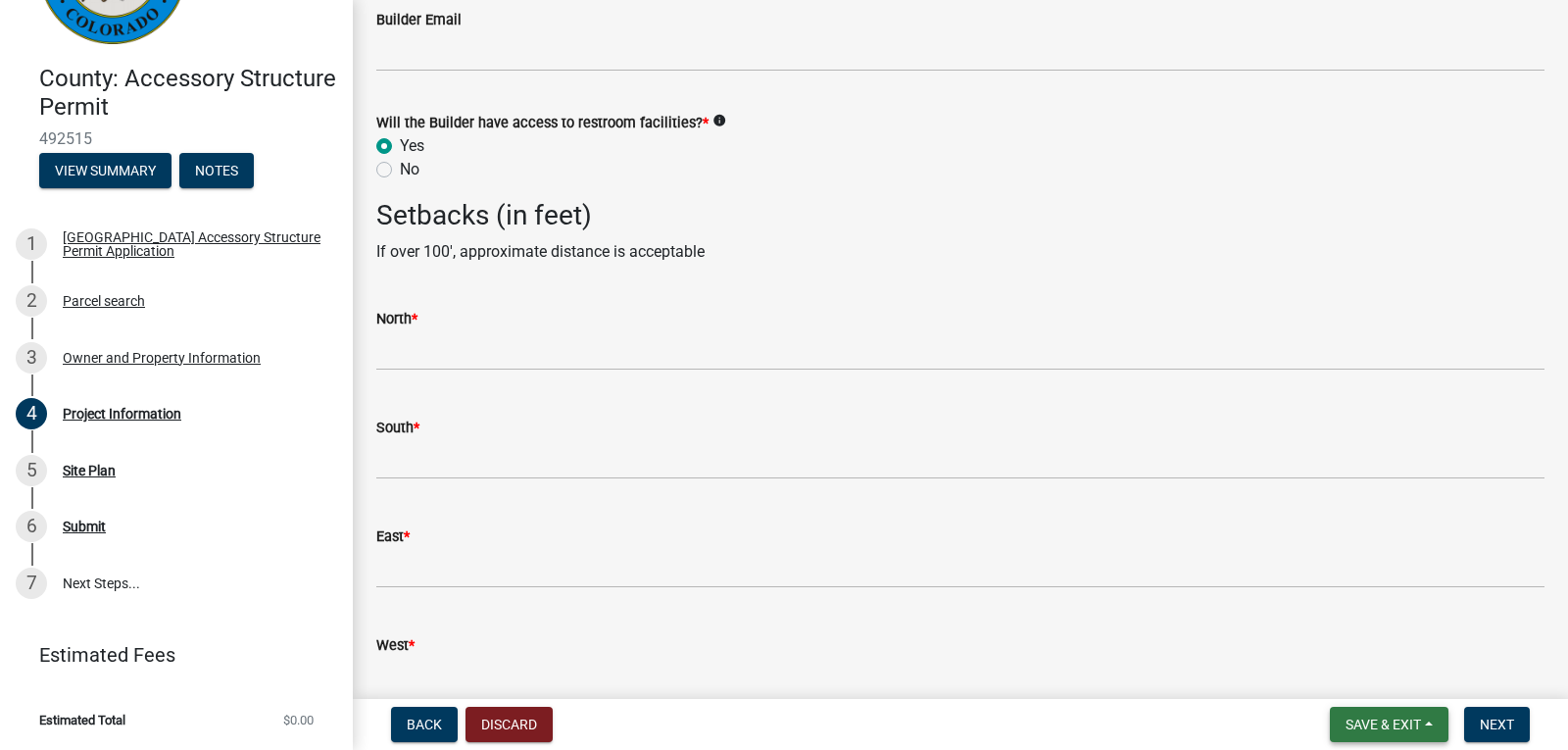
click at [1365, 731] on span "Save & Exit" at bounding box center [1383, 724] width 75 height 16
click at [1343, 671] on button "Save & Exit" at bounding box center [1370, 674] width 157 height 47
